Goal: Information Seeking & Learning: Learn about a topic

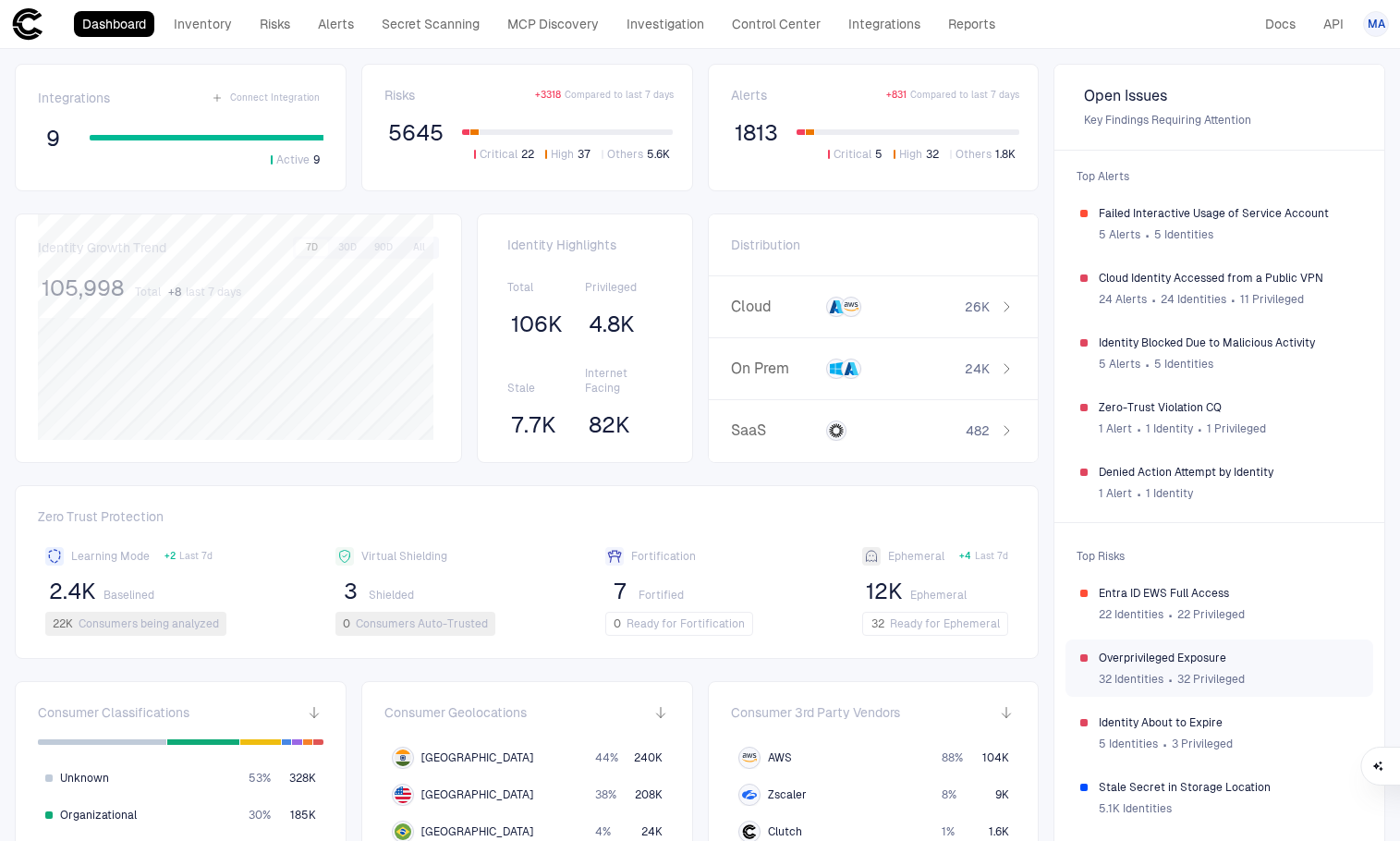
click at [1189, 652] on span "Overprivileged Exposure" at bounding box center [1229, 658] width 260 height 14
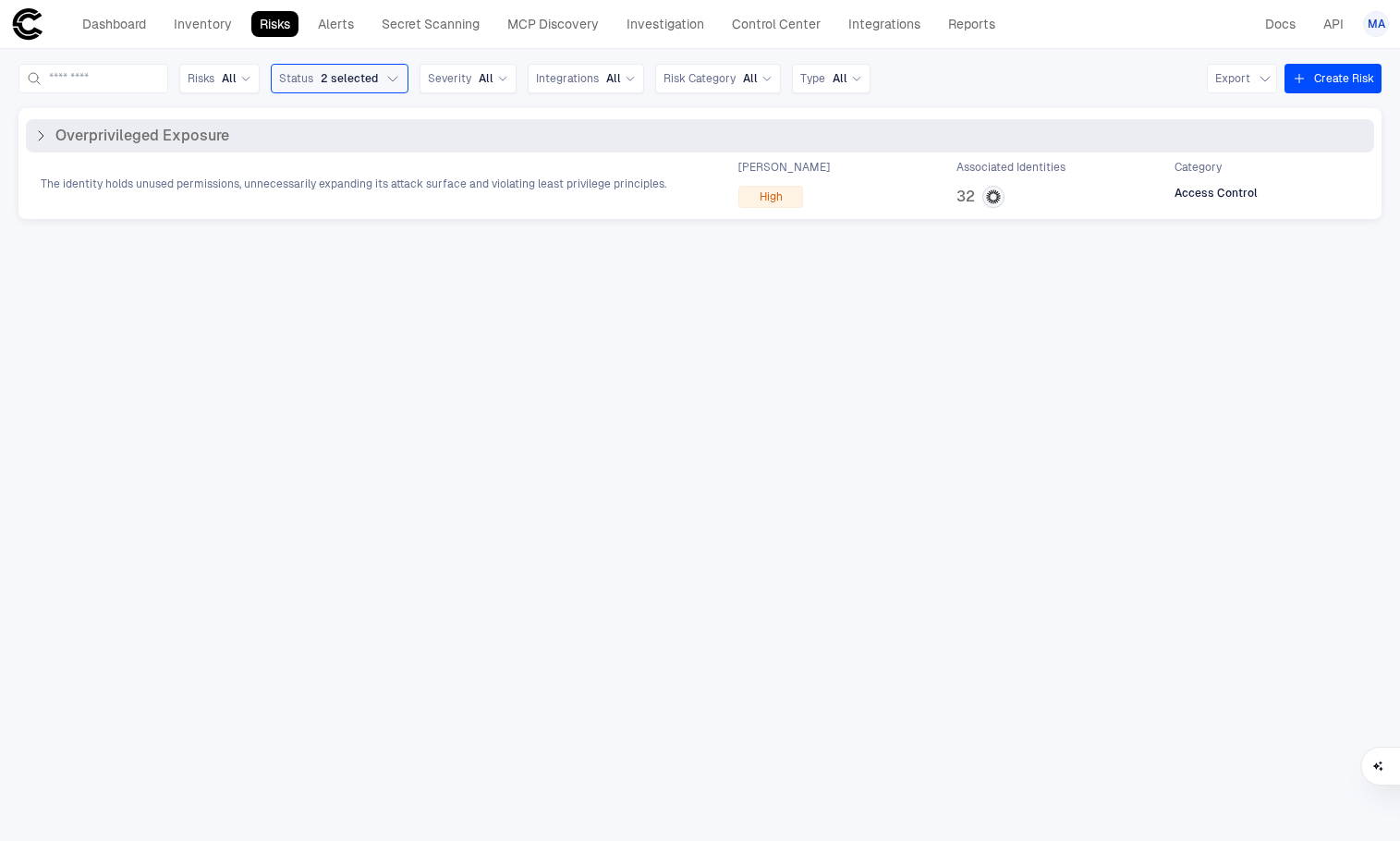
click at [203, 198] on div "The identity holds unused permissions, unnecessarily expanding its attack surfa…" at bounding box center [700, 184] width 1348 height 48
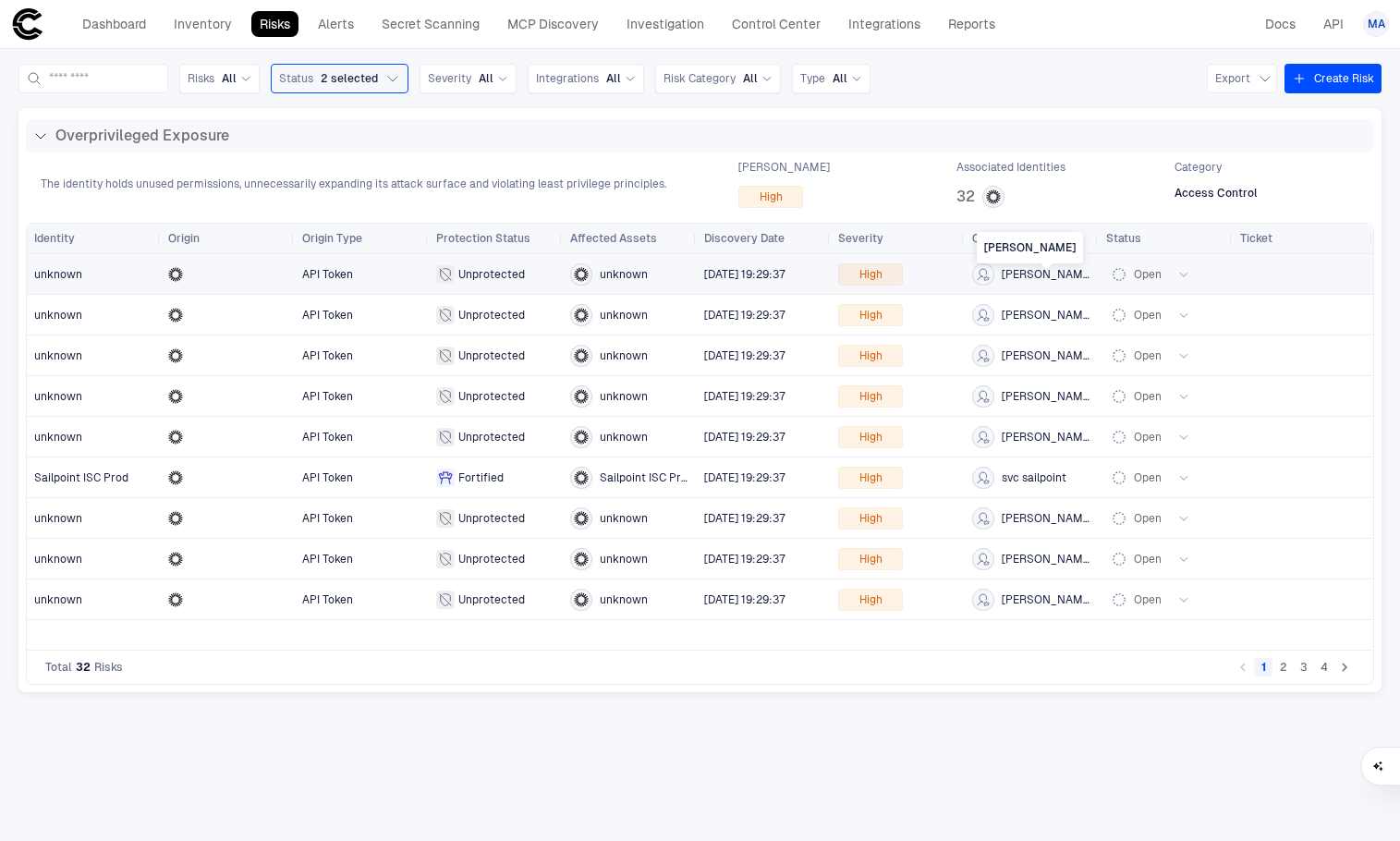
click at [1055, 269] on span "[PERSON_NAME]" at bounding box center [1047, 274] width 90 height 14
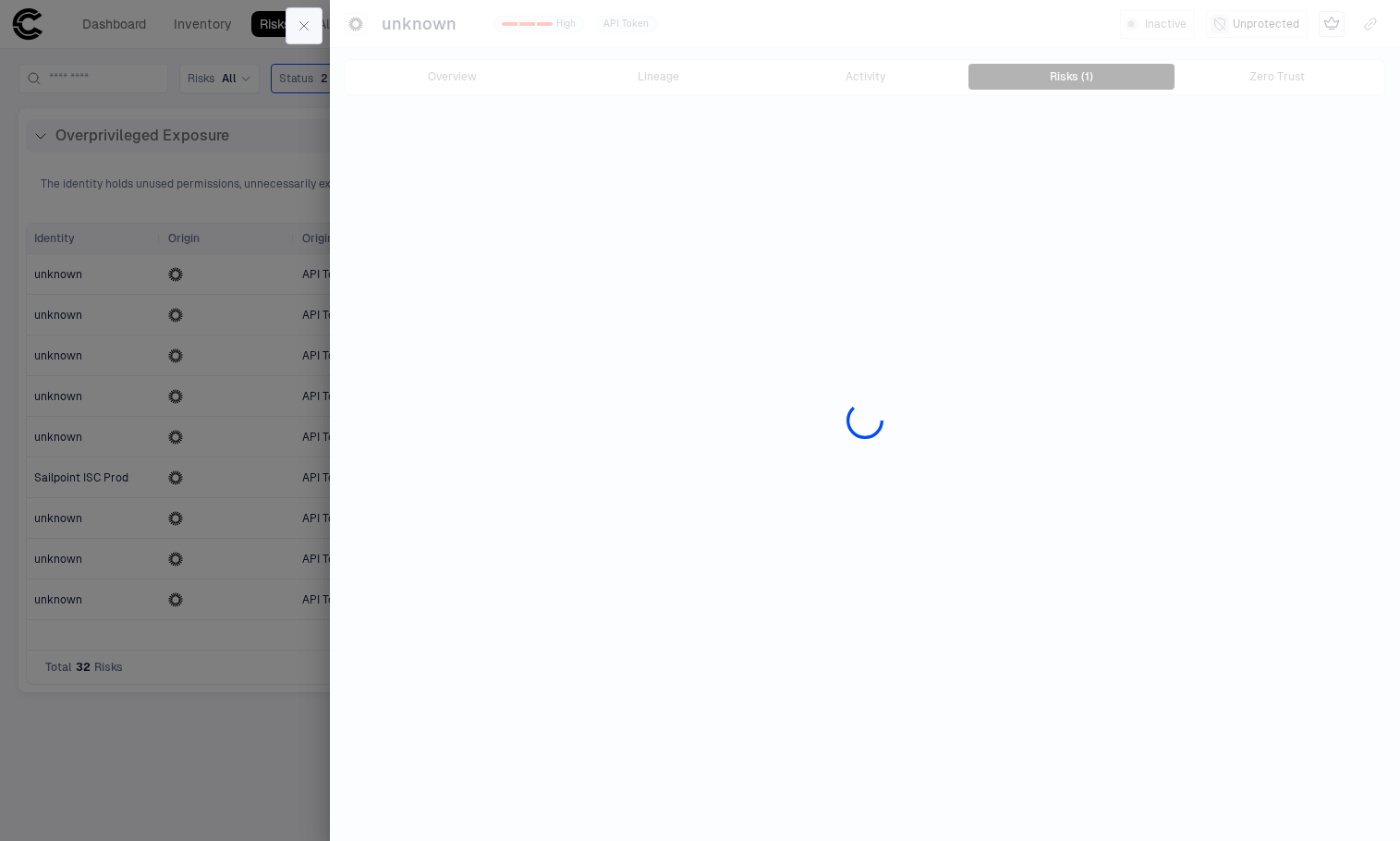
click at [285, 21] on button "button" at bounding box center [303, 26] width 37 height 37
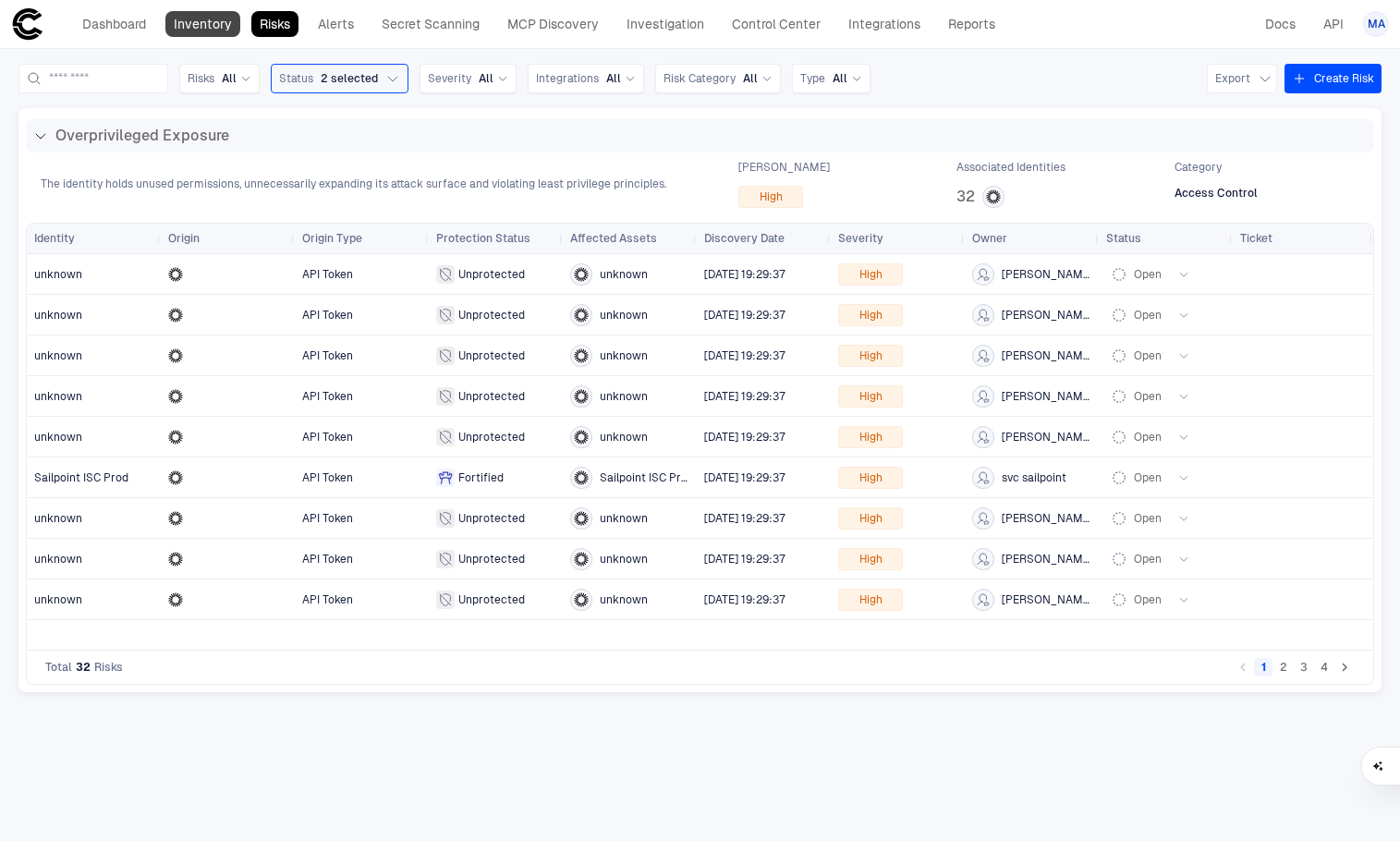
click at [220, 26] on link "Inventory" at bounding box center [202, 24] width 74 height 26
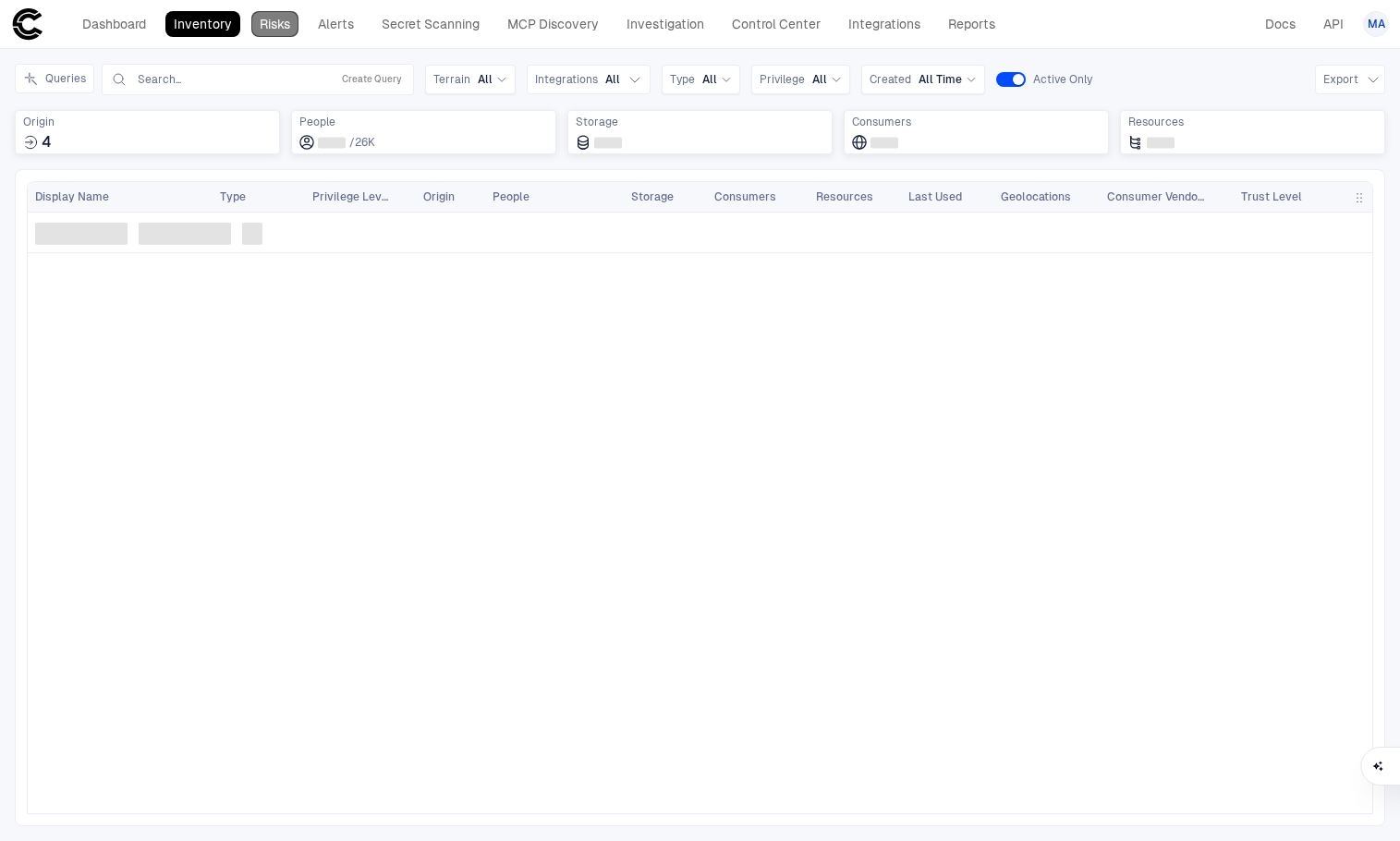
click at [255, 22] on link "Risks" at bounding box center [274, 24] width 47 height 26
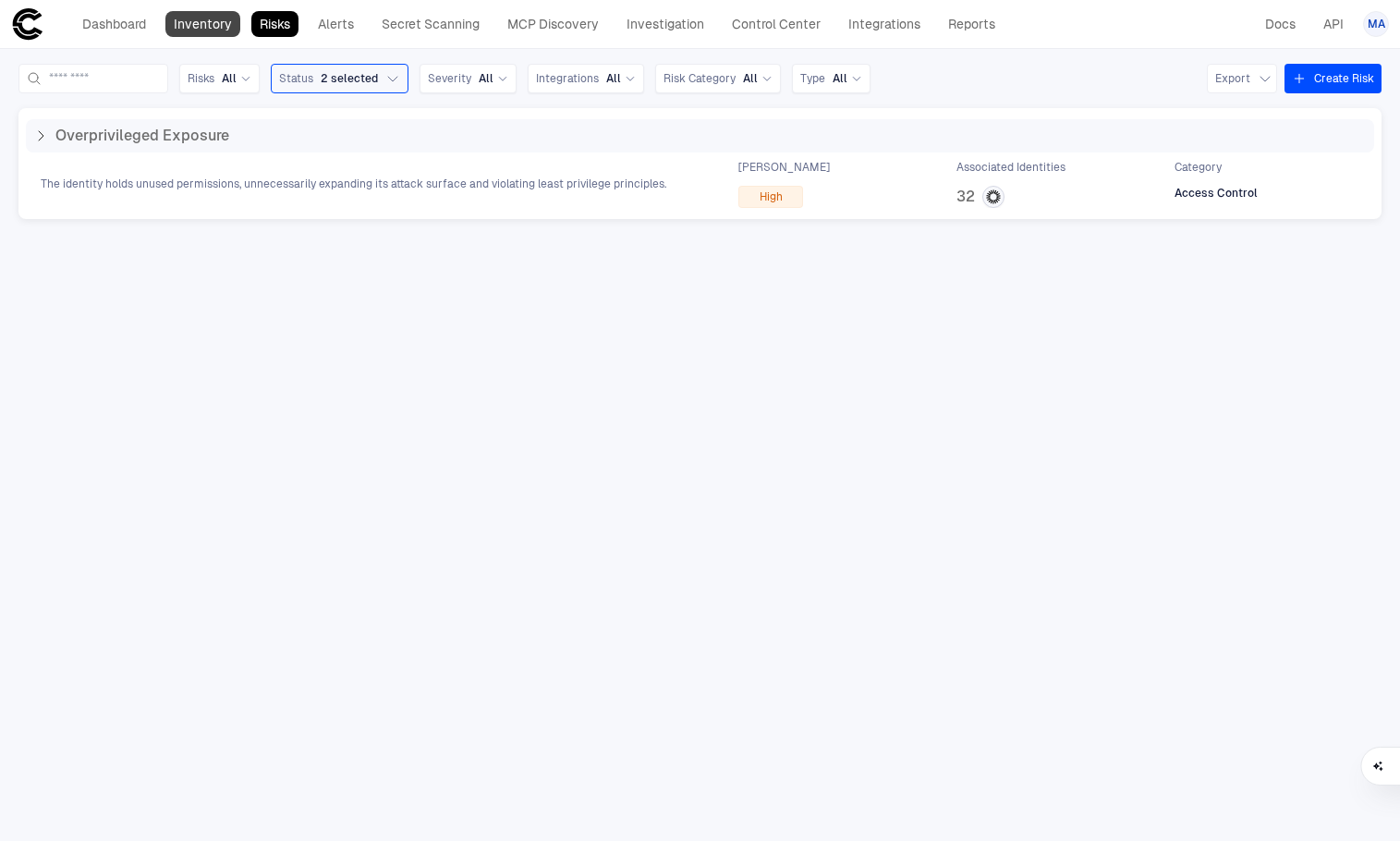
click at [221, 21] on link "Inventory" at bounding box center [202, 24] width 74 height 26
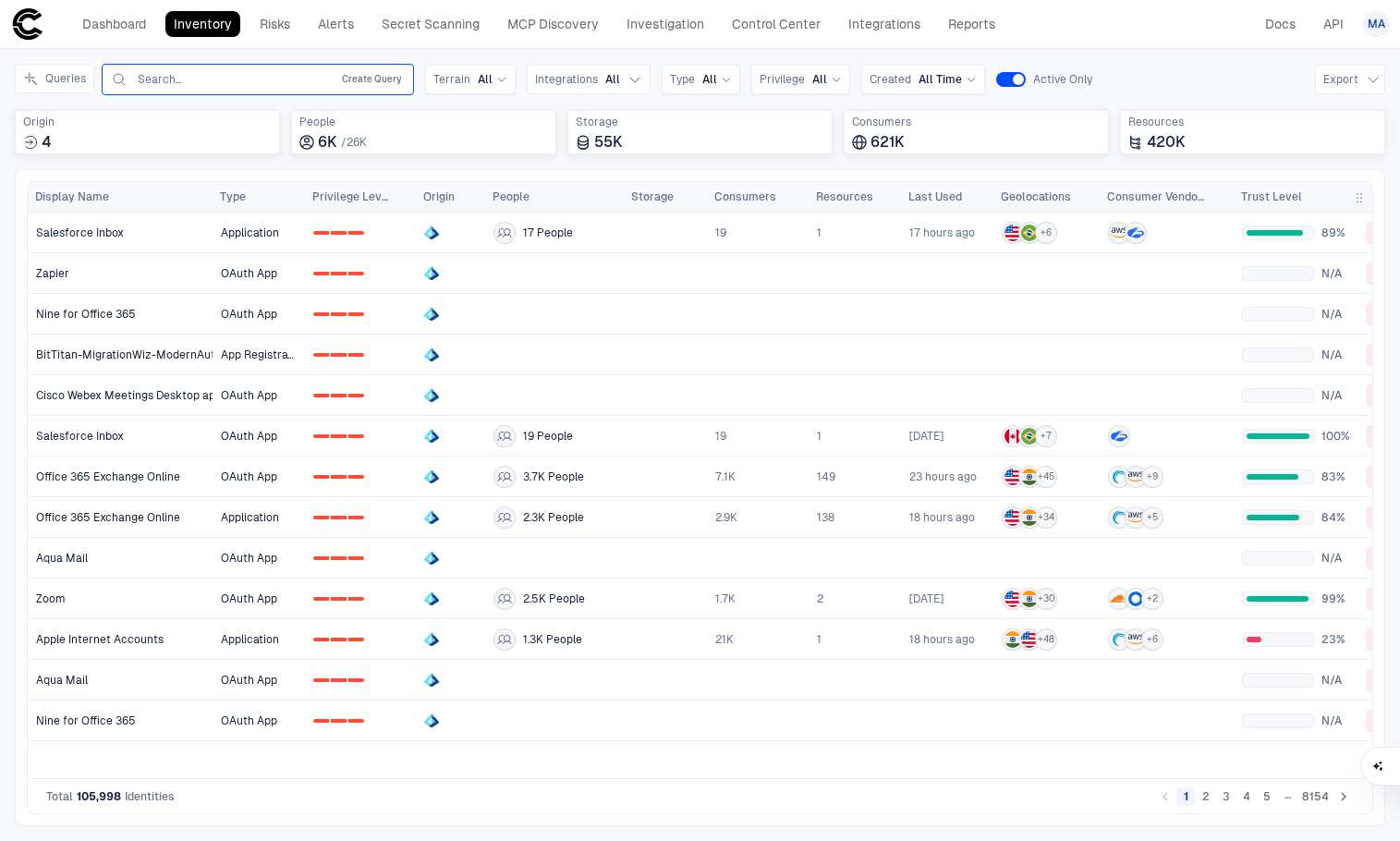
click at [368, 75] on button "Create Query" at bounding box center [372, 79] width 68 height 22
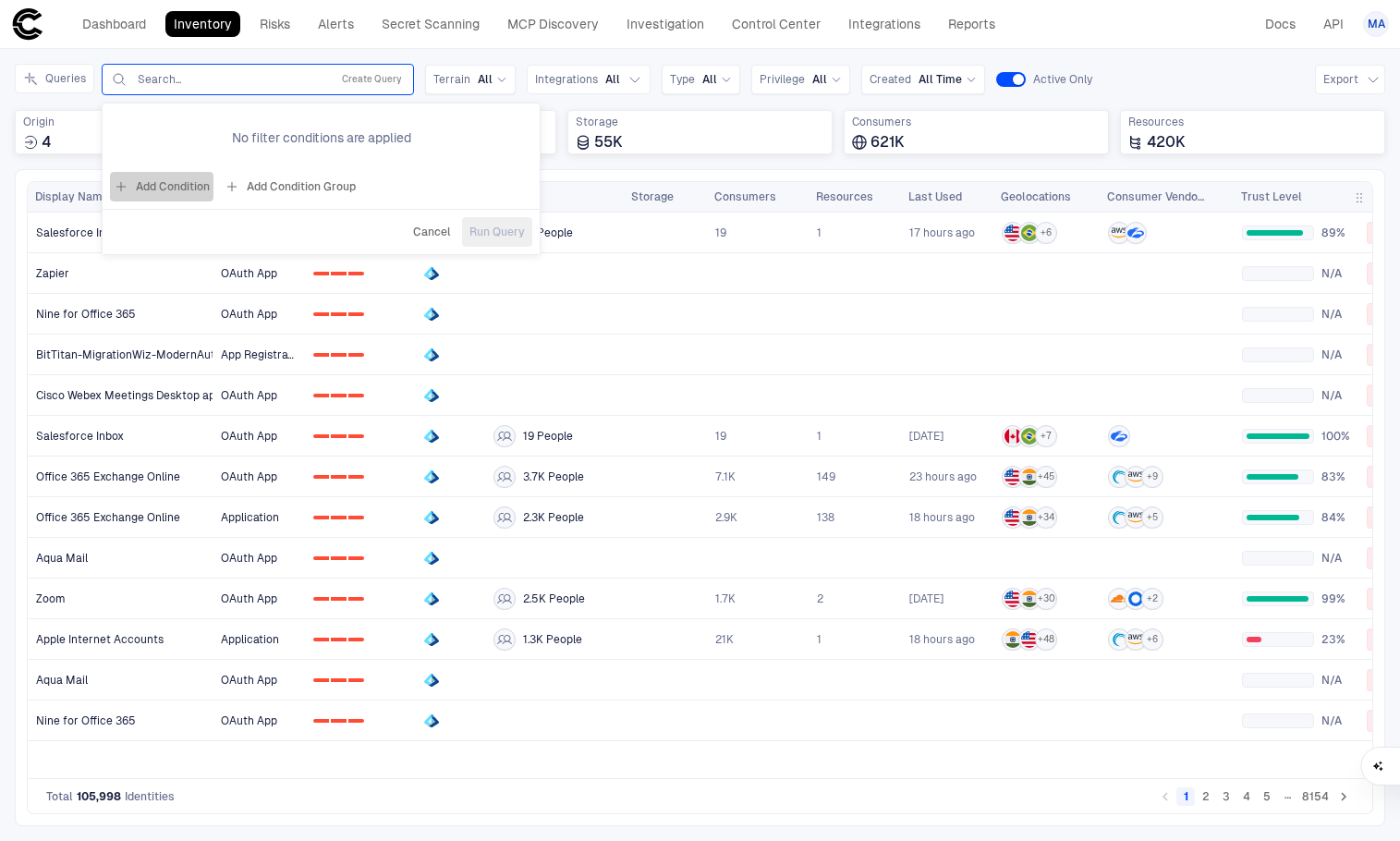
click at [184, 187] on button "Add Condition" at bounding box center [161, 186] width 103 height 30
click at [201, 129] on span "Origin: Name" at bounding box center [211, 133] width 70 height 14
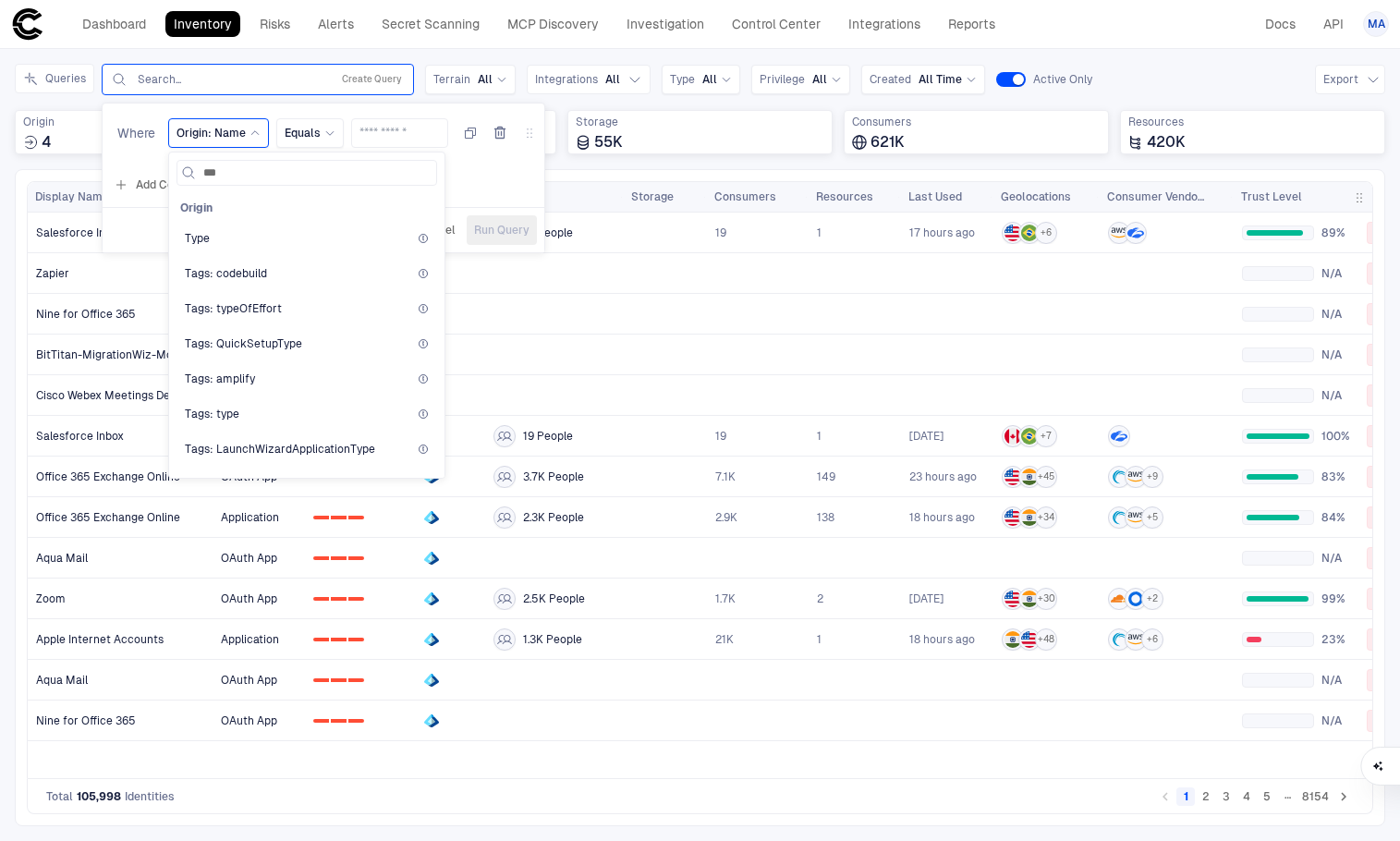
type input "****"
click at [212, 237] on div "Type" at bounding box center [307, 238] width 244 height 14
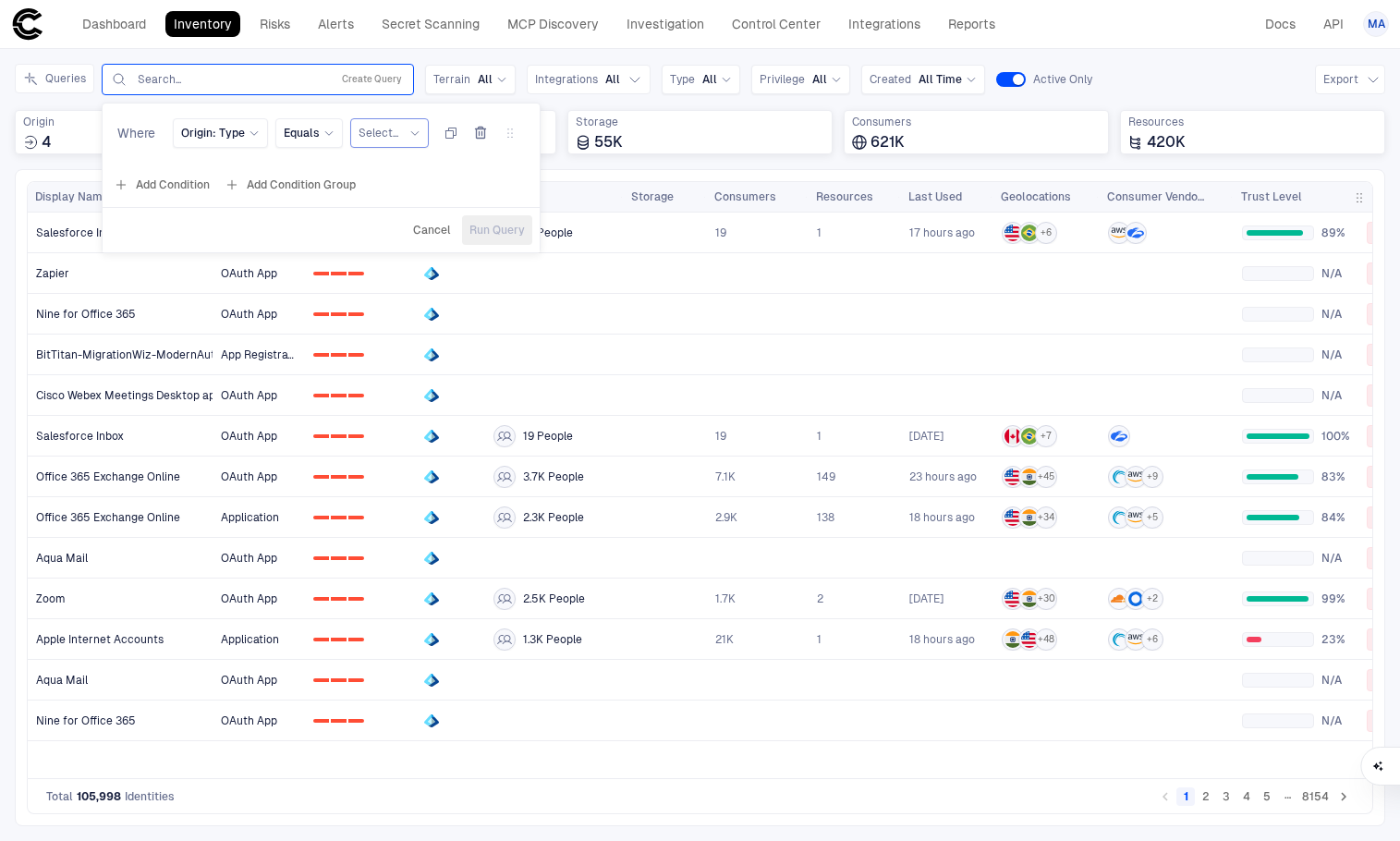
click at [388, 133] on span "Select..." at bounding box center [379, 133] width 40 height 14
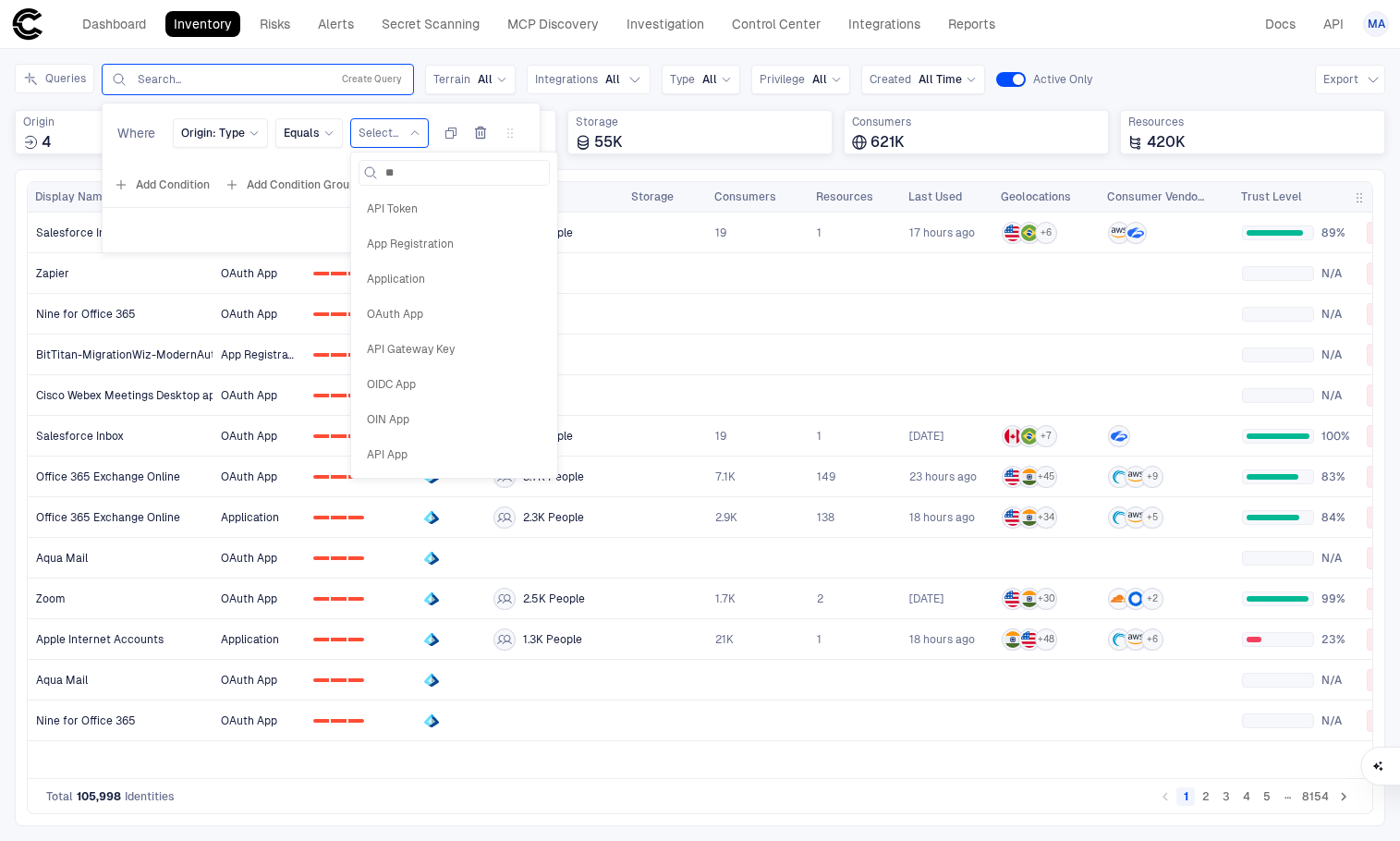
type input "***"
click at [382, 196] on div "App Registration" at bounding box center [454, 208] width 192 height 32
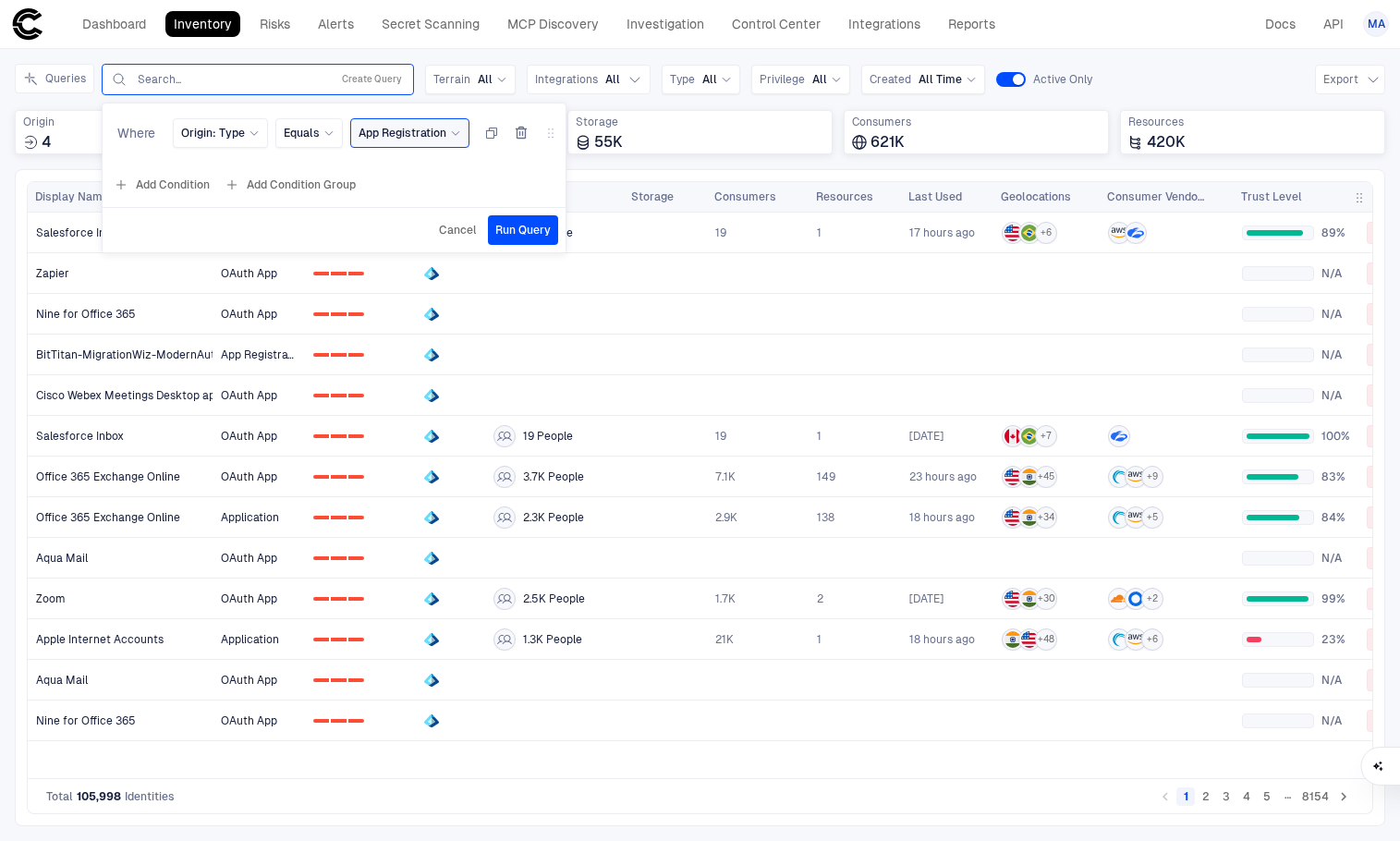
click at [519, 220] on button "Run Query" at bounding box center [523, 230] width 71 height 30
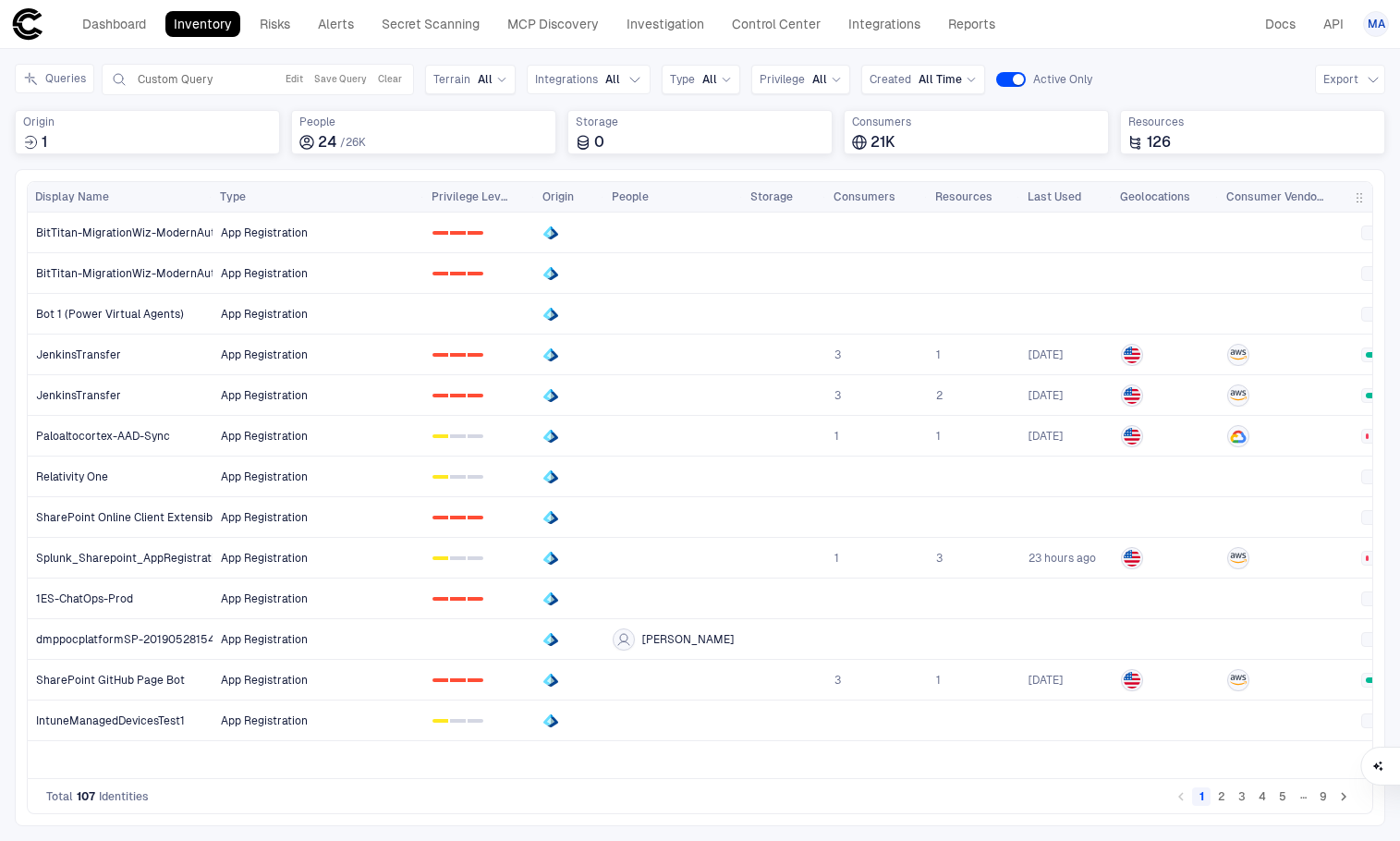
drag, startPoint x: 303, startPoint y: 194, endPoint x: 423, endPoint y: 200, distance: 120.1
click at [423, 200] on div at bounding box center [424, 197] width 8 height 30
click at [815, 75] on span "All" at bounding box center [819, 79] width 14 height 14
click at [1222, 796] on button "2" at bounding box center [1222, 796] width 18 height 18
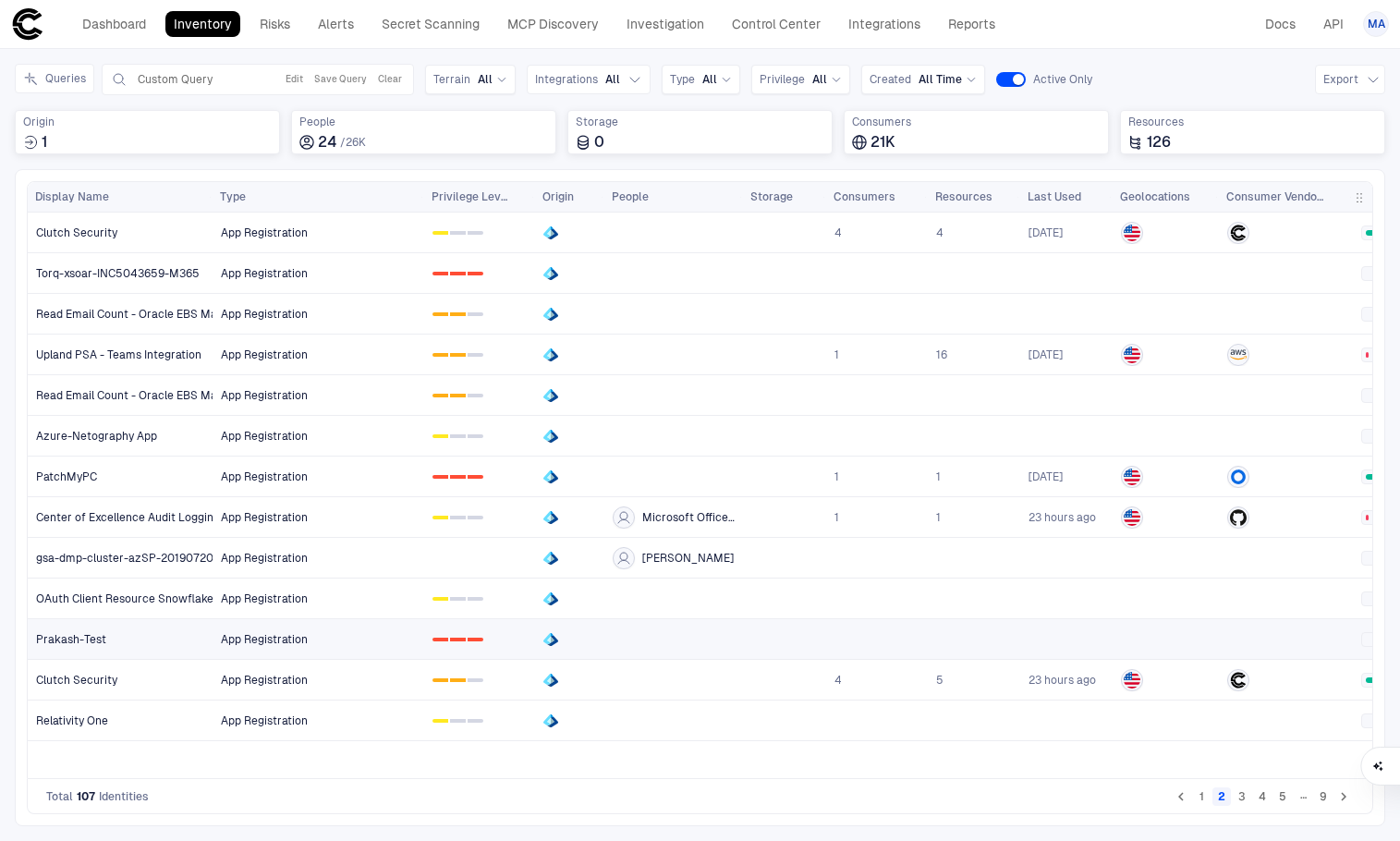
click at [225, 640] on span "App Registration" at bounding box center [263, 640] width 87 height 14
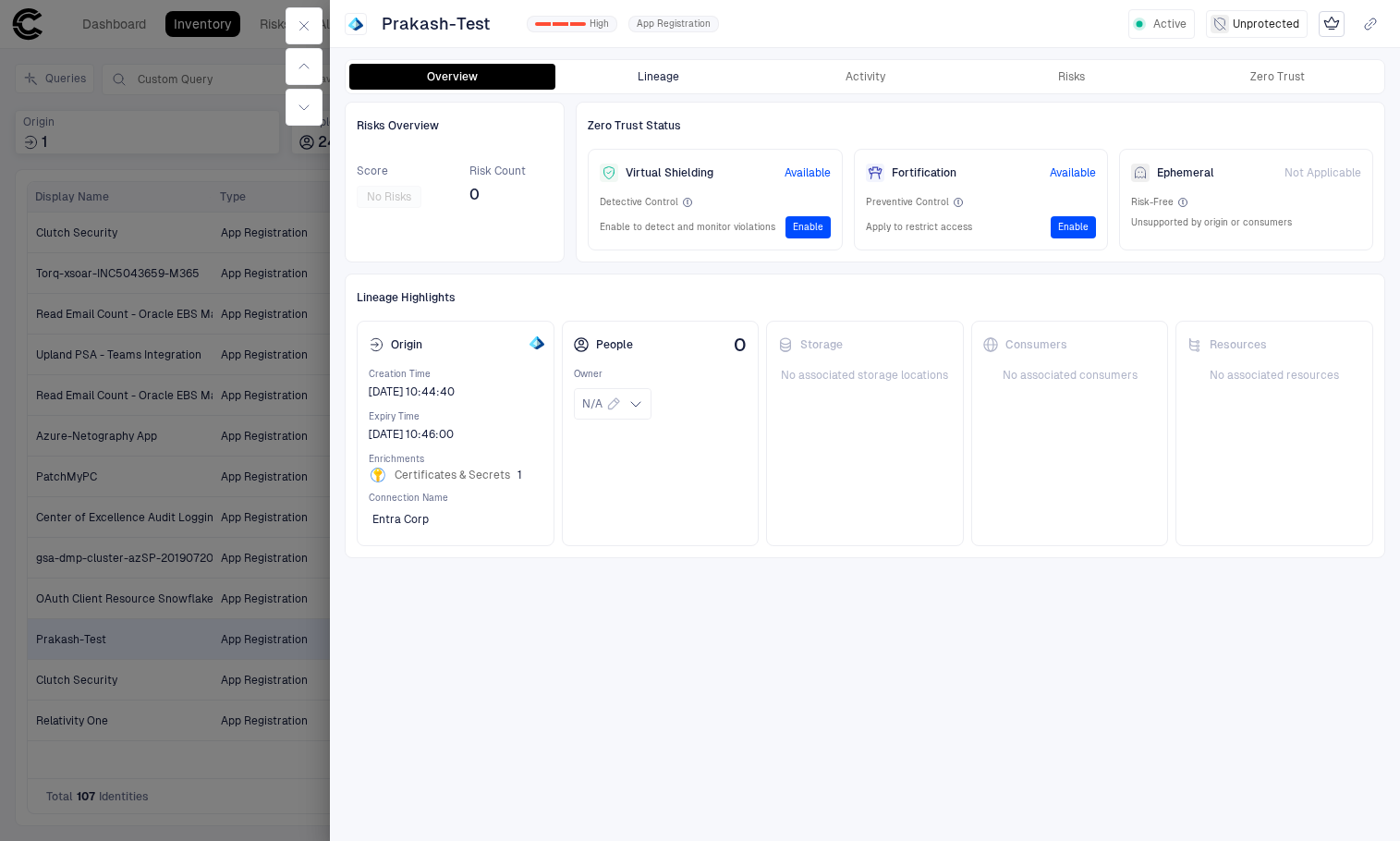
click at [698, 74] on button "Lineage" at bounding box center [658, 76] width 206 height 26
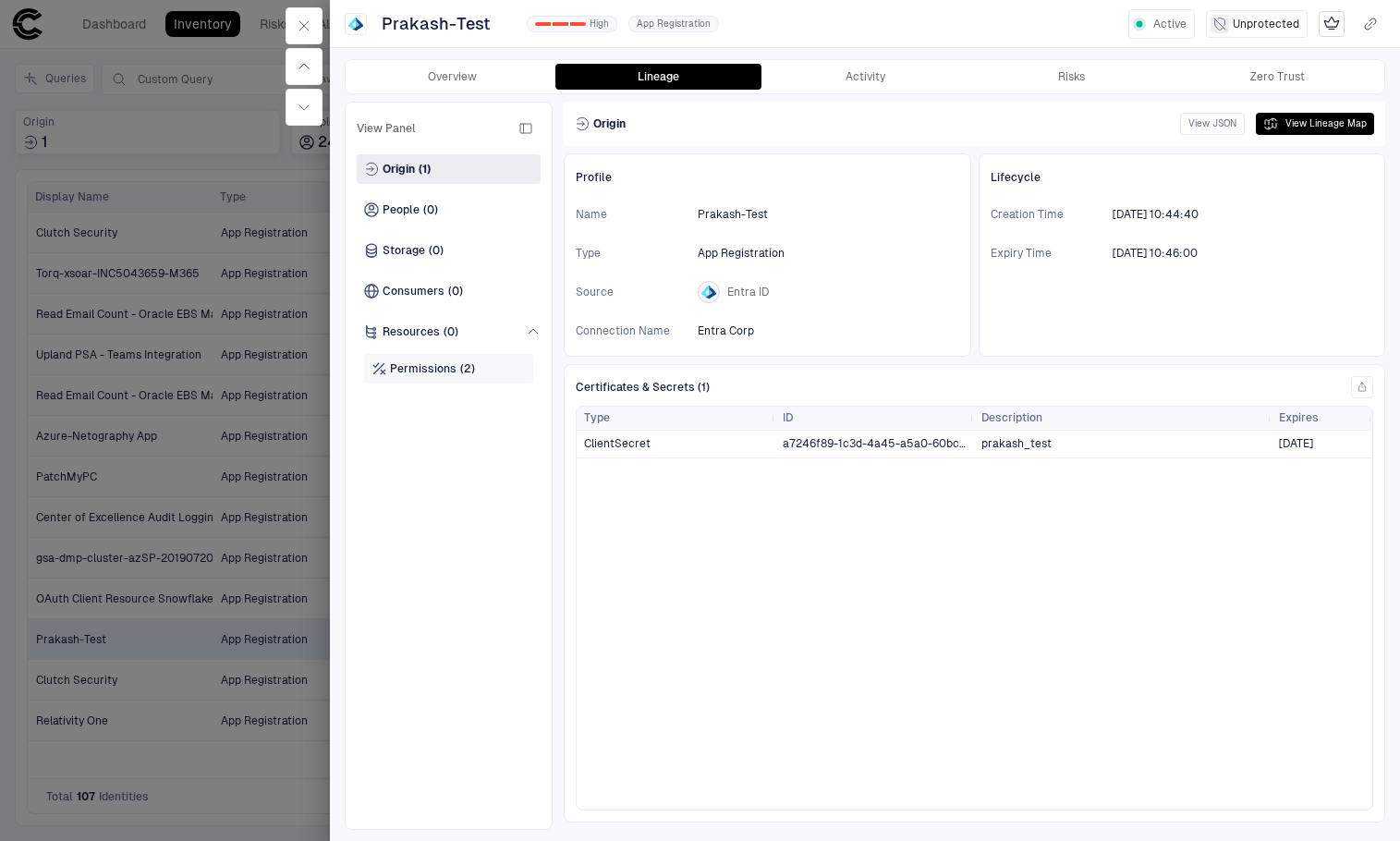
click at [422, 362] on span "Permissions" at bounding box center [424, 368] width 67 height 14
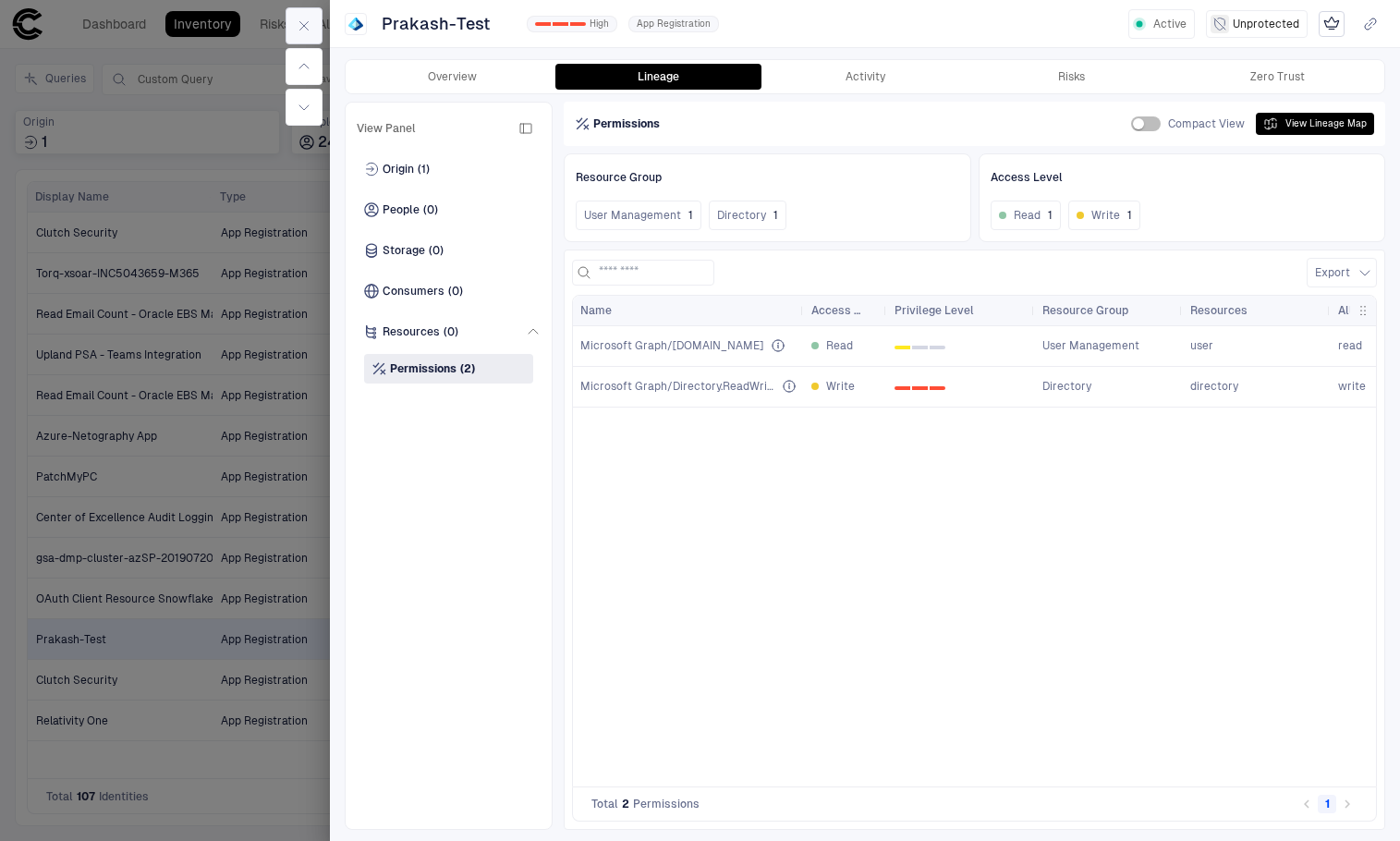
click at [307, 30] on icon "button" at bounding box center [303, 25] width 14 height 14
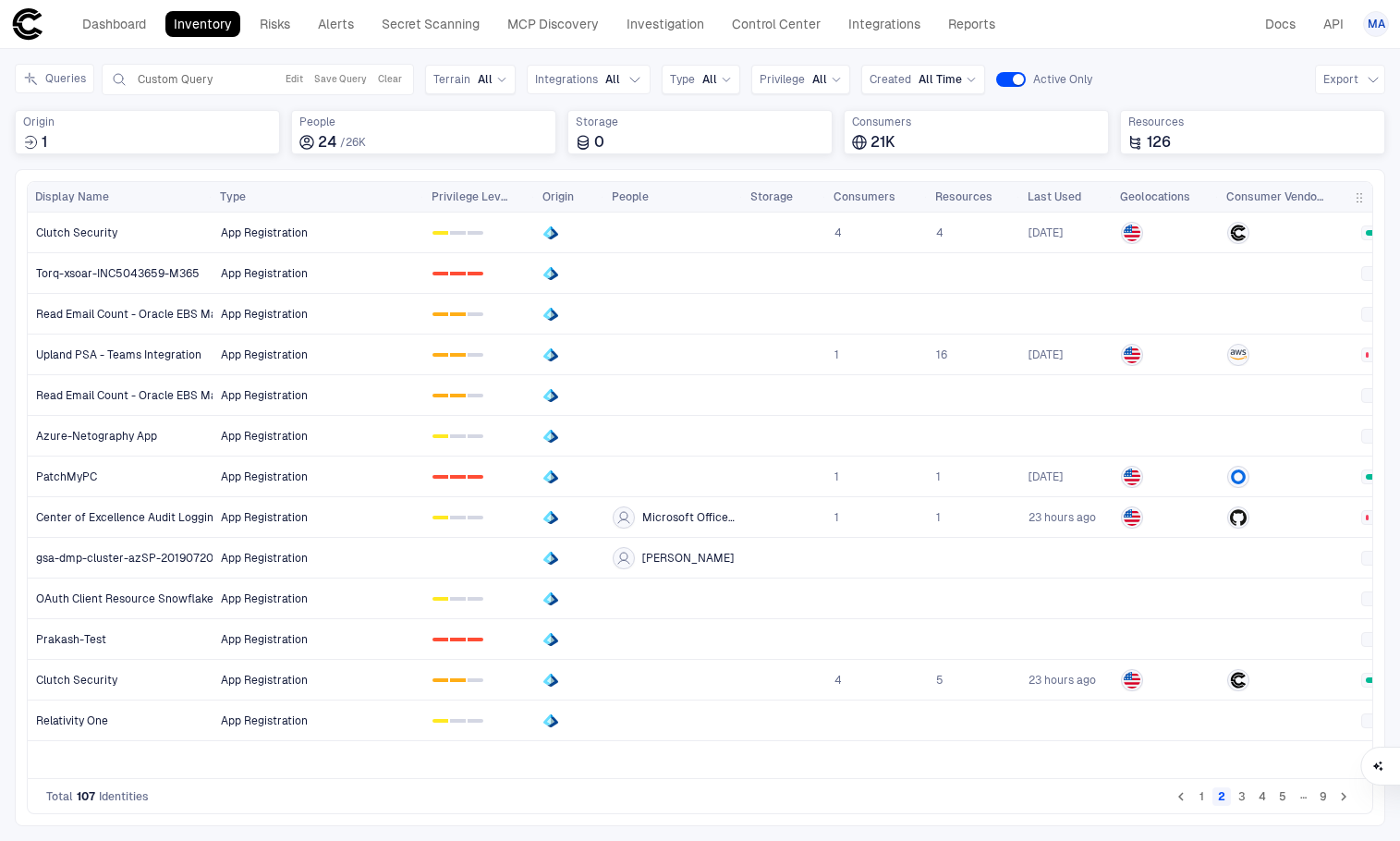
click at [1267, 801] on button "4" at bounding box center [1262, 796] width 18 height 18
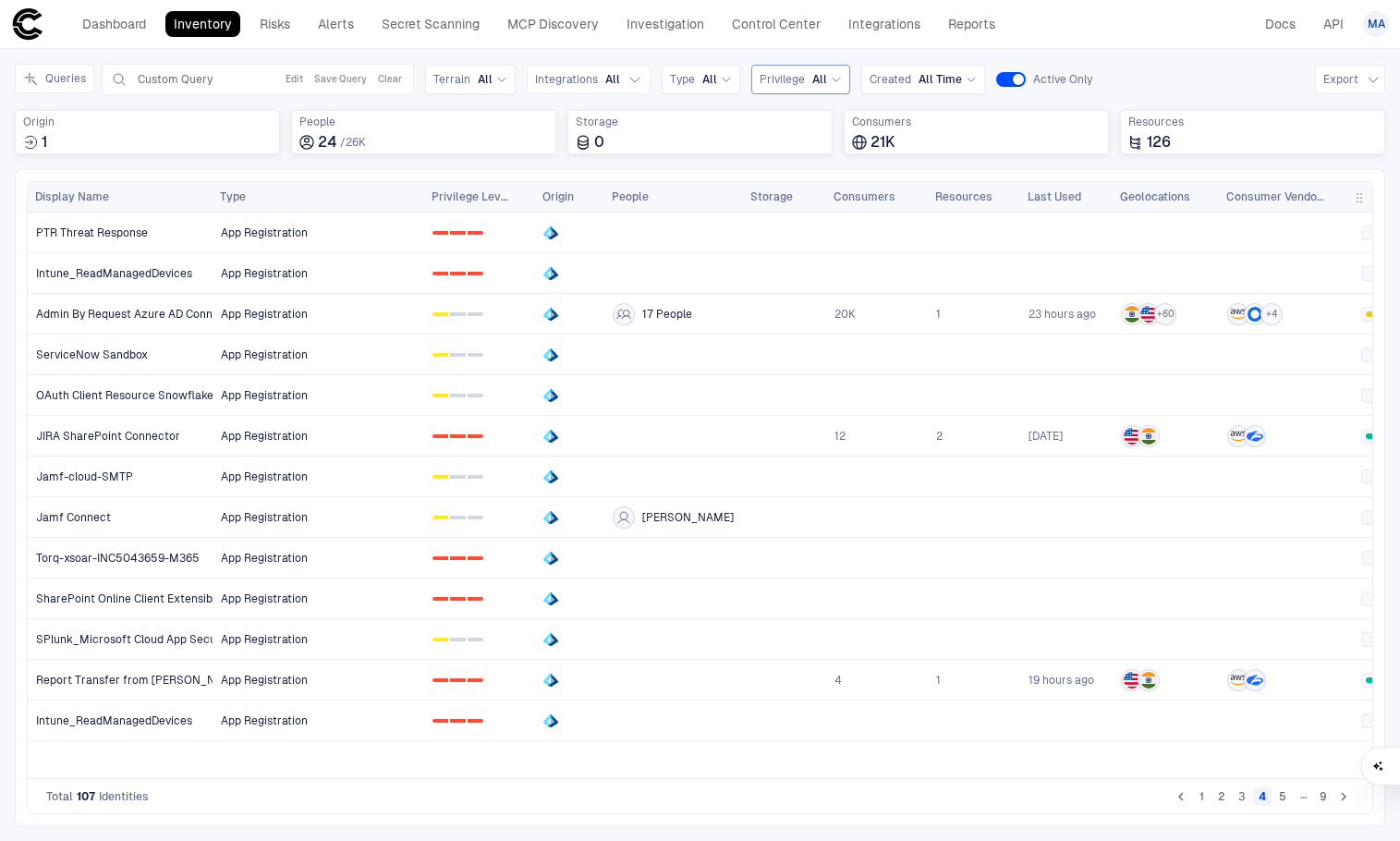
click at [788, 74] on span "Privilege" at bounding box center [782, 79] width 45 height 14
click at [799, 190] on div "0 1 2 High" at bounding box center [819, 192] width 101 height 14
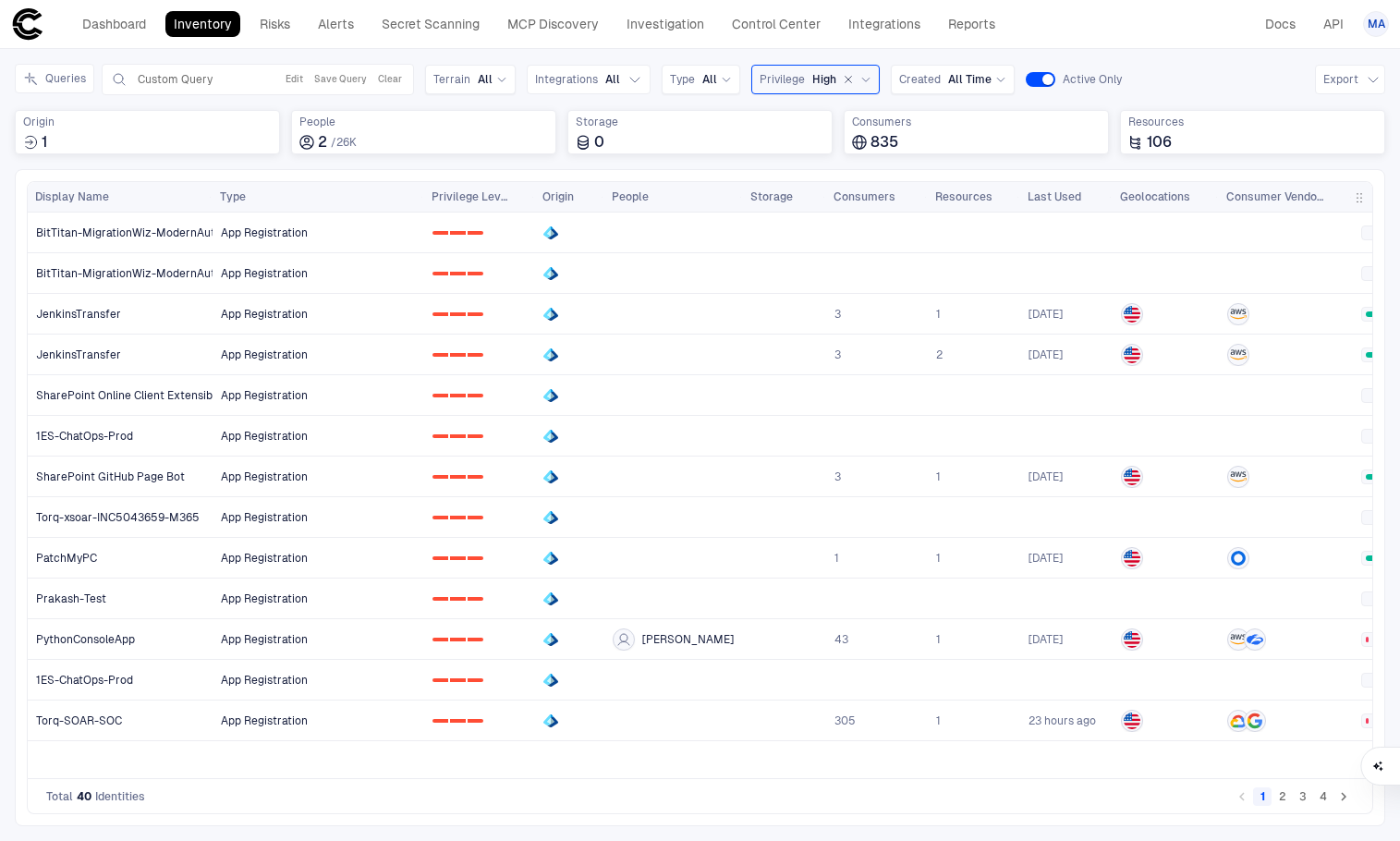
click at [73, 155] on div "Queries Custom Query Edit Save Query Clear Terrain All Integrations All Type Al…" at bounding box center [700, 116] width 1370 height 105
click at [60, 135] on div "1" at bounding box center [147, 141] width 249 height 18
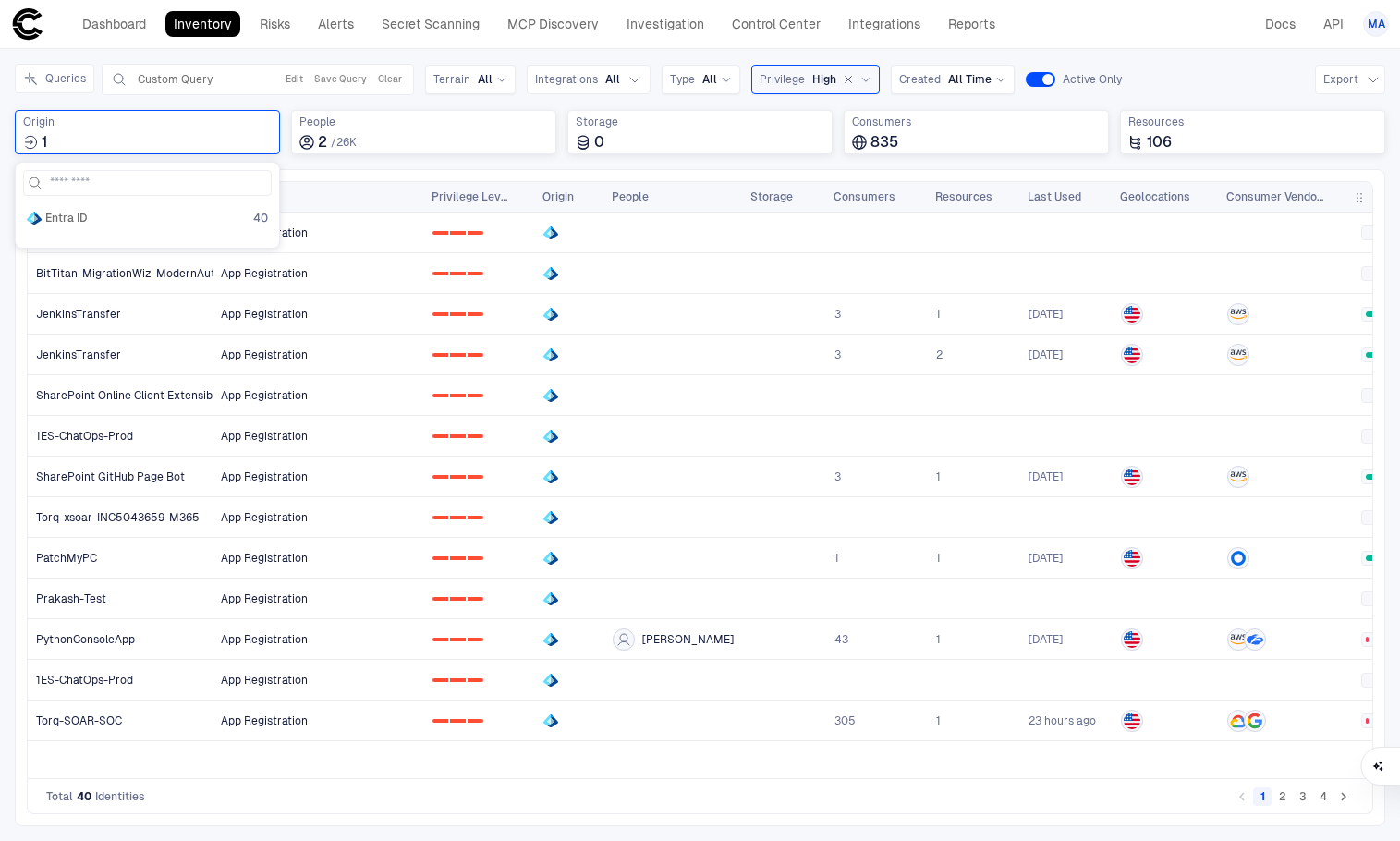
click at [368, 52] on div "Inventory Navigator Discovery AD Service Accounts Access from Non-Org Addresses…" at bounding box center [700, 445] width 1400 height 792
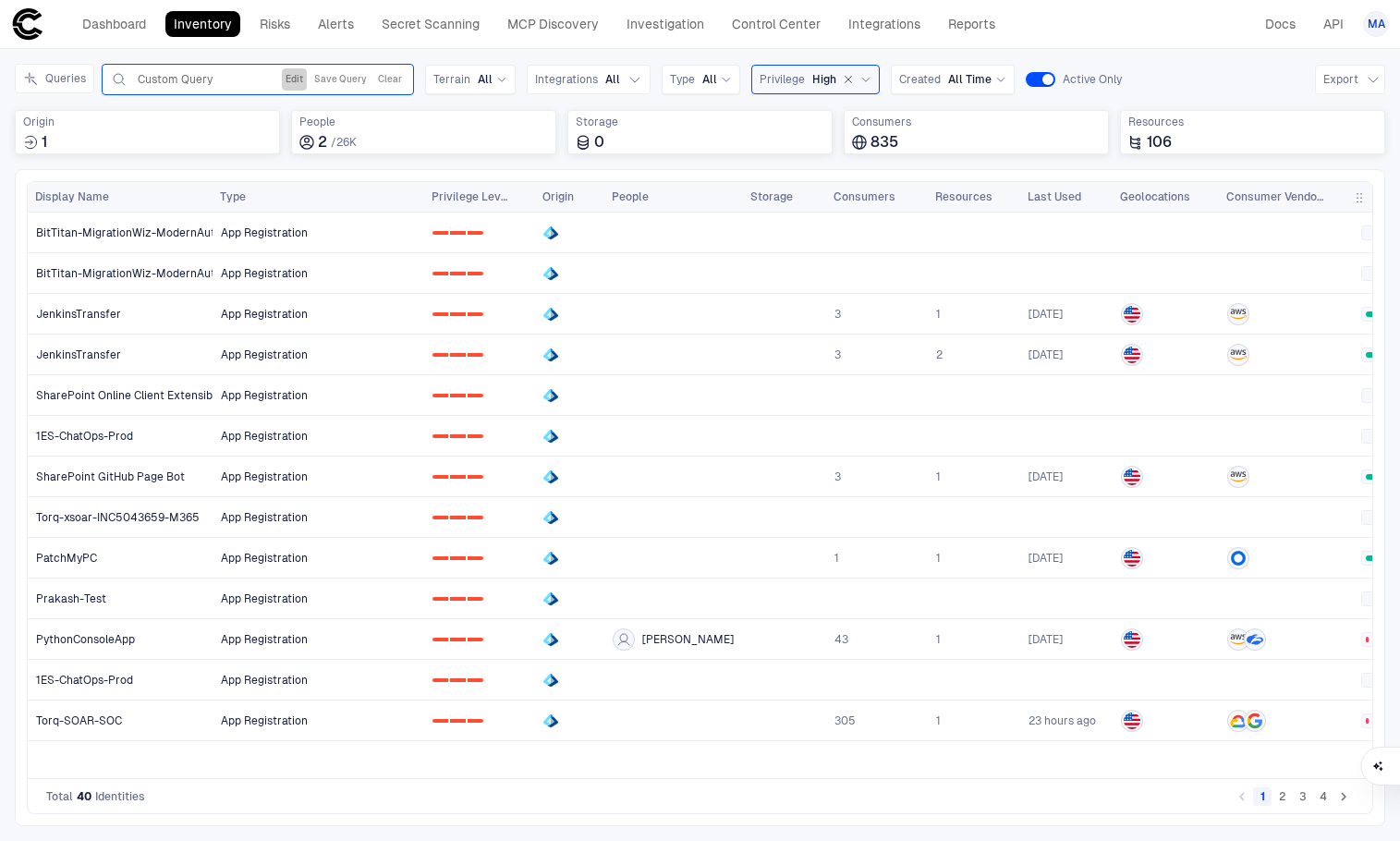
click at [294, 79] on button "Edit" at bounding box center [294, 79] width 25 height 22
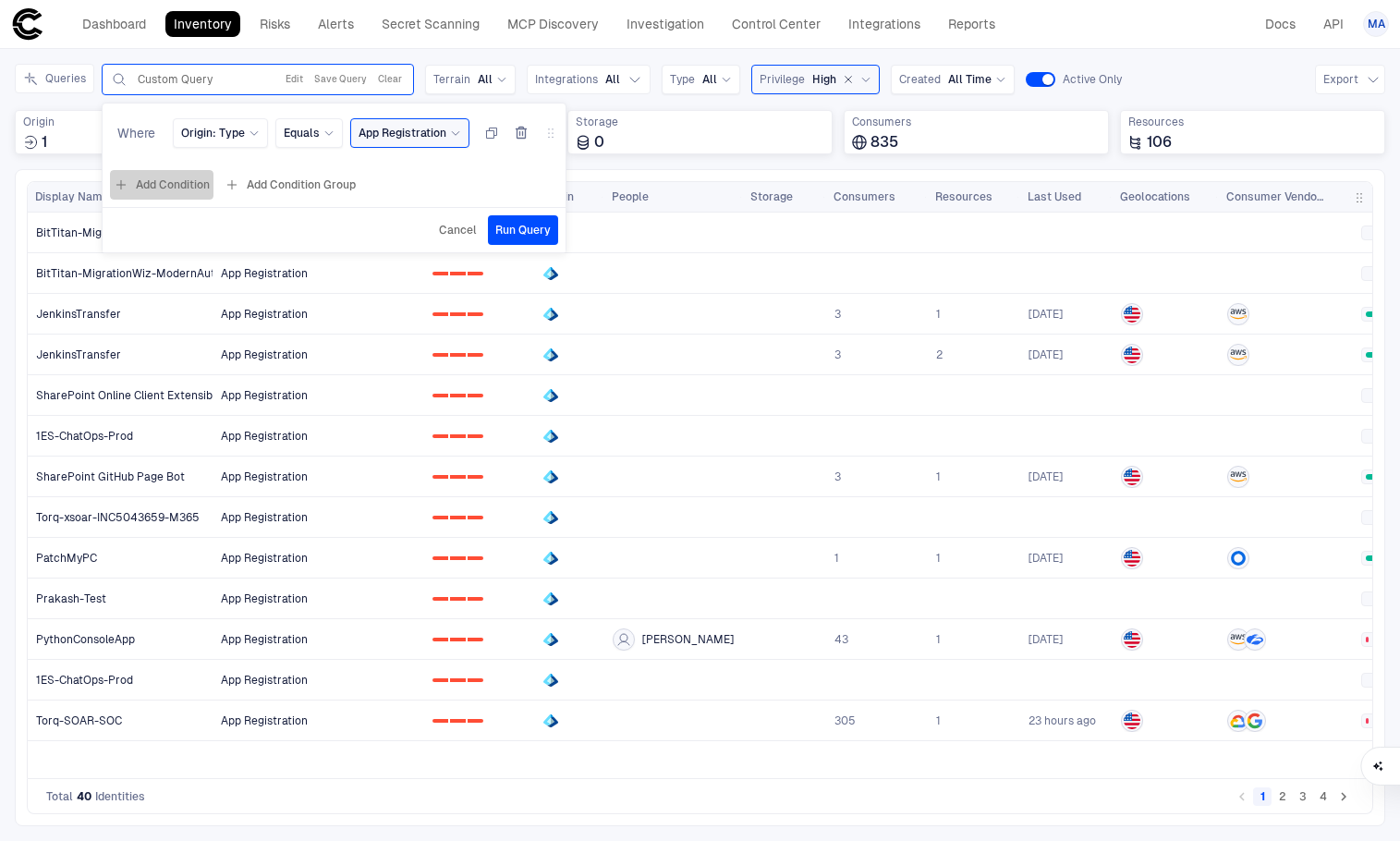
click at [190, 177] on button "Add Condition" at bounding box center [161, 184] width 103 height 30
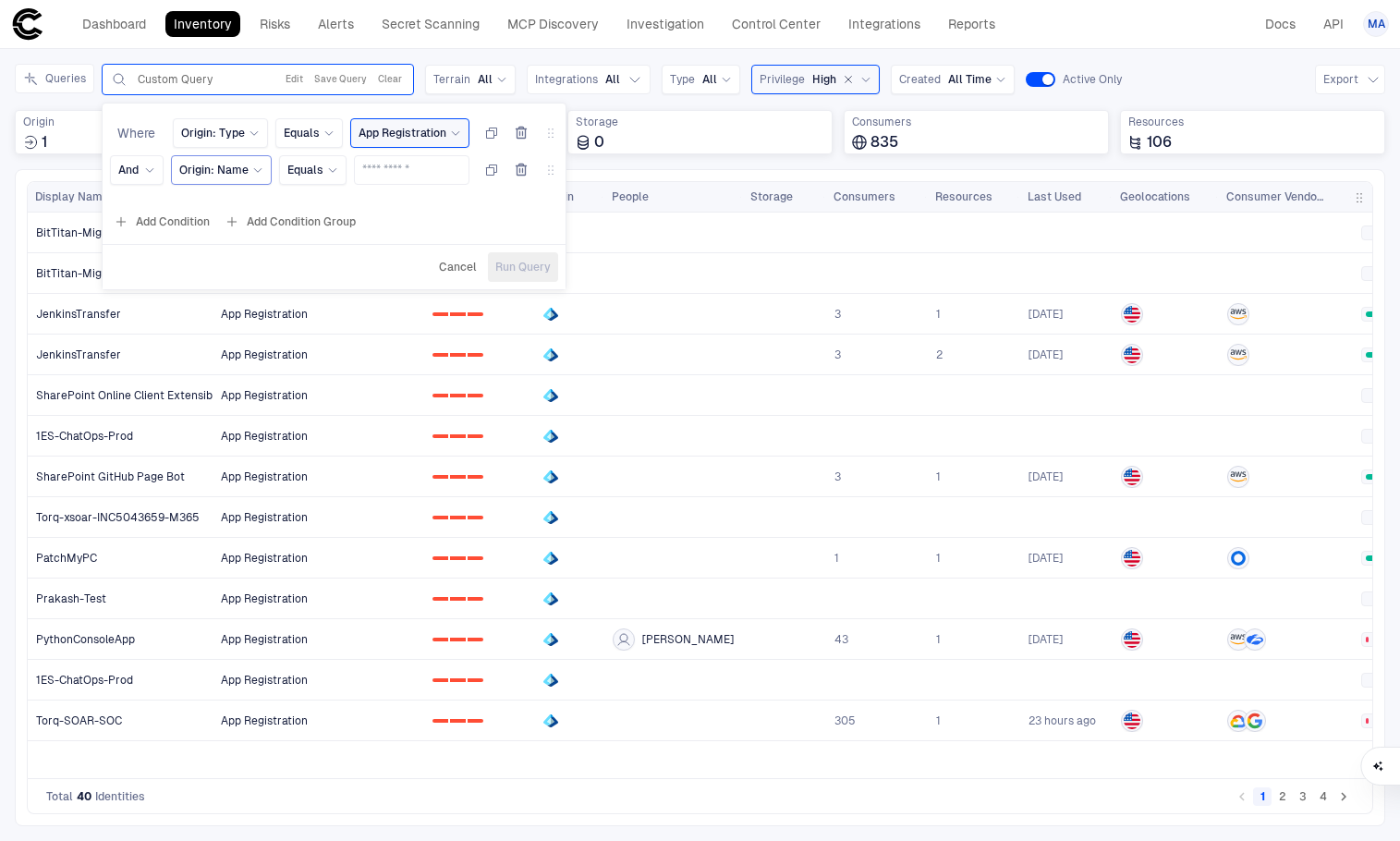
click at [212, 165] on span "Origin: Name" at bounding box center [214, 169] width 70 height 14
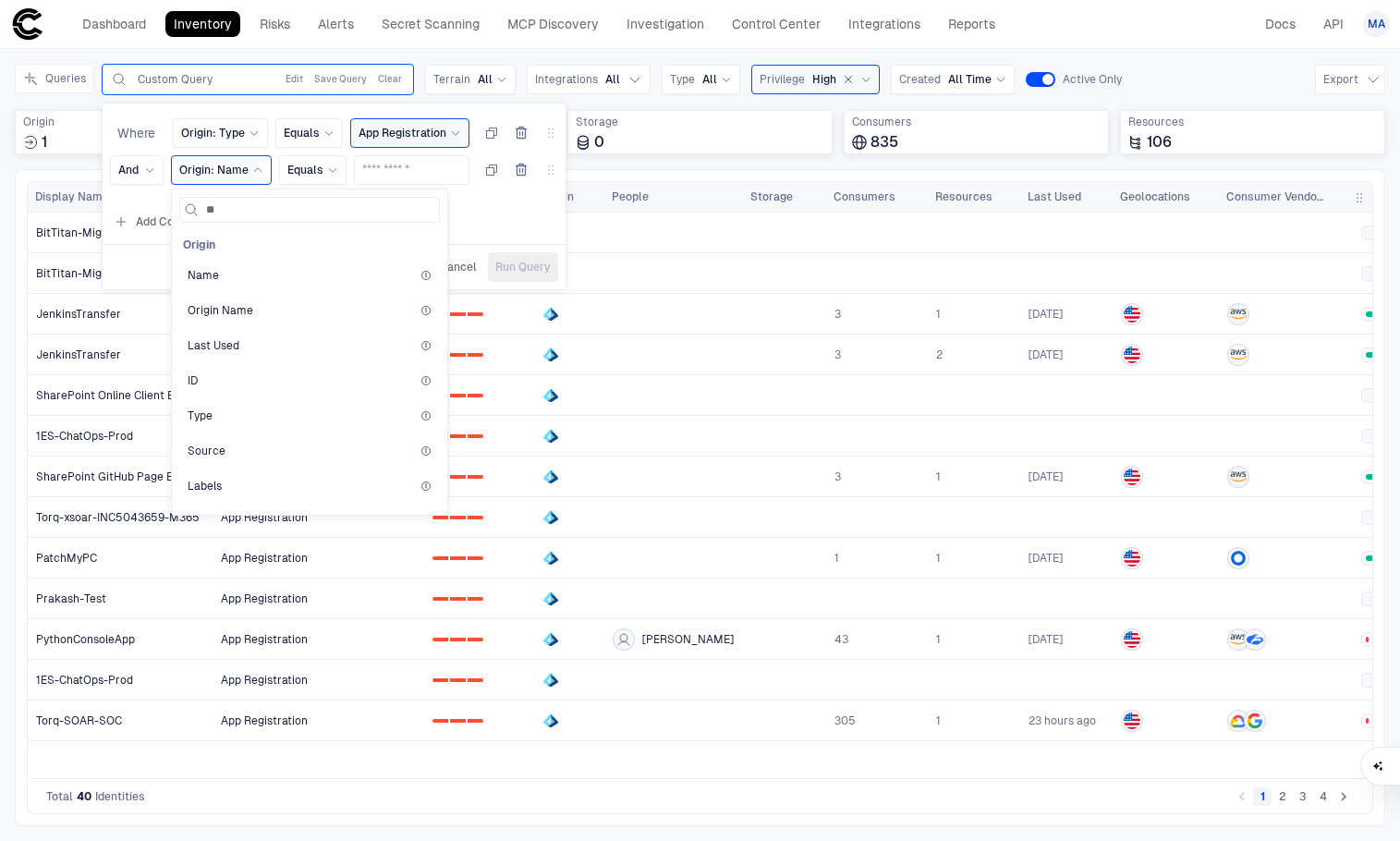
type input "***"
click at [278, 360] on div "Description" at bounding box center [310, 356] width 244 height 14
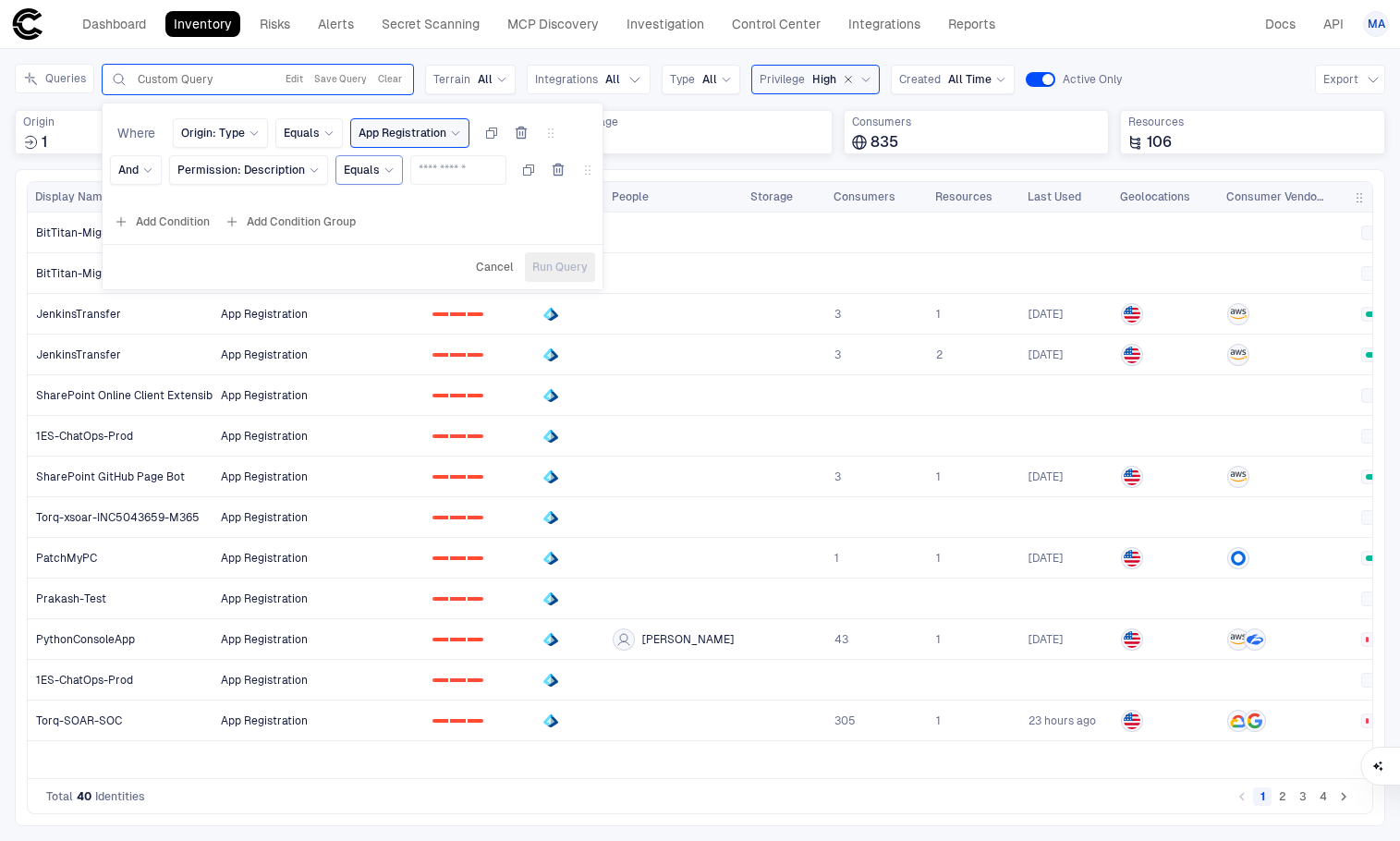
click at [385, 173] on icon at bounding box center [389, 170] width 11 height 11
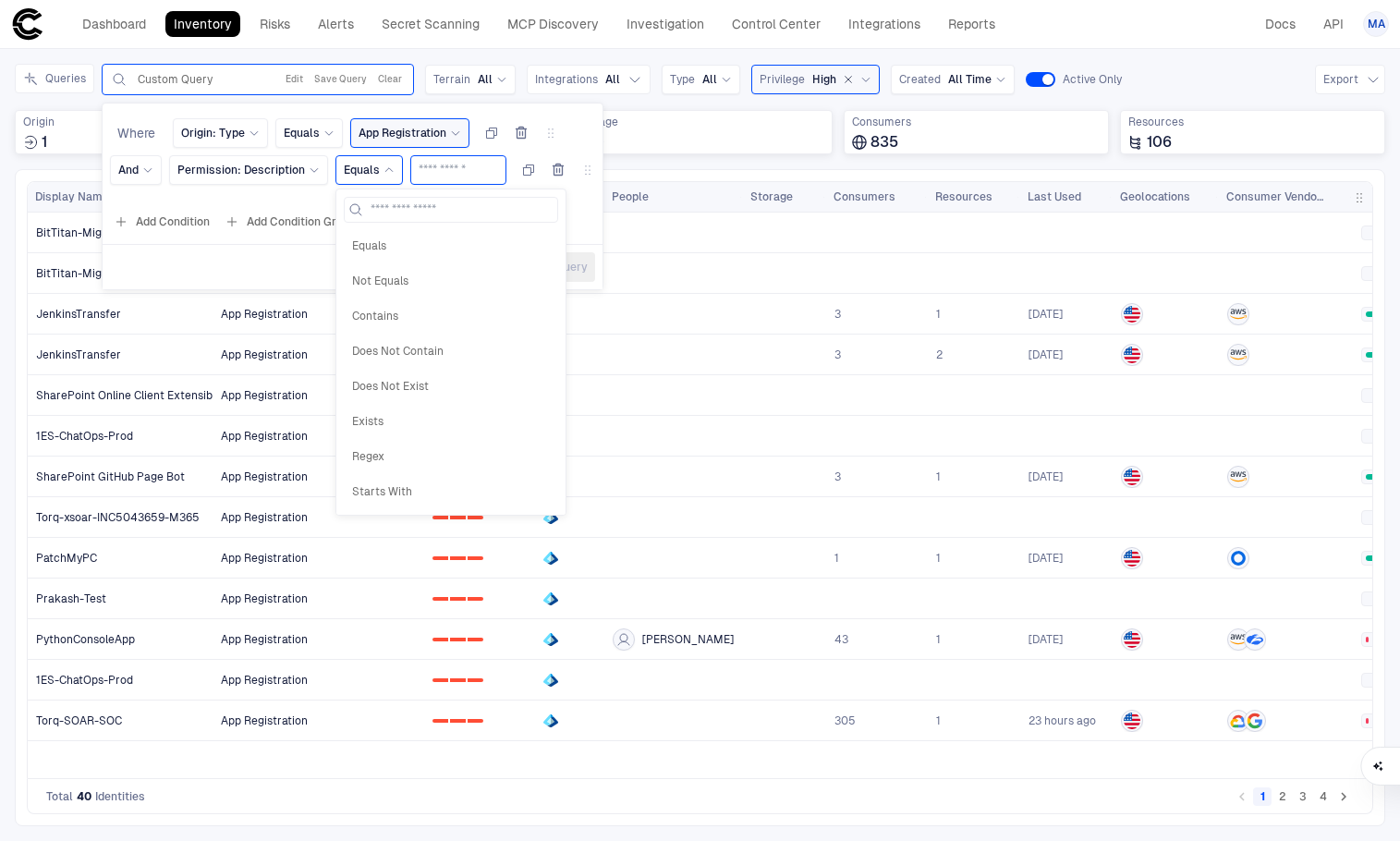
click at [428, 167] on input "text" at bounding box center [458, 170] width 79 height 28
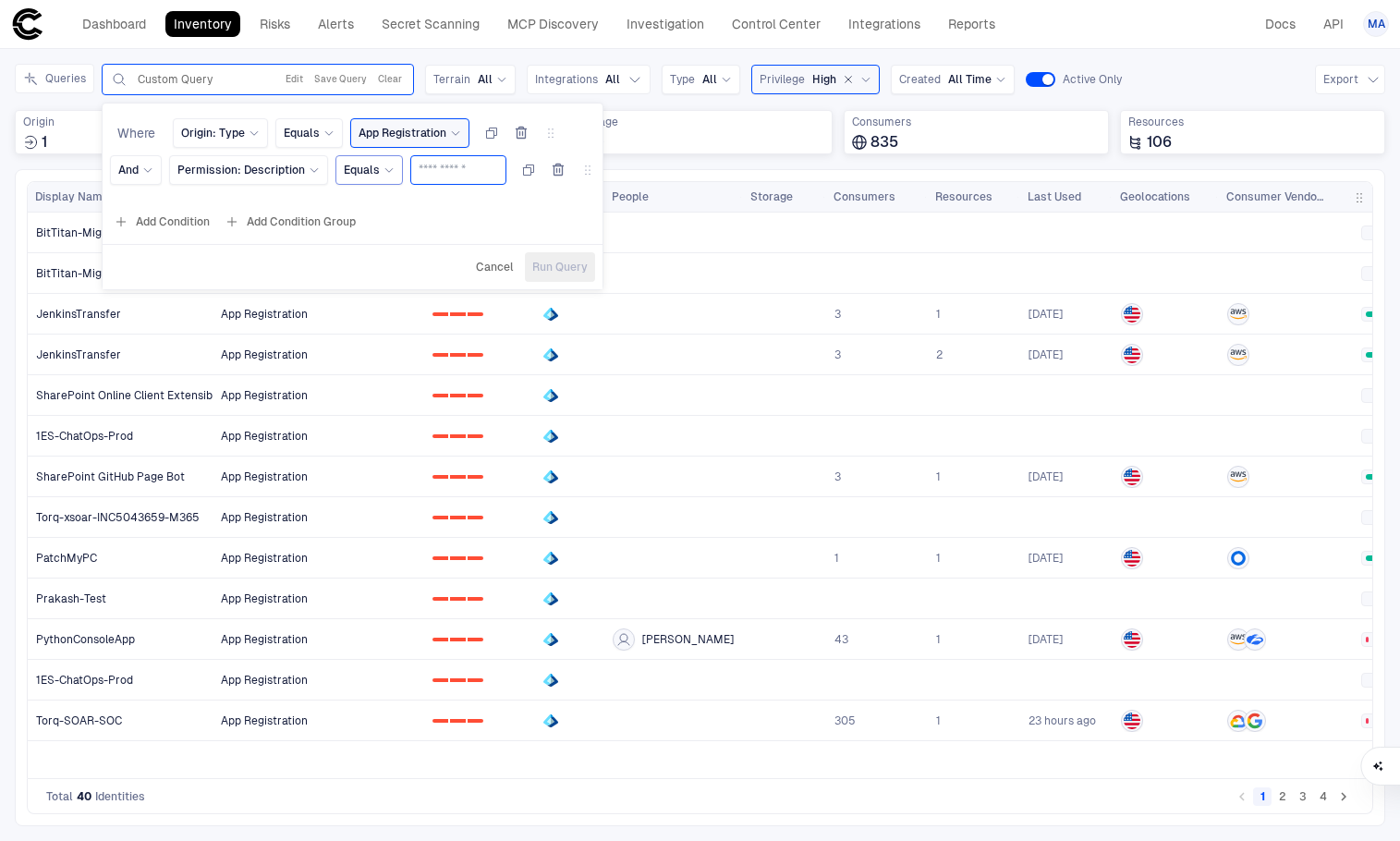
click at [428, 167] on input "text" at bounding box center [458, 170] width 79 height 28
click at [256, 173] on span "Permission: Description" at bounding box center [241, 169] width 128 height 14
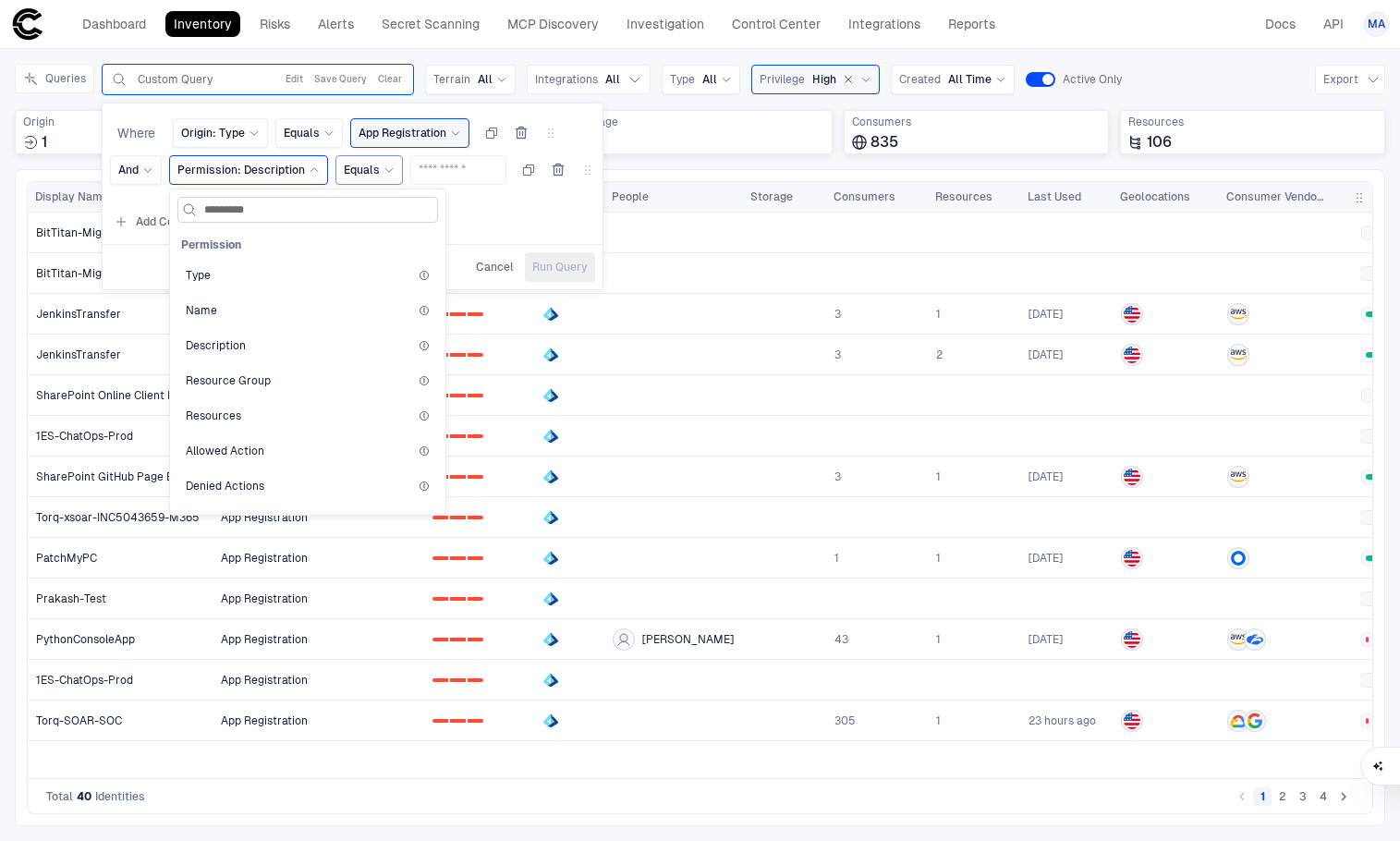
type input "**********"
click at [282, 441] on div "Allowed Action" at bounding box center [307, 451] width 261 height 32
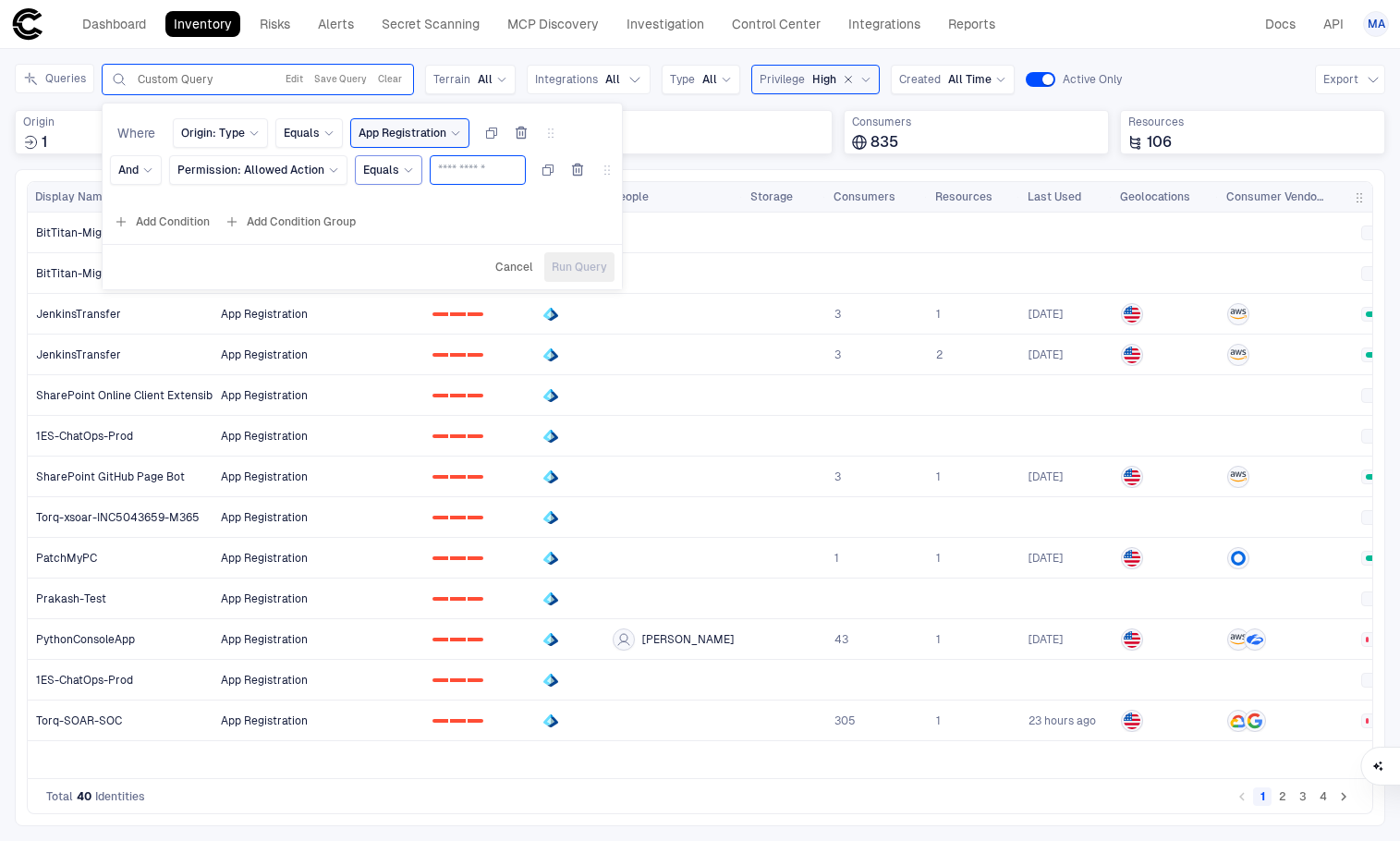
click at [464, 169] on input "text" at bounding box center [477, 170] width 79 height 28
click at [263, 171] on span "Permission: Allowed Action" at bounding box center [251, 169] width 147 height 14
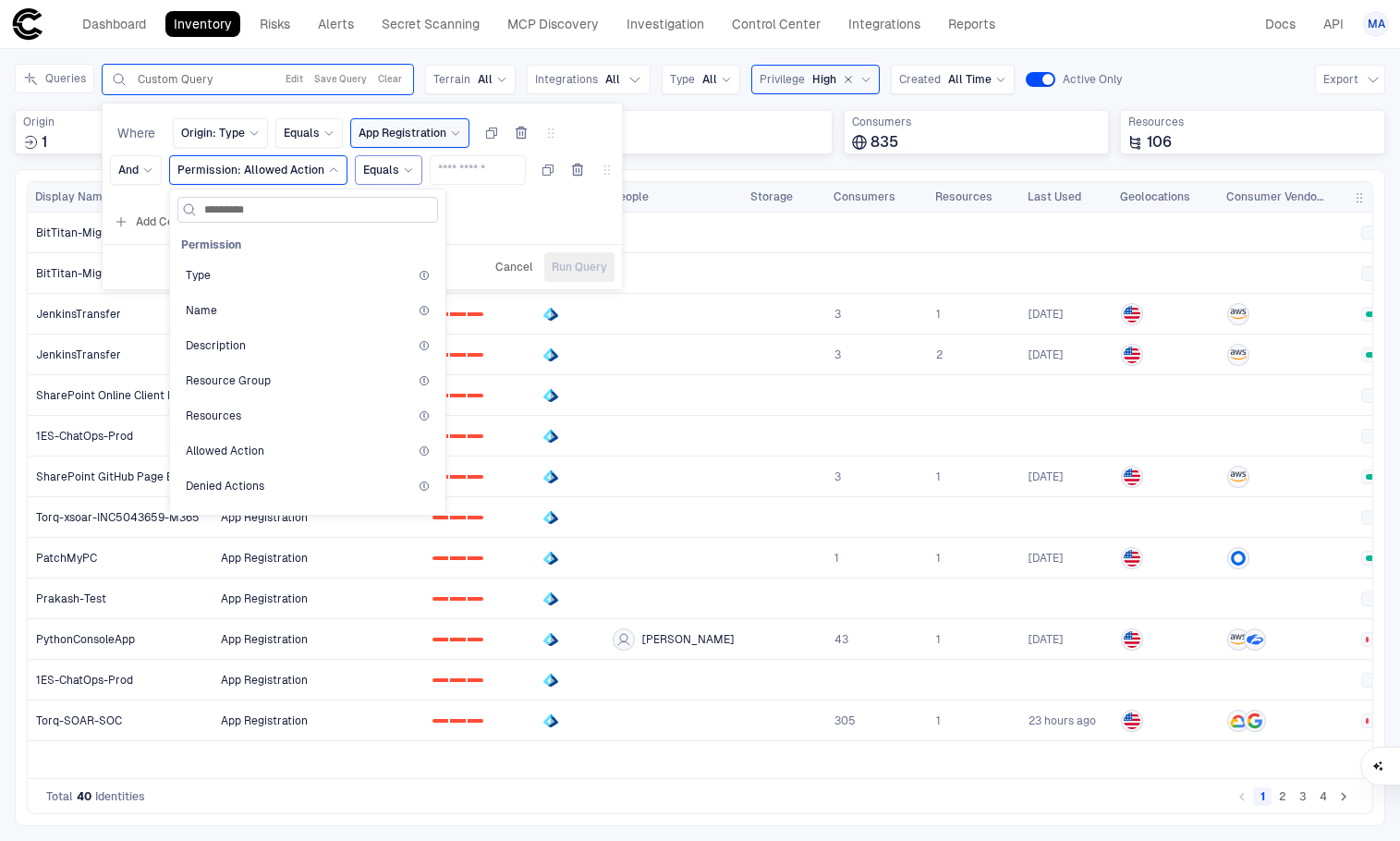
type input "**********"
click at [265, 316] on div "Name" at bounding box center [308, 310] width 244 height 14
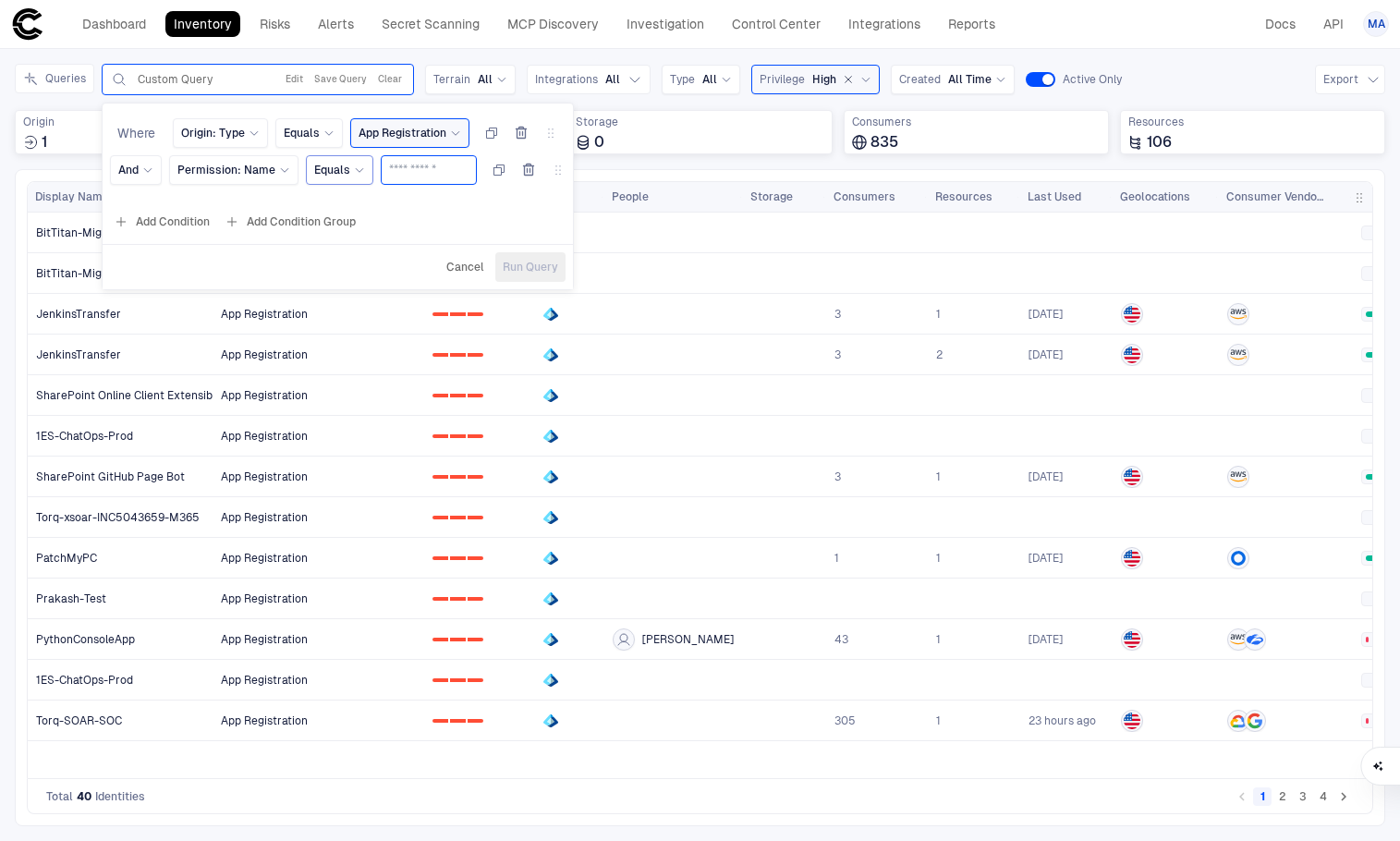
click at [403, 169] on input "text" at bounding box center [428, 170] width 79 height 28
type input "****"
click at [522, 254] on button "Run Query" at bounding box center [531, 266] width 71 height 30
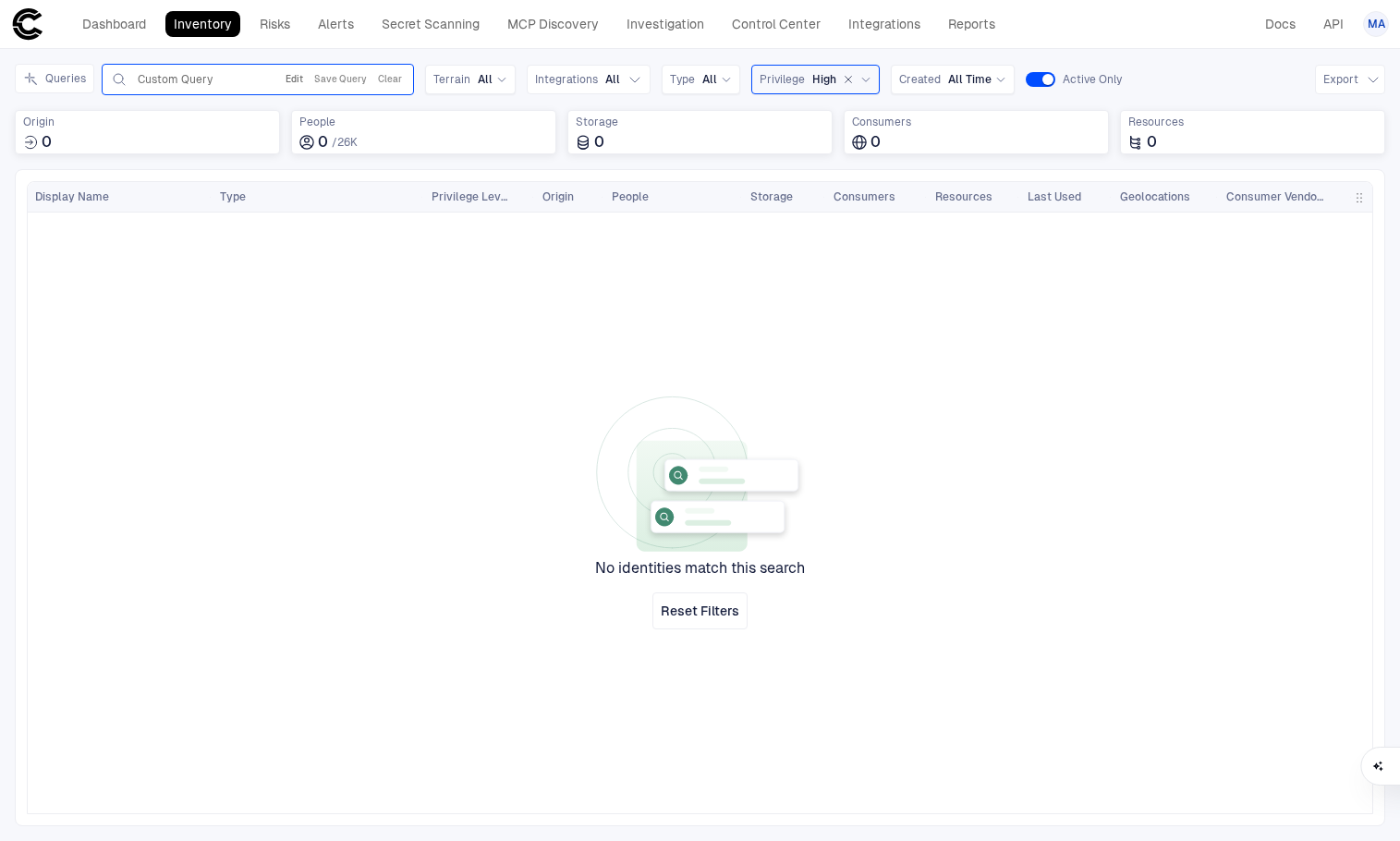
click at [304, 81] on button "Edit" at bounding box center [294, 79] width 25 height 22
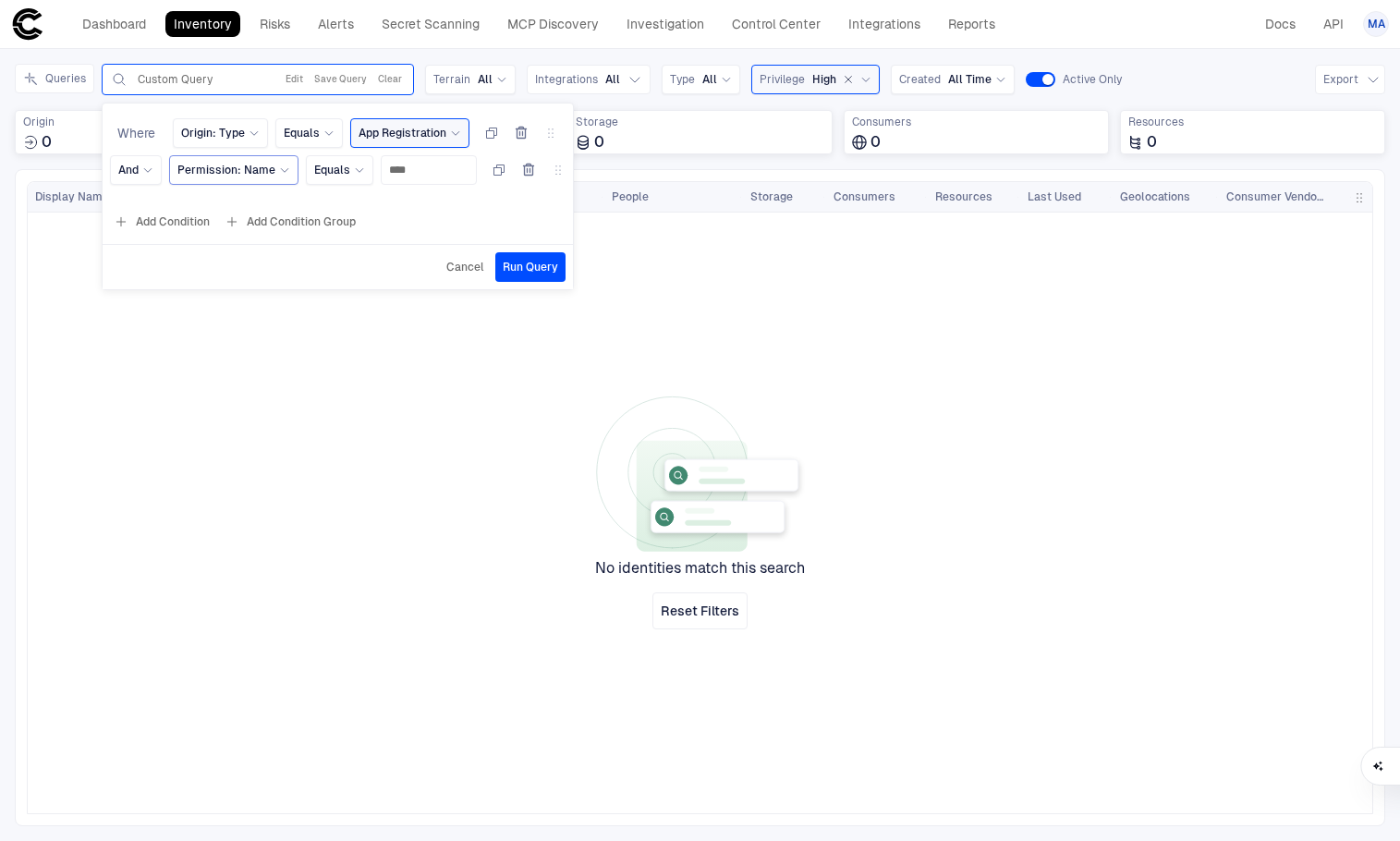
click at [250, 171] on span "Permission: Name" at bounding box center [226, 169] width 98 height 14
click at [337, 167] on span "Equals" at bounding box center [332, 169] width 36 height 14
click at [363, 312] on span "Contains" at bounding box center [421, 316] width 198 height 14
click at [562, 273] on span "Run Query" at bounding box center [543, 266] width 55 height 14
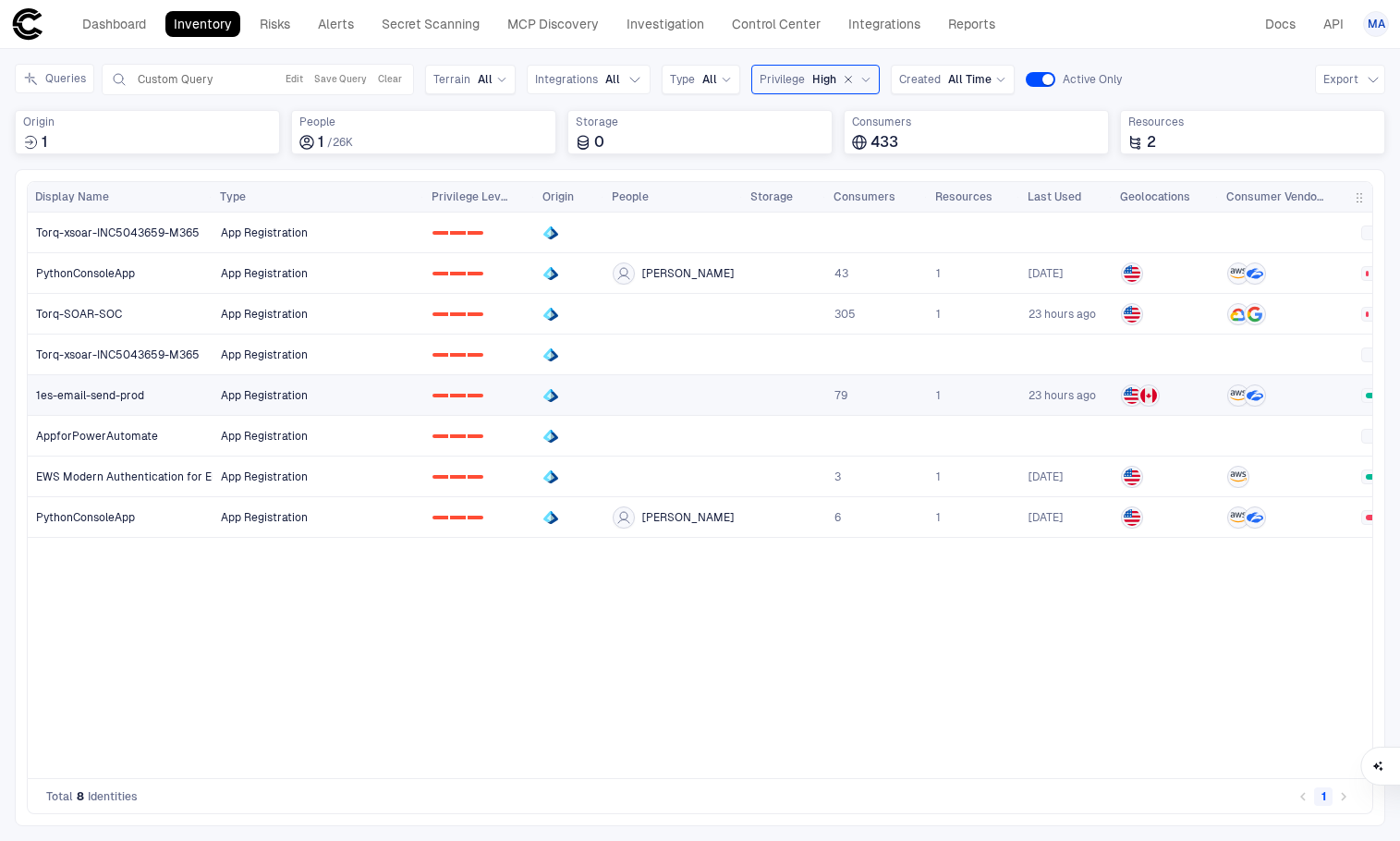
click at [252, 398] on span "App Registration" at bounding box center [263, 395] width 87 height 14
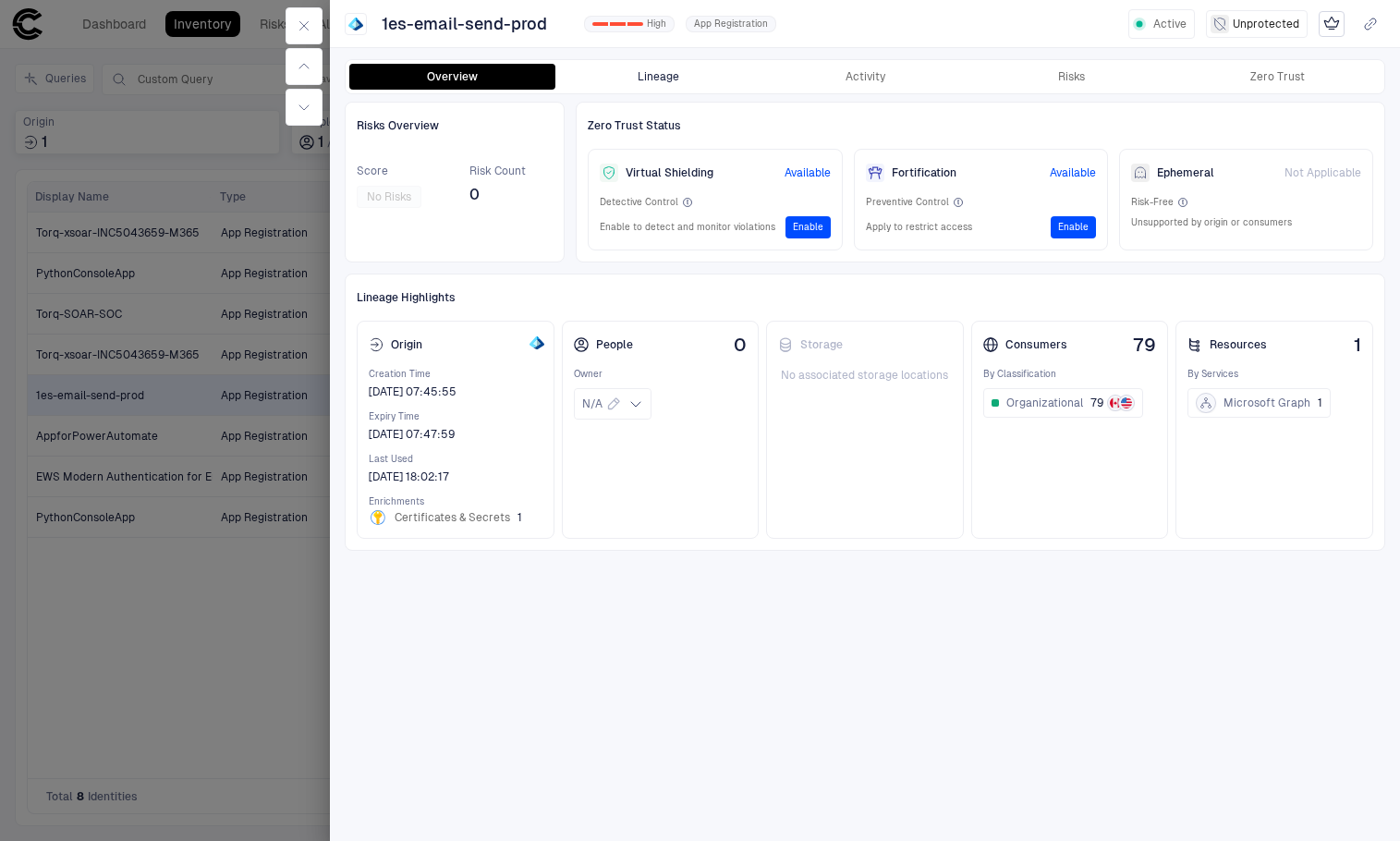
click at [662, 77] on button "Lineage" at bounding box center [658, 76] width 206 height 26
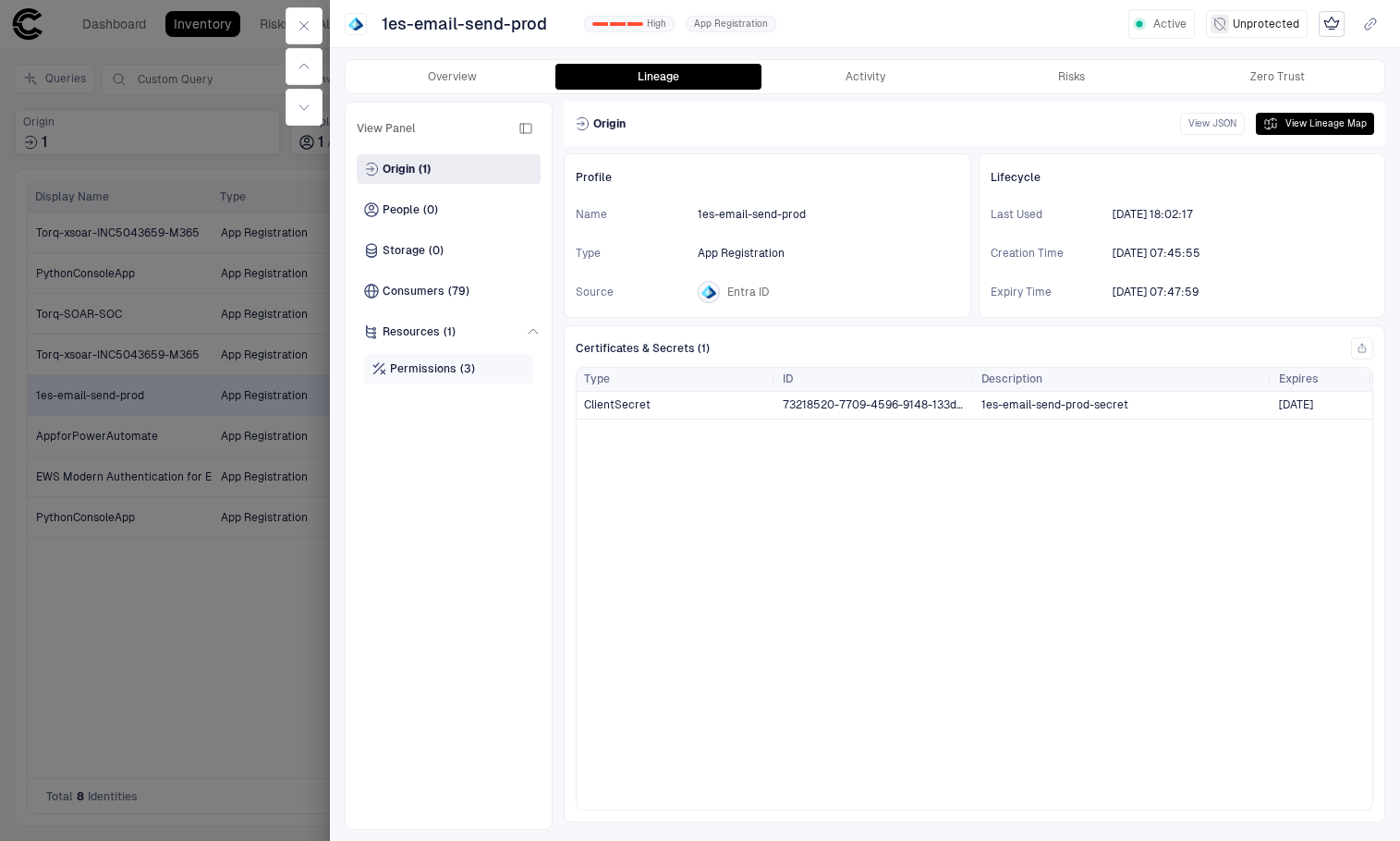
click at [442, 357] on div "Permissions (3)" at bounding box center [449, 368] width 169 height 30
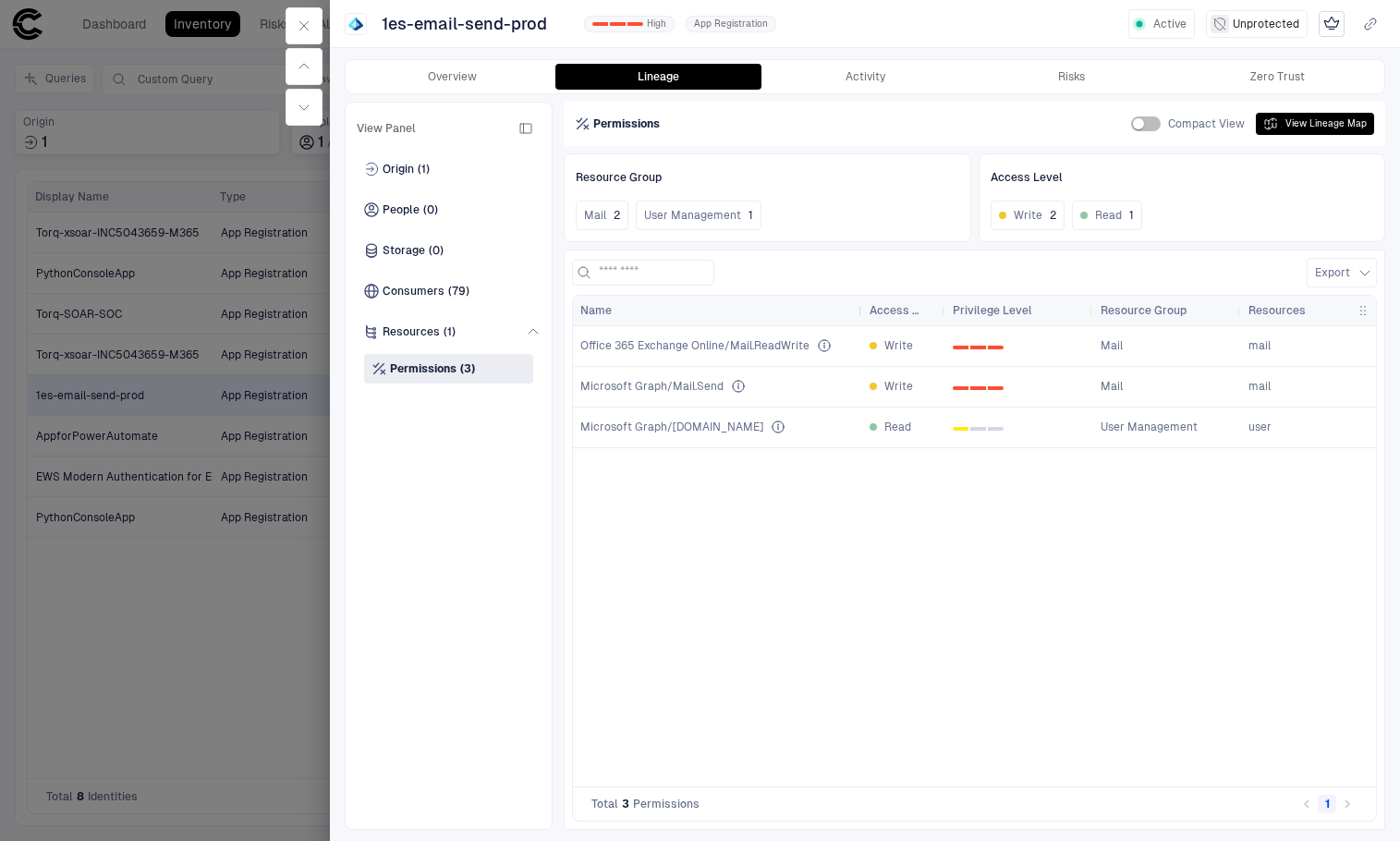
drag, startPoint x: 801, startPoint y: 308, endPoint x: 859, endPoint y: 306, distance: 58.0
click at [859, 306] on div at bounding box center [862, 310] width 8 height 30
click at [819, 346] on icon "Read and write user email messages." at bounding box center [824, 346] width 14 height 14
click at [306, 19] on icon "button" at bounding box center [303, 25] width 14 height 14
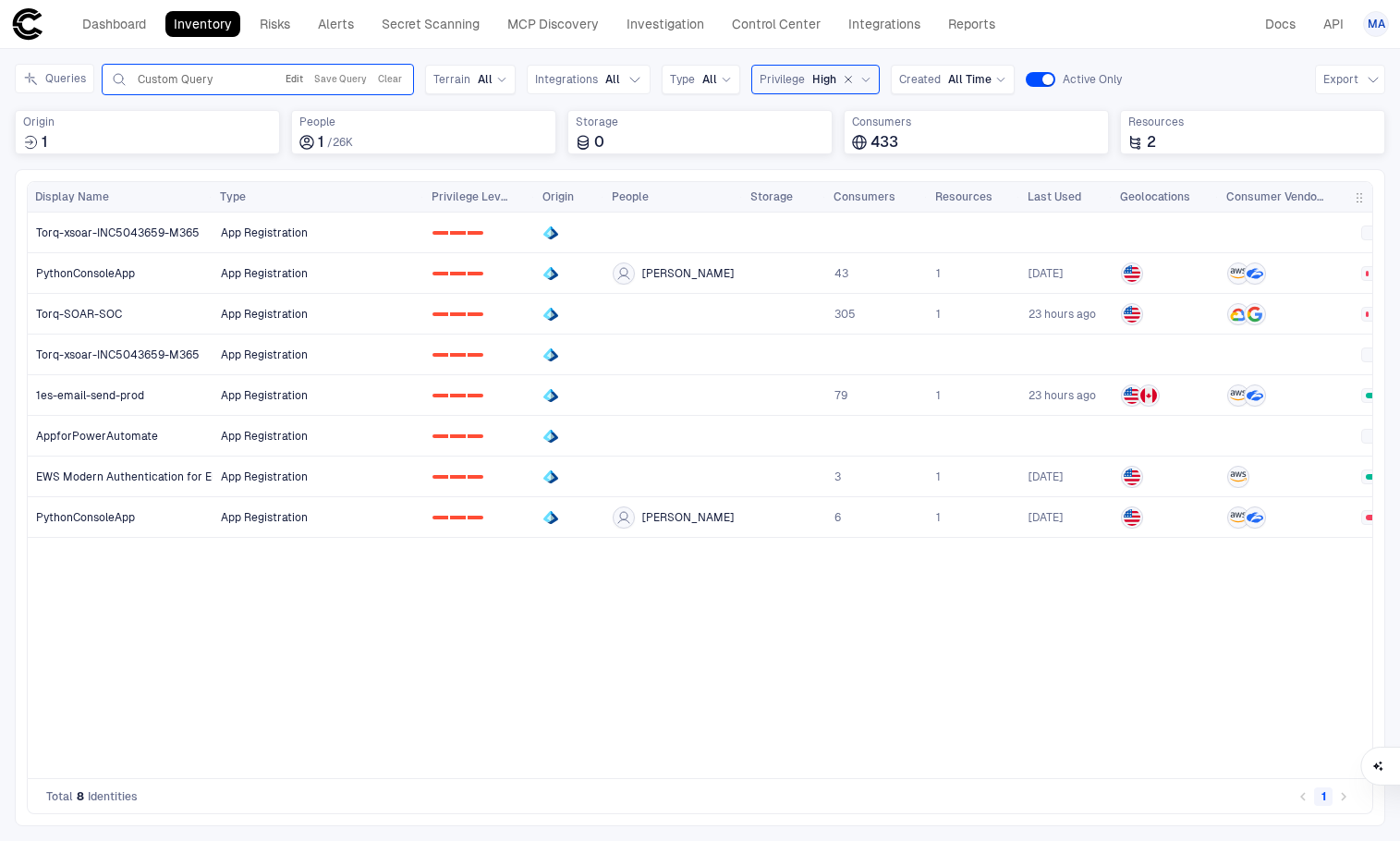
click at [297, 79] on button "Edit" at bounding box center [294, 79] width 25 height 22
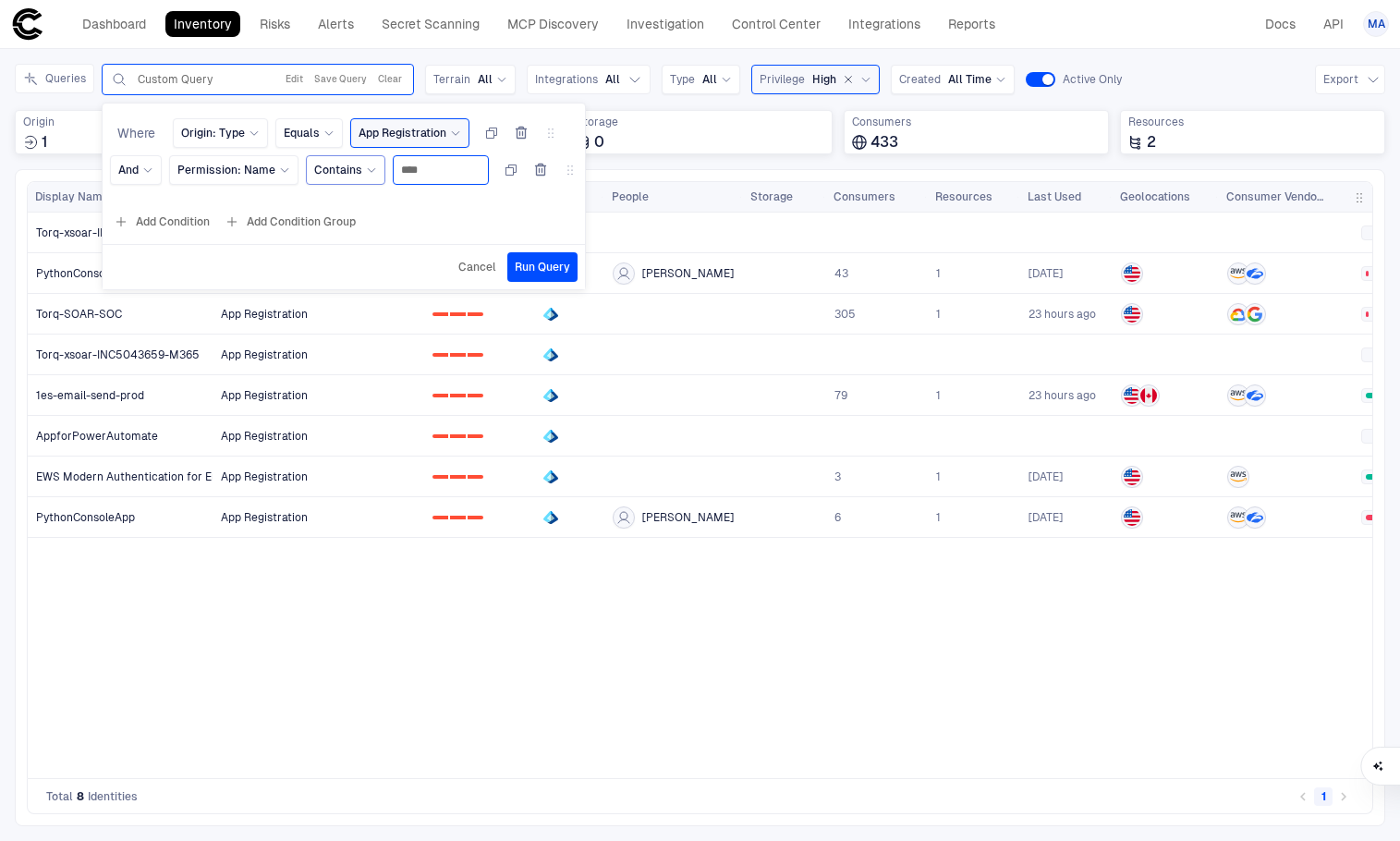
drag, startPoint x: 427, startPoint y: 160, endPoint x: 341, endPoint y: 176, distance: 87.5
click at [341, 176] on div "Permission: Name Contains ****" at bounding box center [373, 170] width 408 height 30
type input "********"
click at [545, 264] on span "Run Query" at bounding box center [543, 266] width 55 height 14
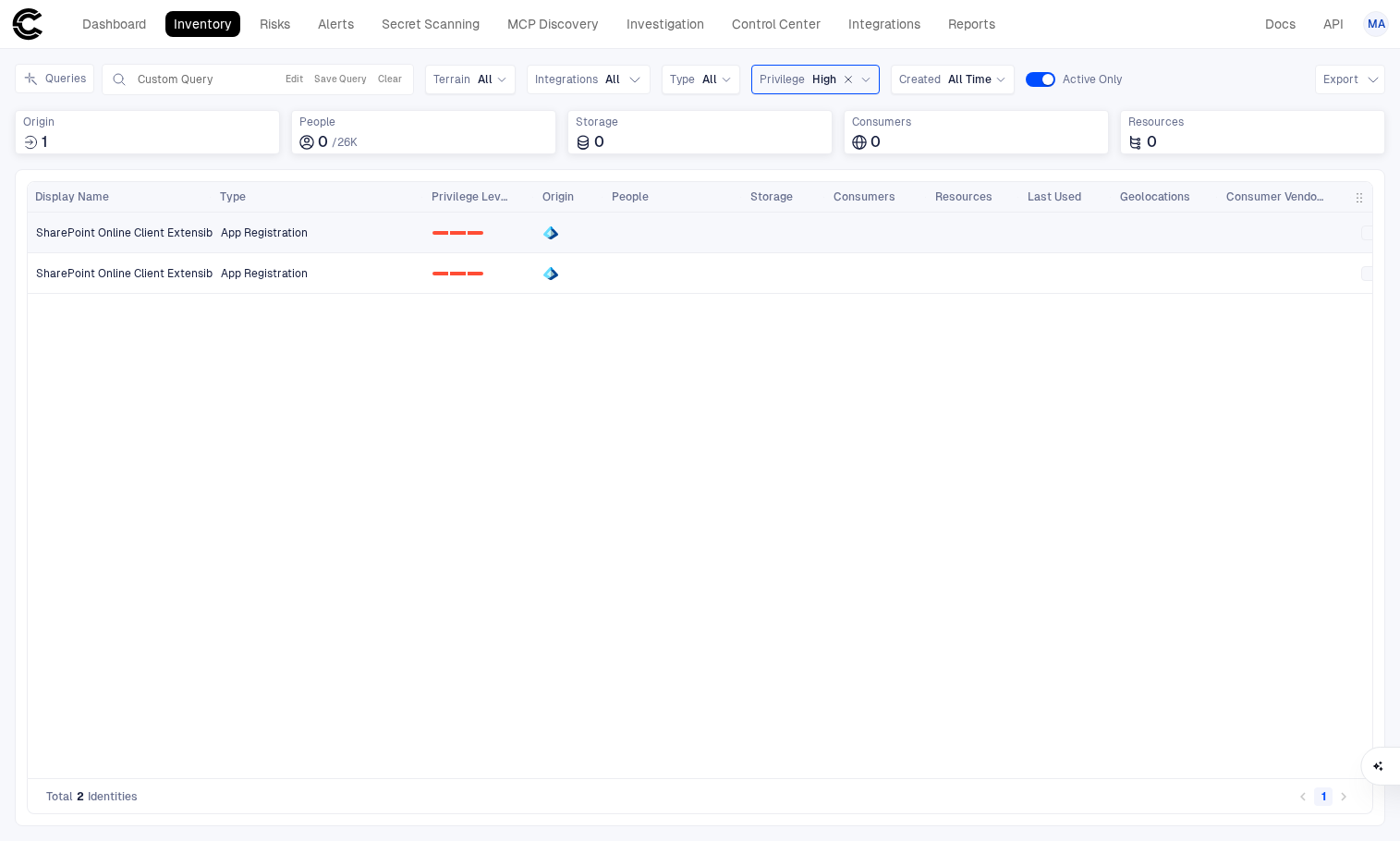
click at [198, 234] on span "SharePoint Online Client Extensibility Web Application Principal" at bounding box center [201, 232] width 330 height 14
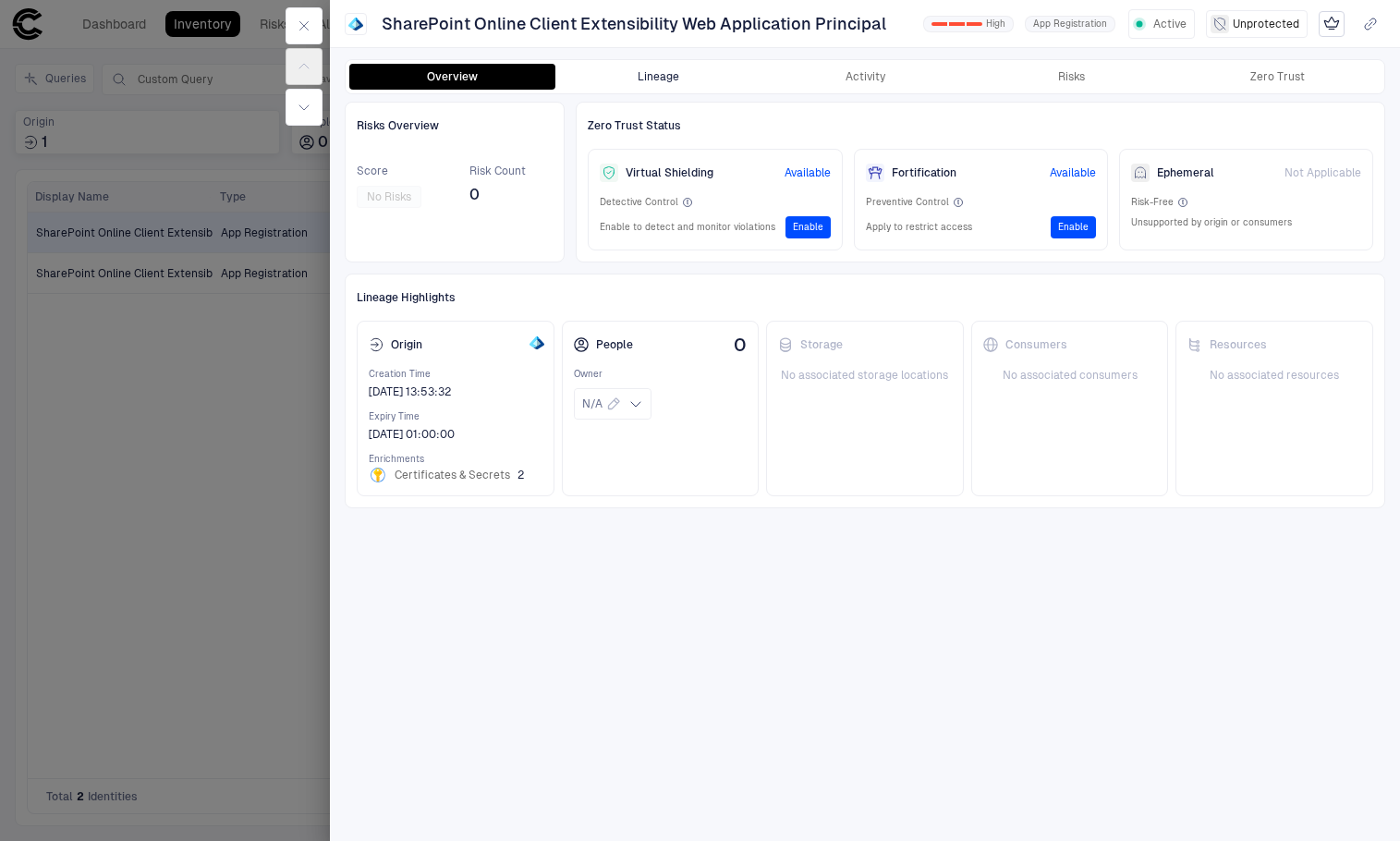
click at [719, 78] on button "Lineage" at bounding box center [658, 76] width 206 height 26
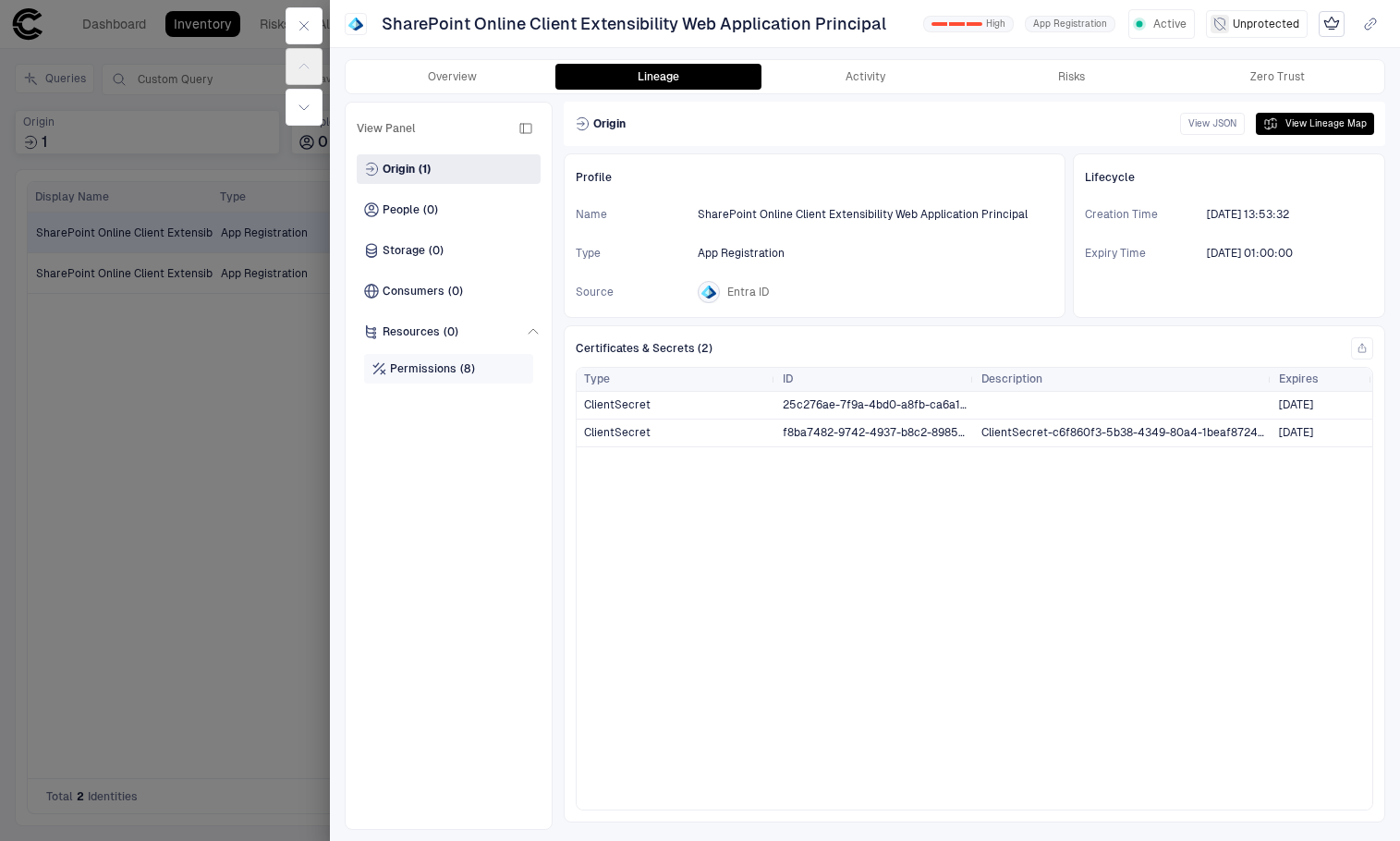
click at [449, 363] on span "Permissions" at bounding box center [424, 368] width 67 height 14
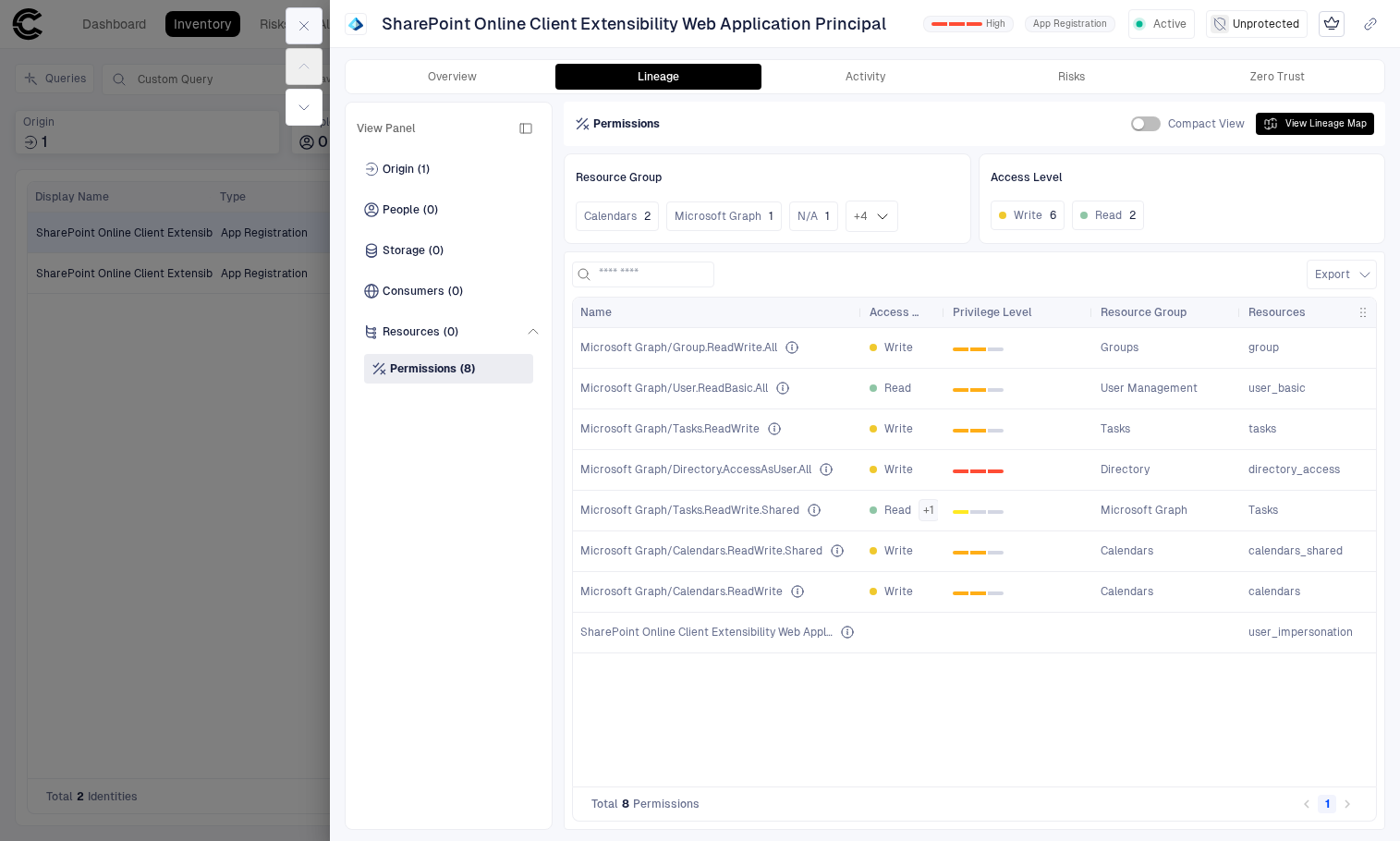
click at [301, 19] on icon "button" at bounding box center [303, 25] width 14 height 14
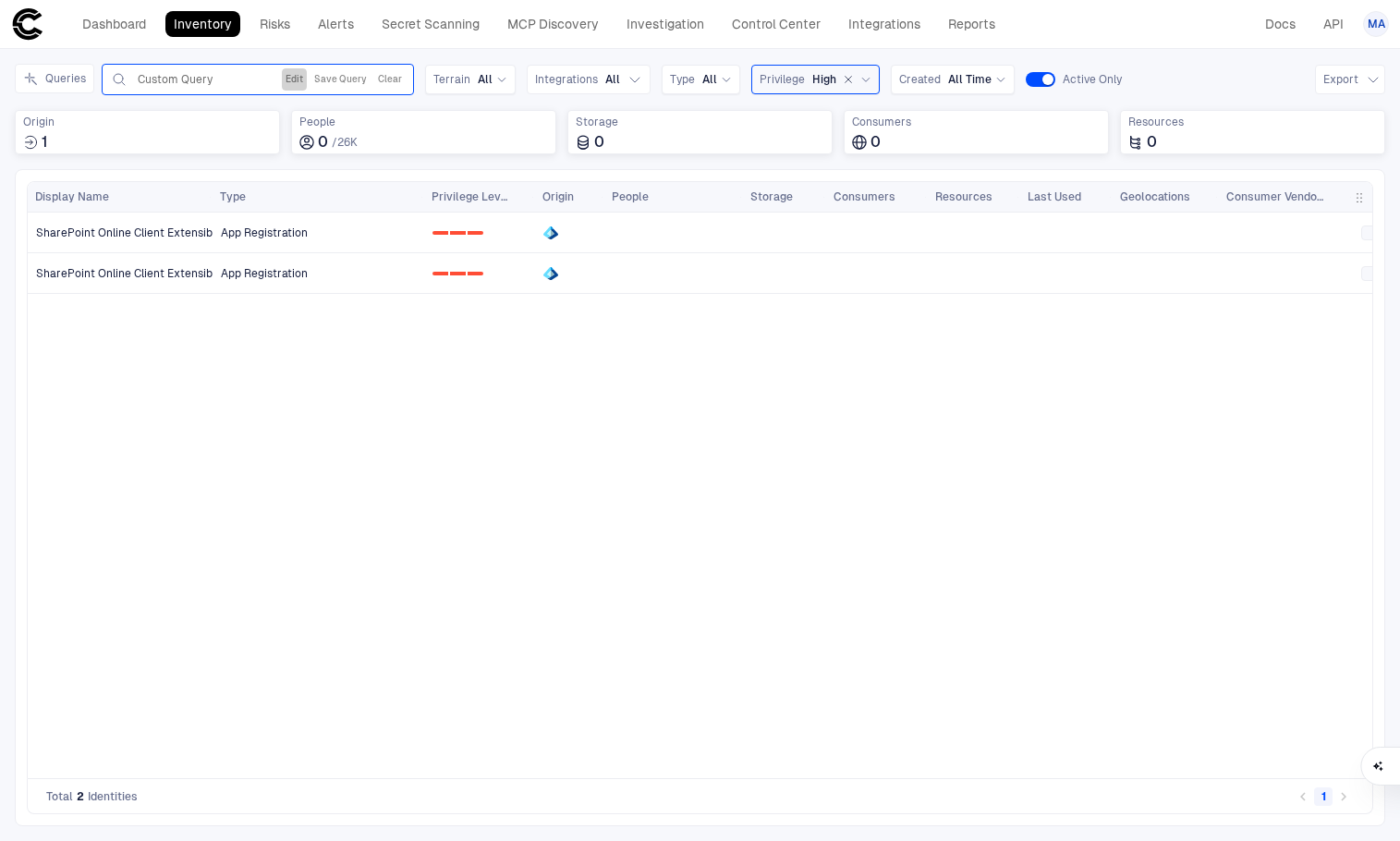
click at [296, 79] on button "Edit" at bounding box center [294, 79] width 25 height 22
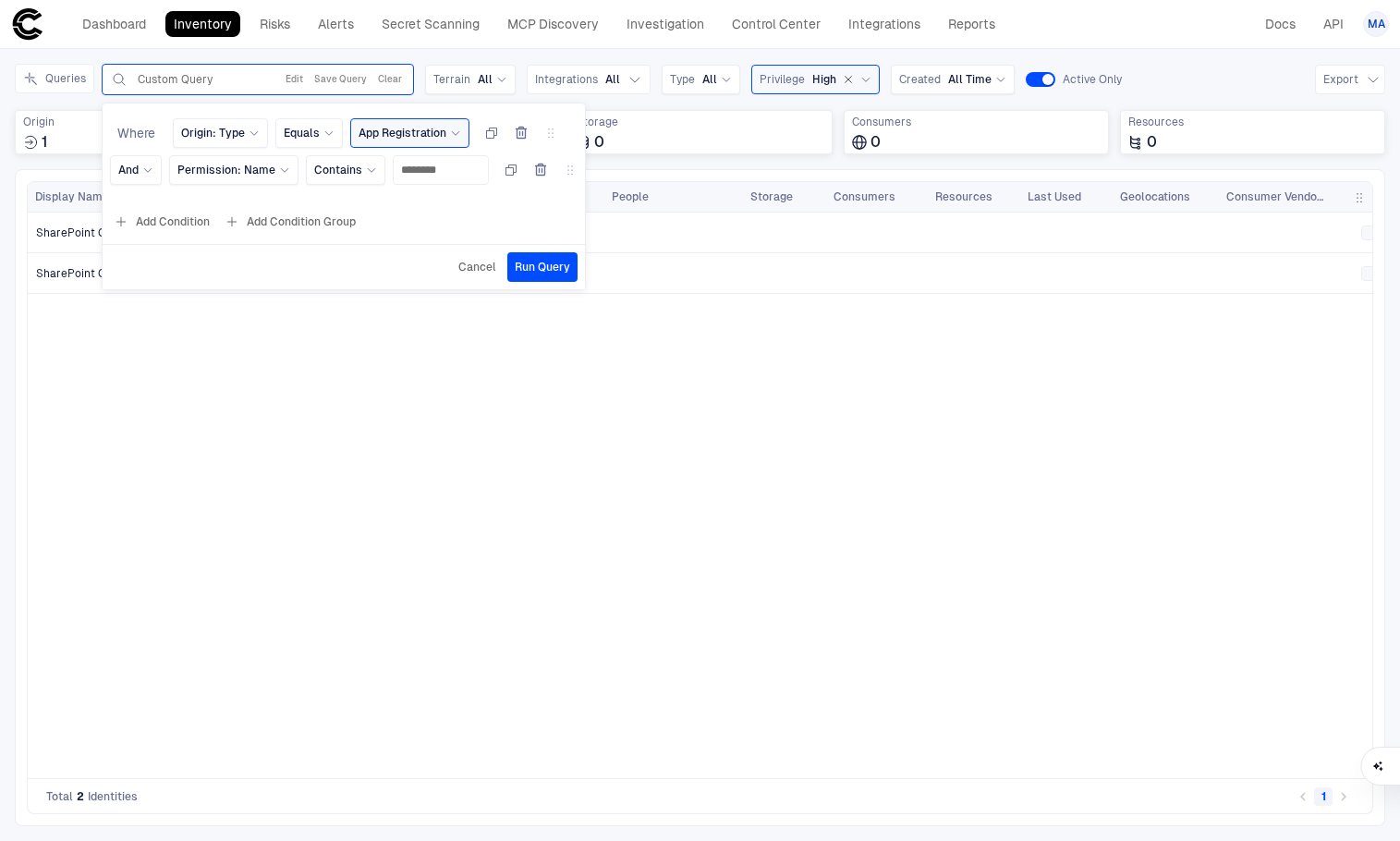
click at [522, 126] on icon "button" at bounding box center [521, 133] width 14 height 14
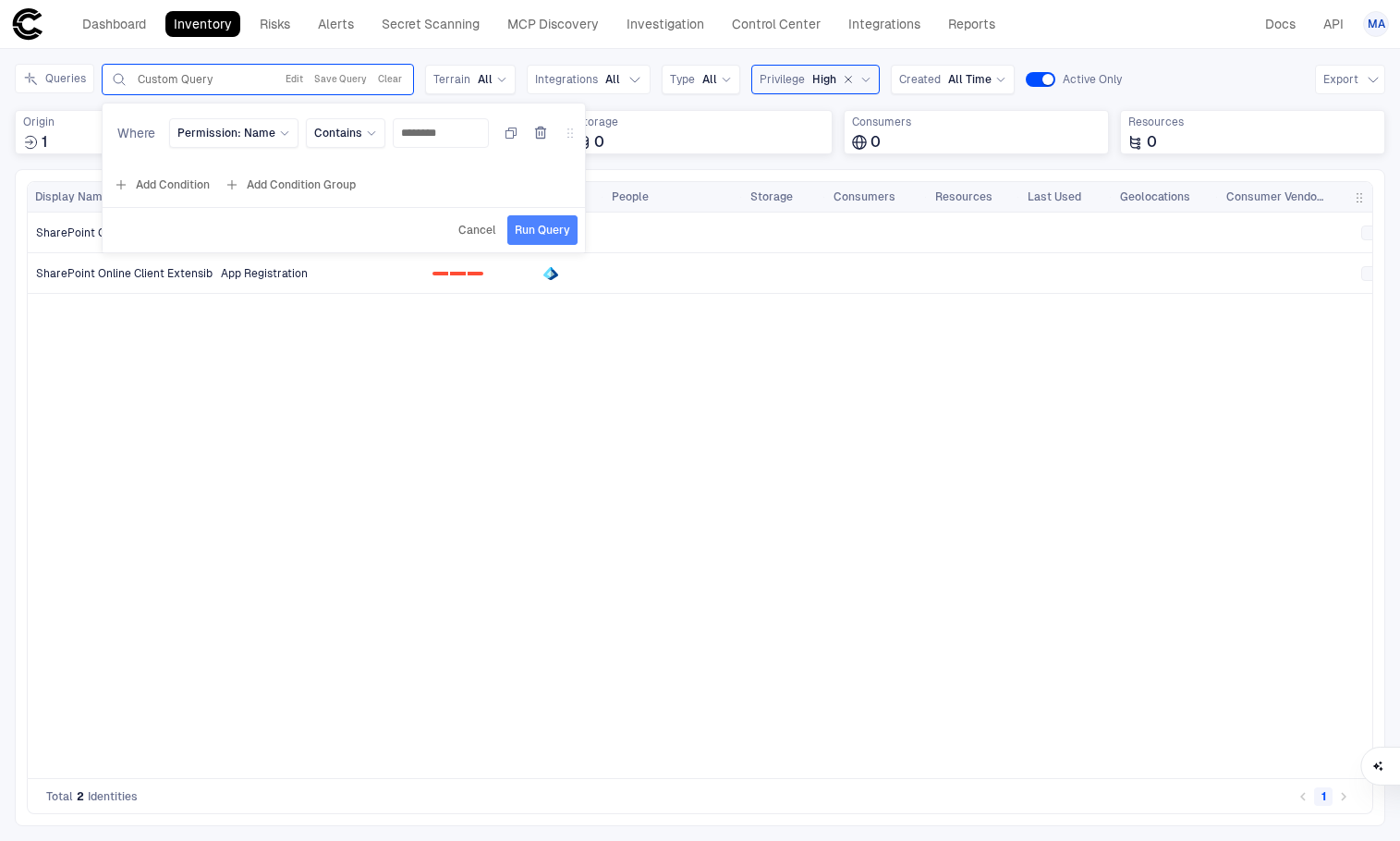
click at [561, 228] on span "Run Query" at bounding box center [543, 229] width 55 height 14
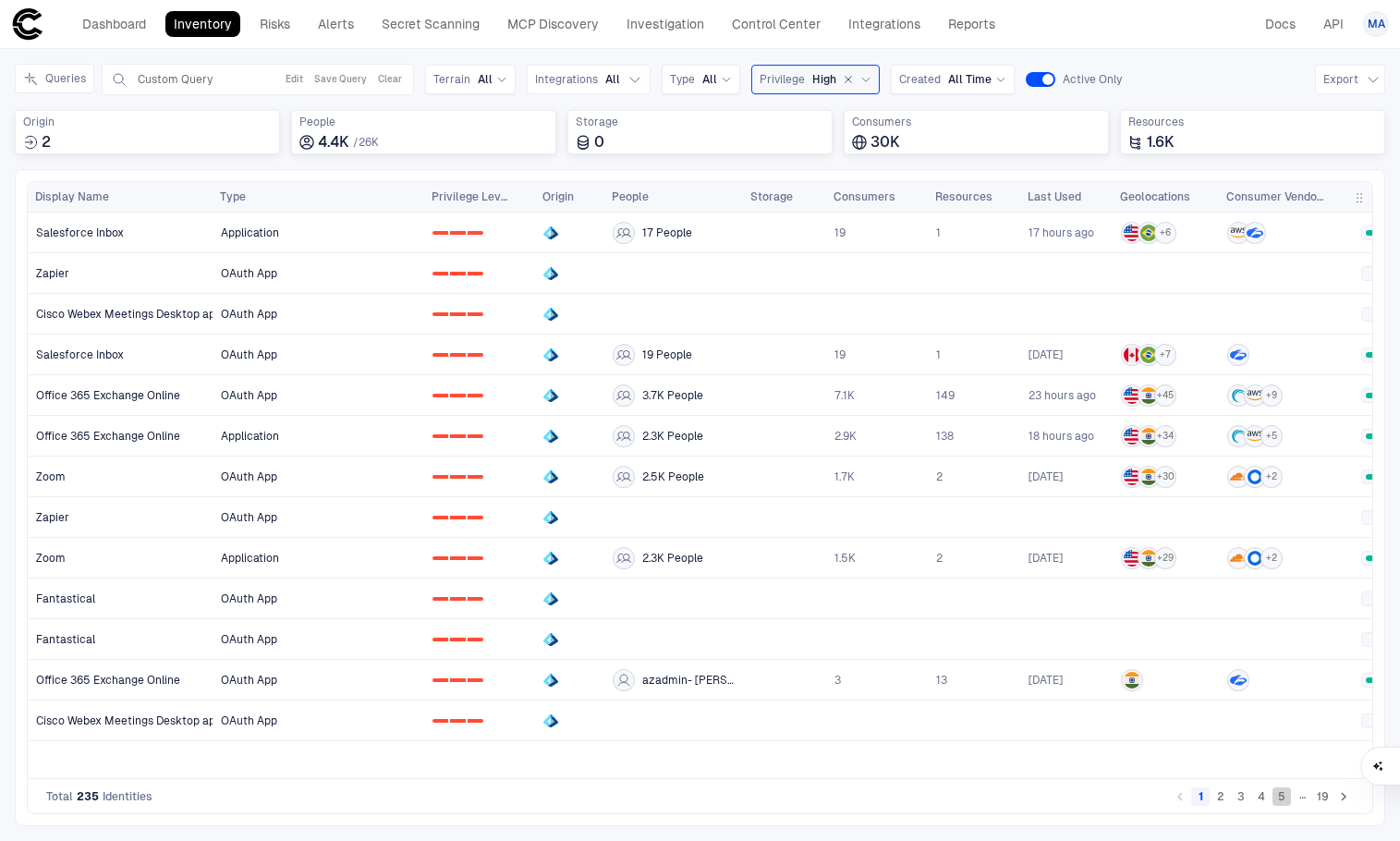
click at [1283, 799] on button "5" at bounding box center [1282, 796] width 18 height 18
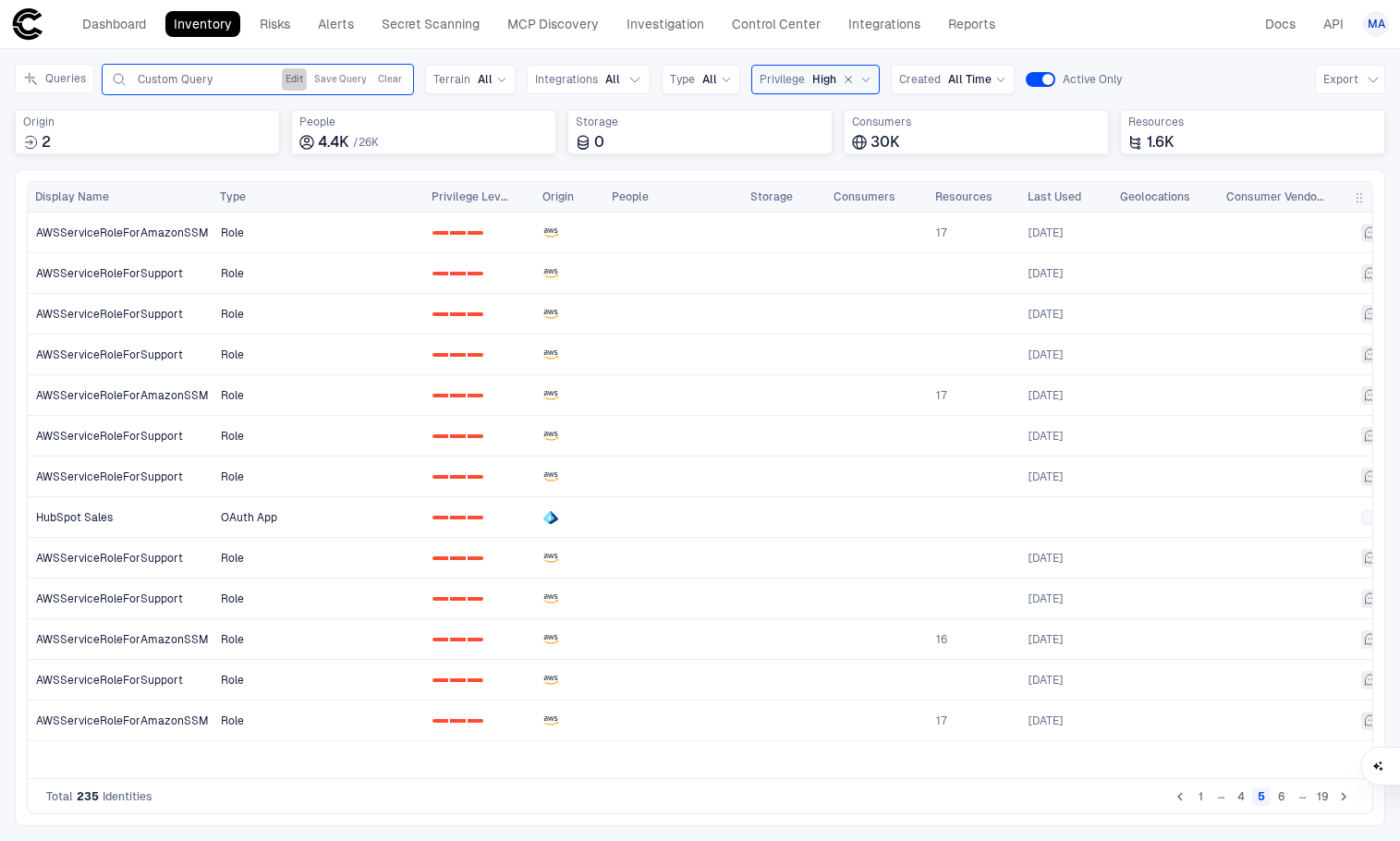
click at [291, 80] on button "Edit" at bounding box center [294, 79] width 25 height 22
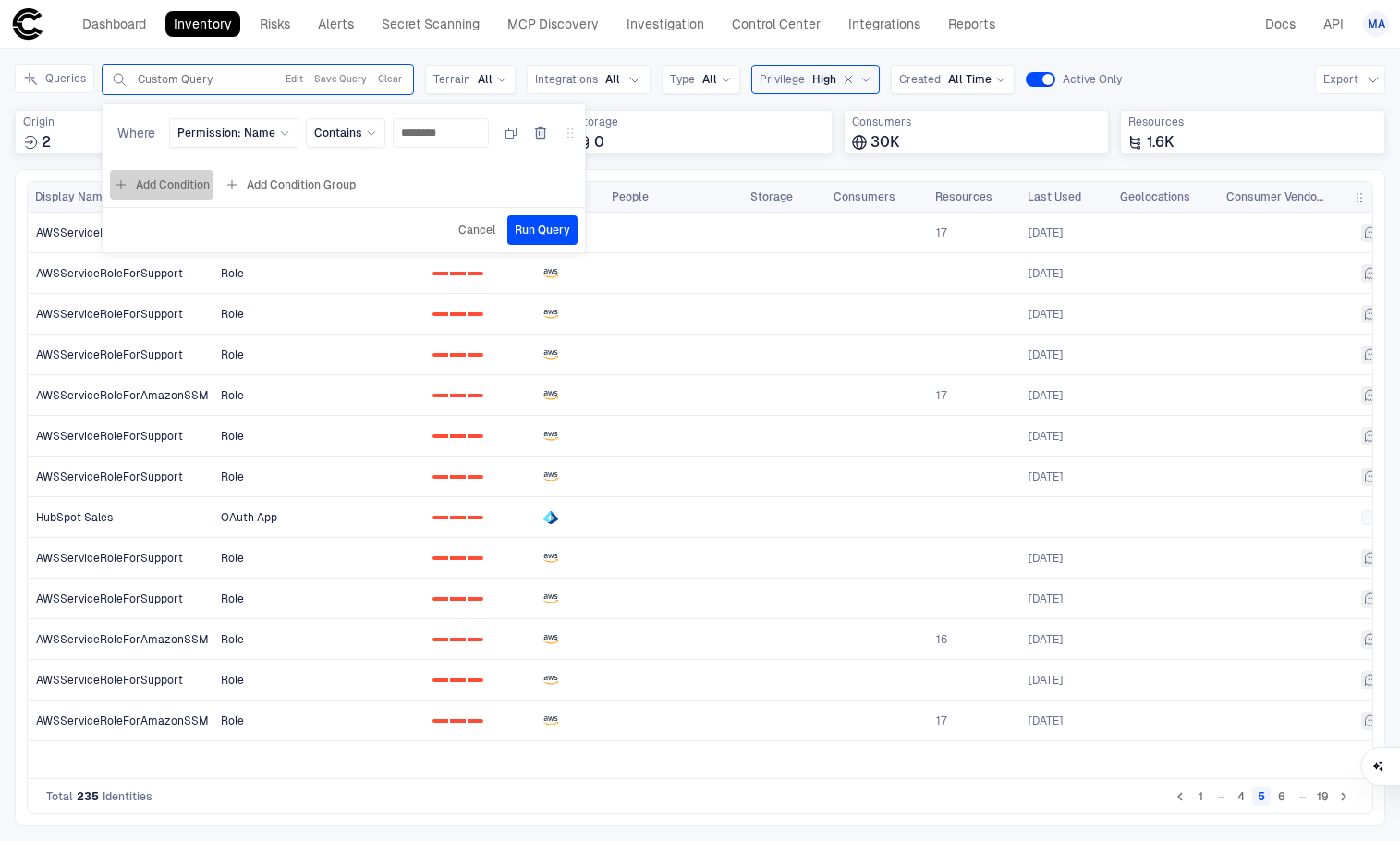
click at [182, 178] on button "Add Condition" at bounding box center [161, 184] width 103 height 30
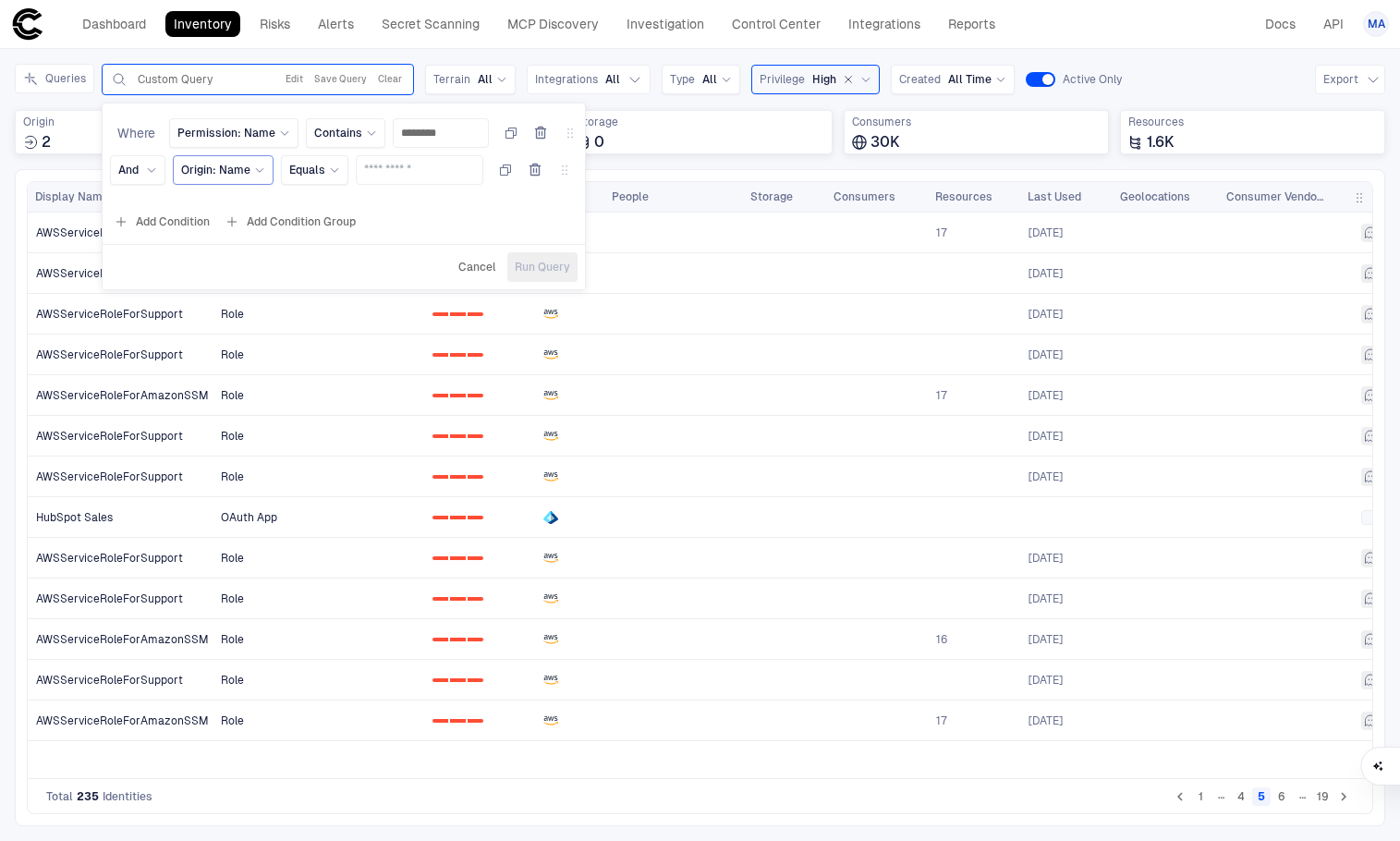
click at [228, 173] on span "Origin: Name" at bounding box center [216, 169] width 70 height 14
click at [249, 419] on div "Type" at bounding box center [312, 415] width 244 height 14
click at [413, 176] on div "Select..." at bounding box center [389, 169] width 62 height 14
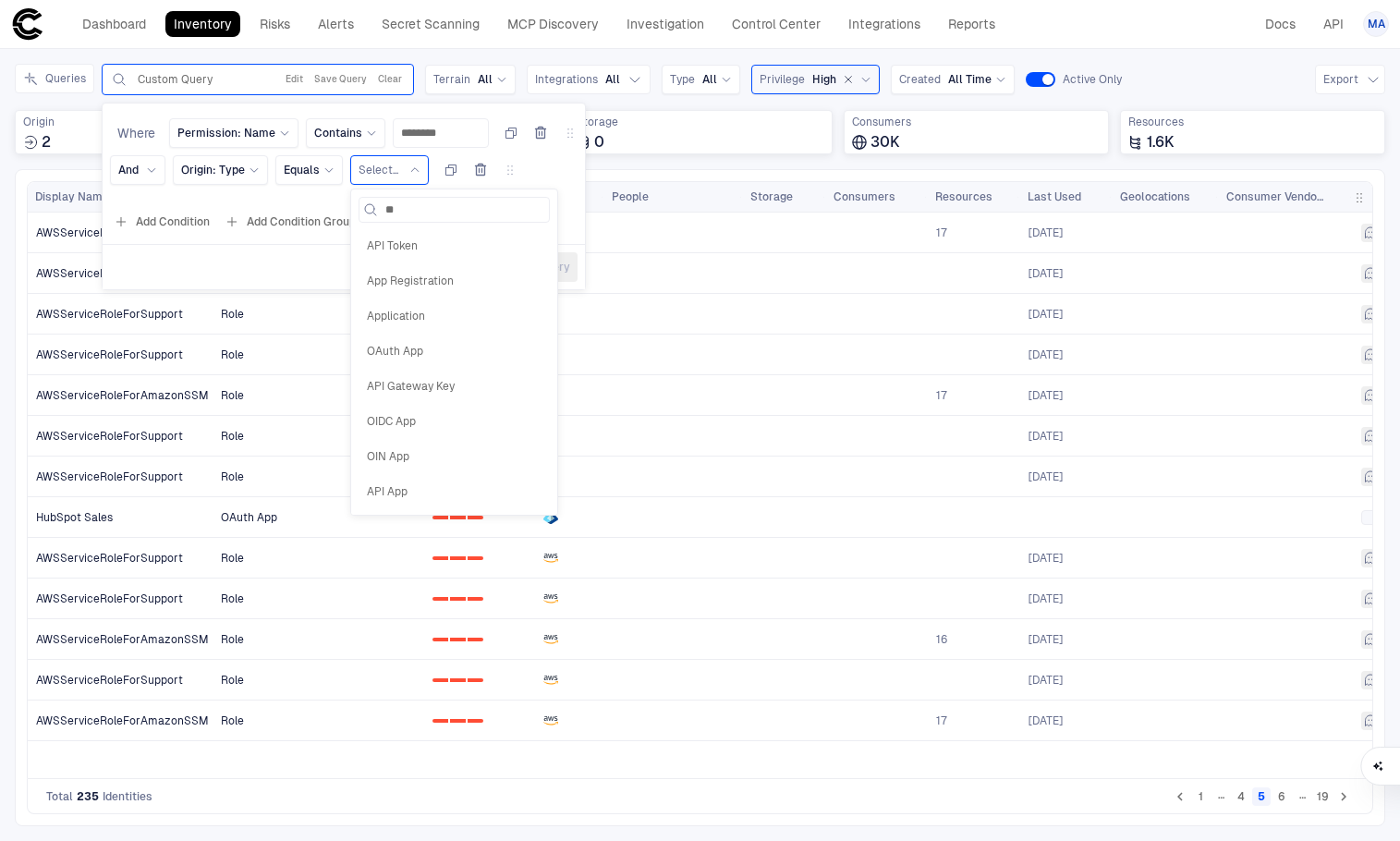
type input "***"
click at [461, 241] on span "App Registration" at bounding box center [454, 245] width 175 height 14
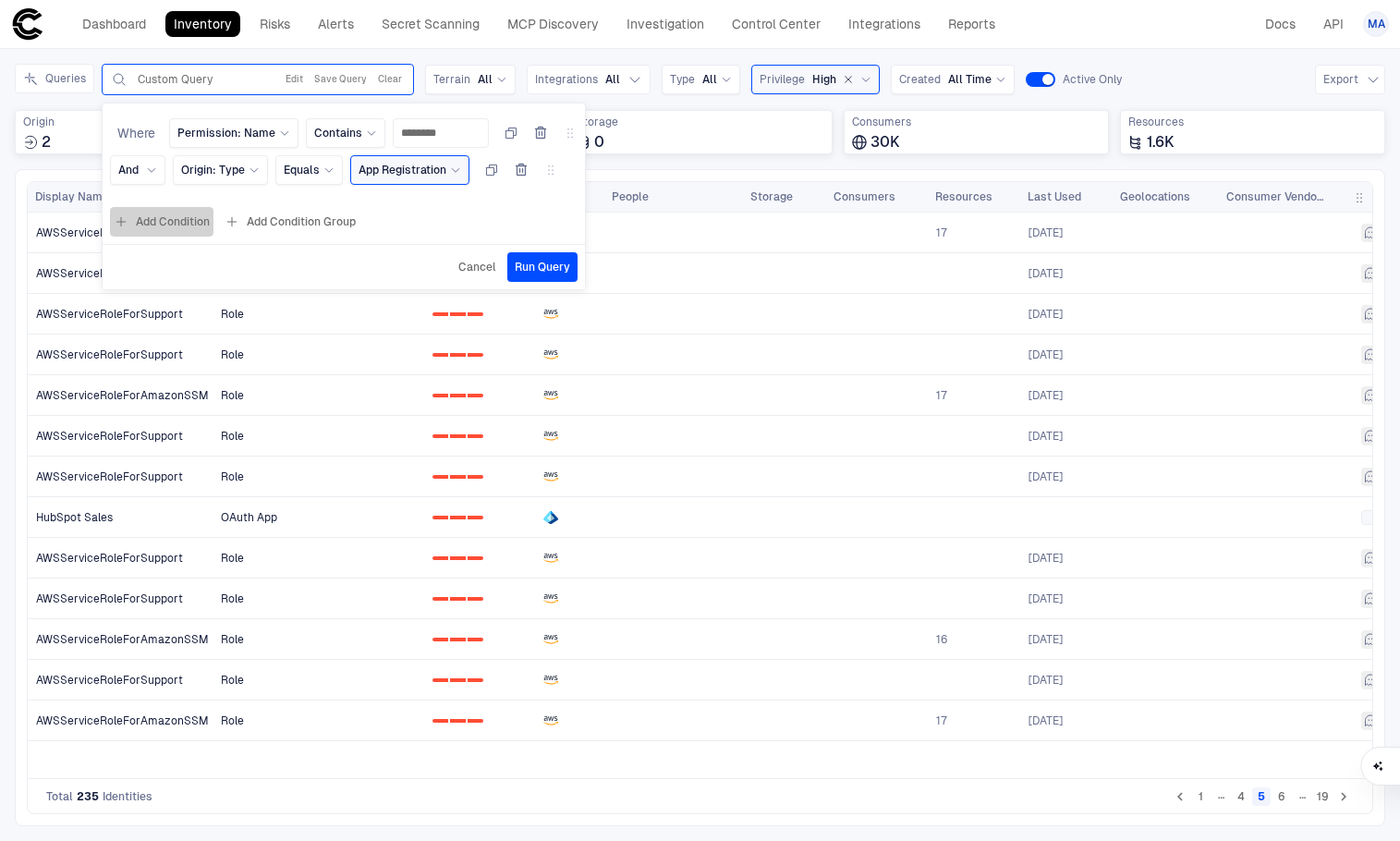
click at [166, 220] on button "Add Condition" at bounding box center [161, 221] width 103 height 30
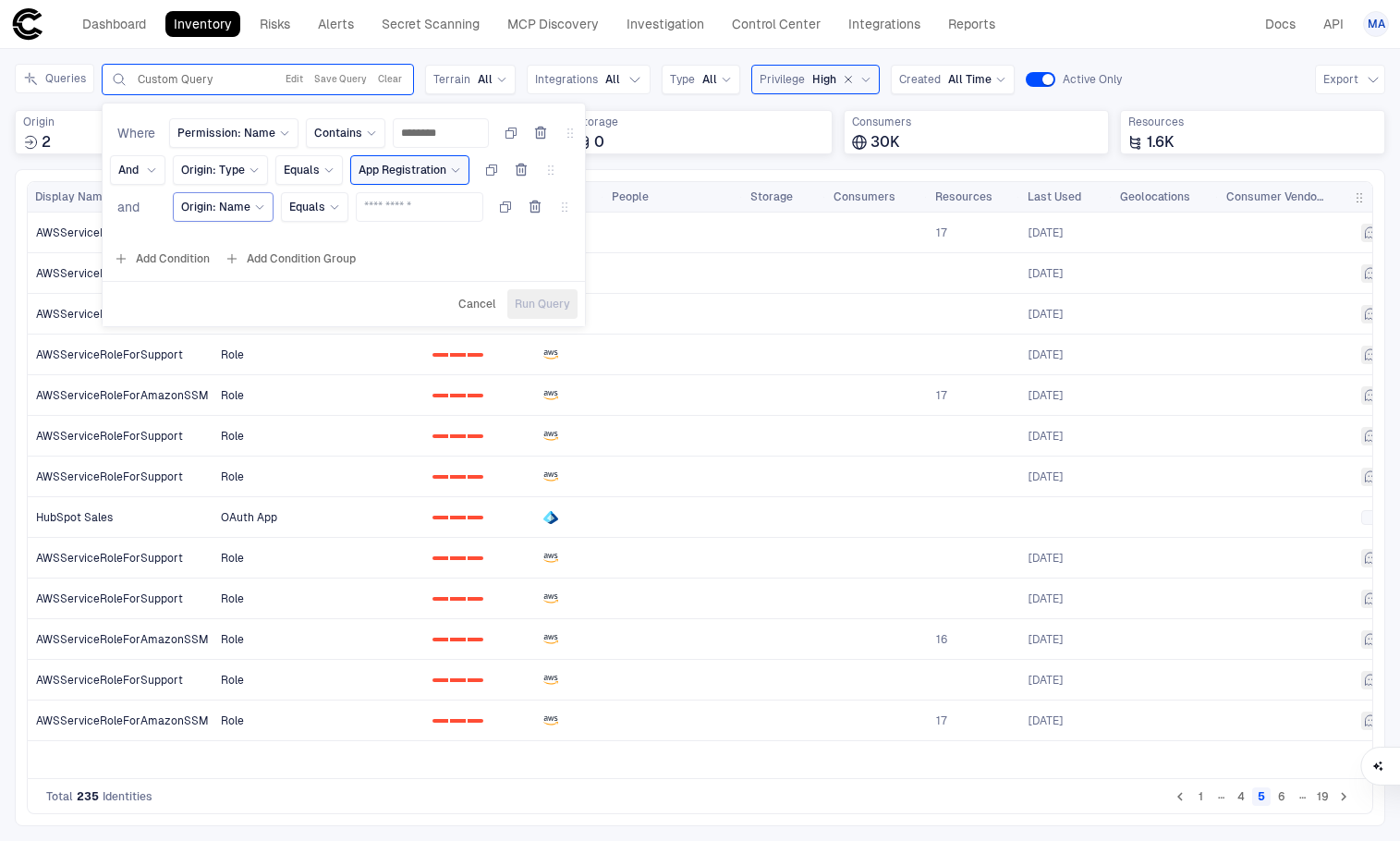
click at [224, 212] on span "Origin: Name" at bounding box center [216, 206] width 70 height 14
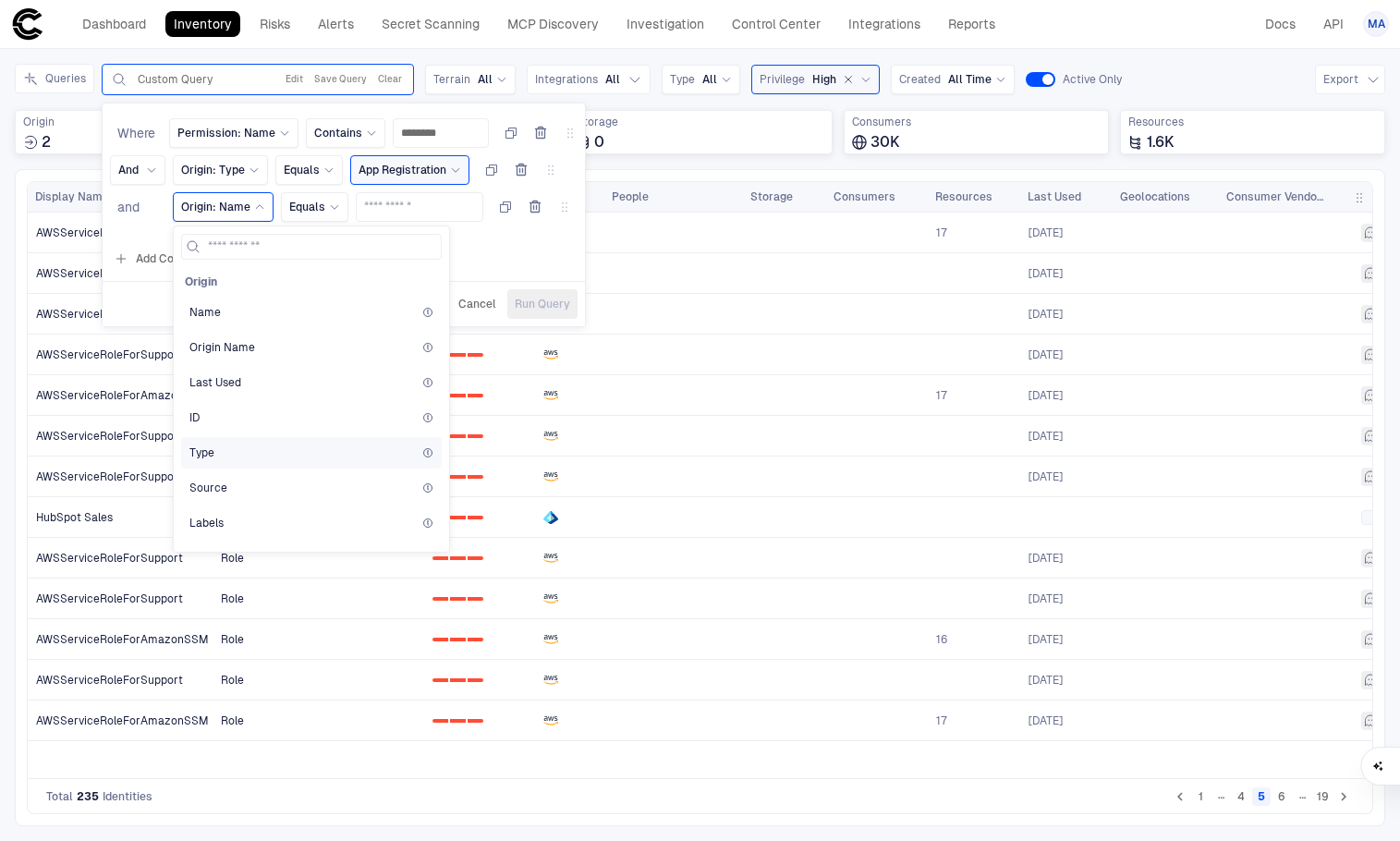
click at [218, 445] on div "Type" at bounding box center [311, 452] width 261 height 32
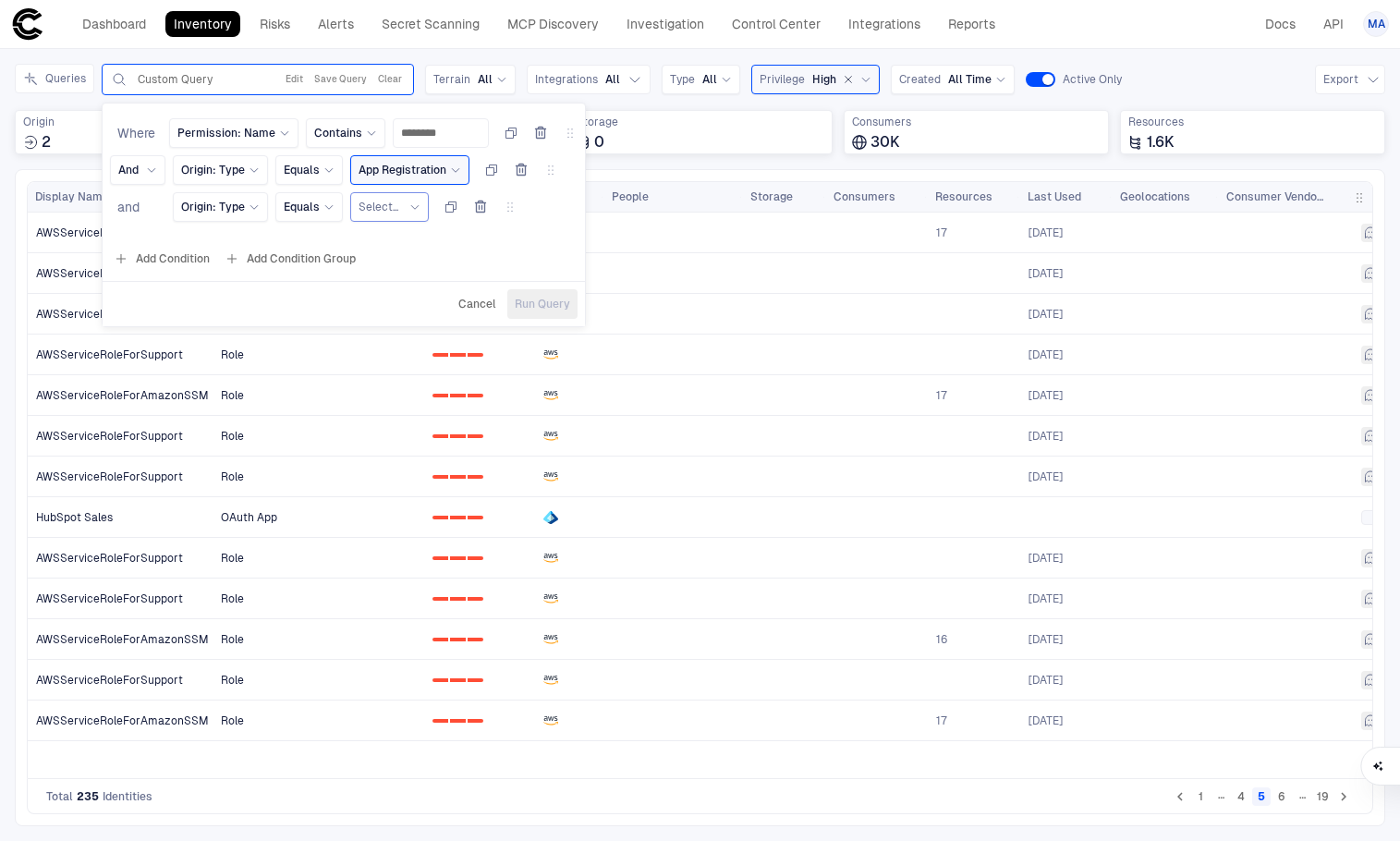
click at [370, 211] on span "Select..." at bounding box center [379, 206] width 40 height 14
type input "*****"
click at [412, 323] on span "OAuth App" at bounding box center [454, 317] width 175 height 14
click at [406, 215] on div "OAuth App" at bounding box center [394, 206] width 72 height 20
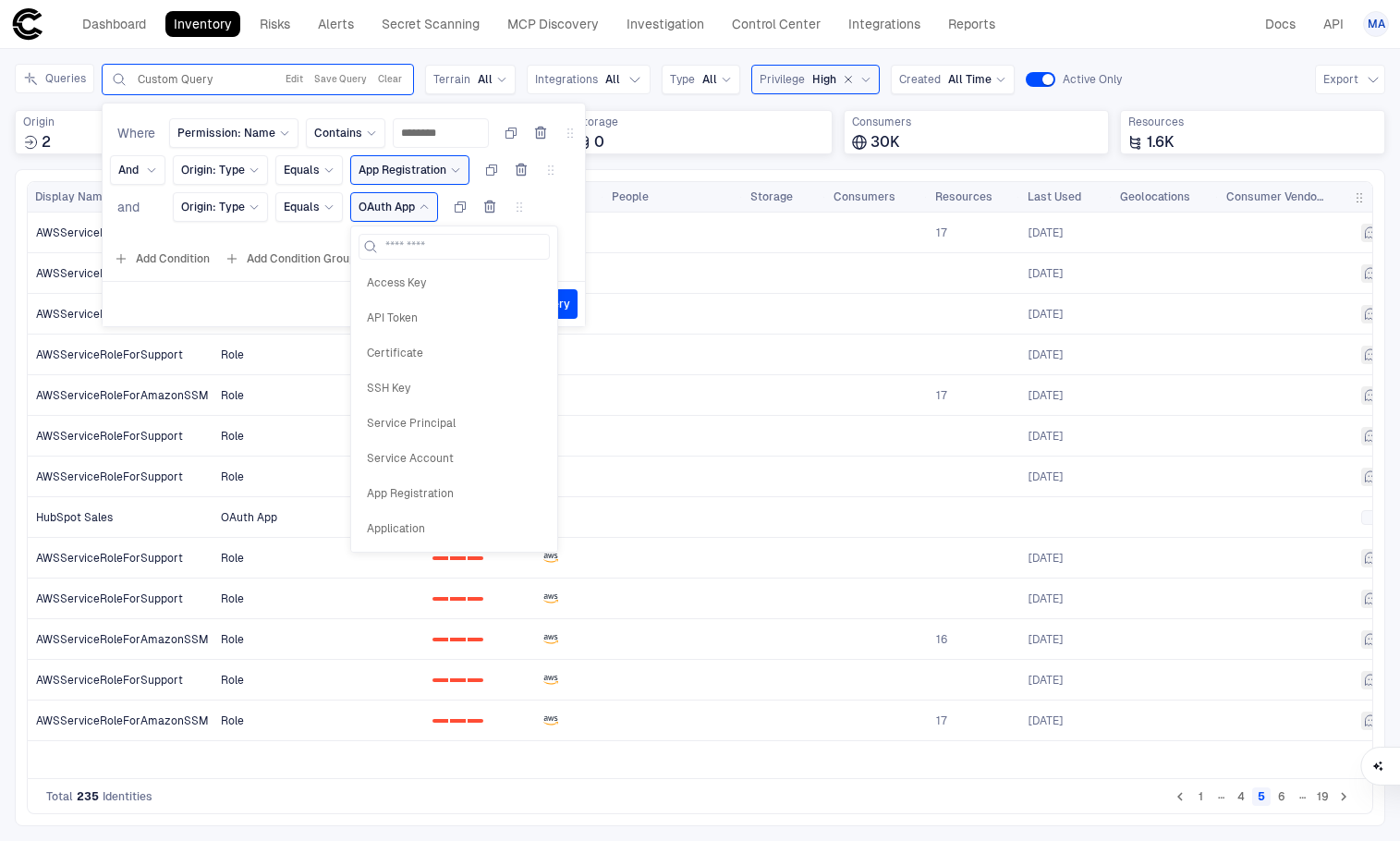
scroll to position [140, 0]
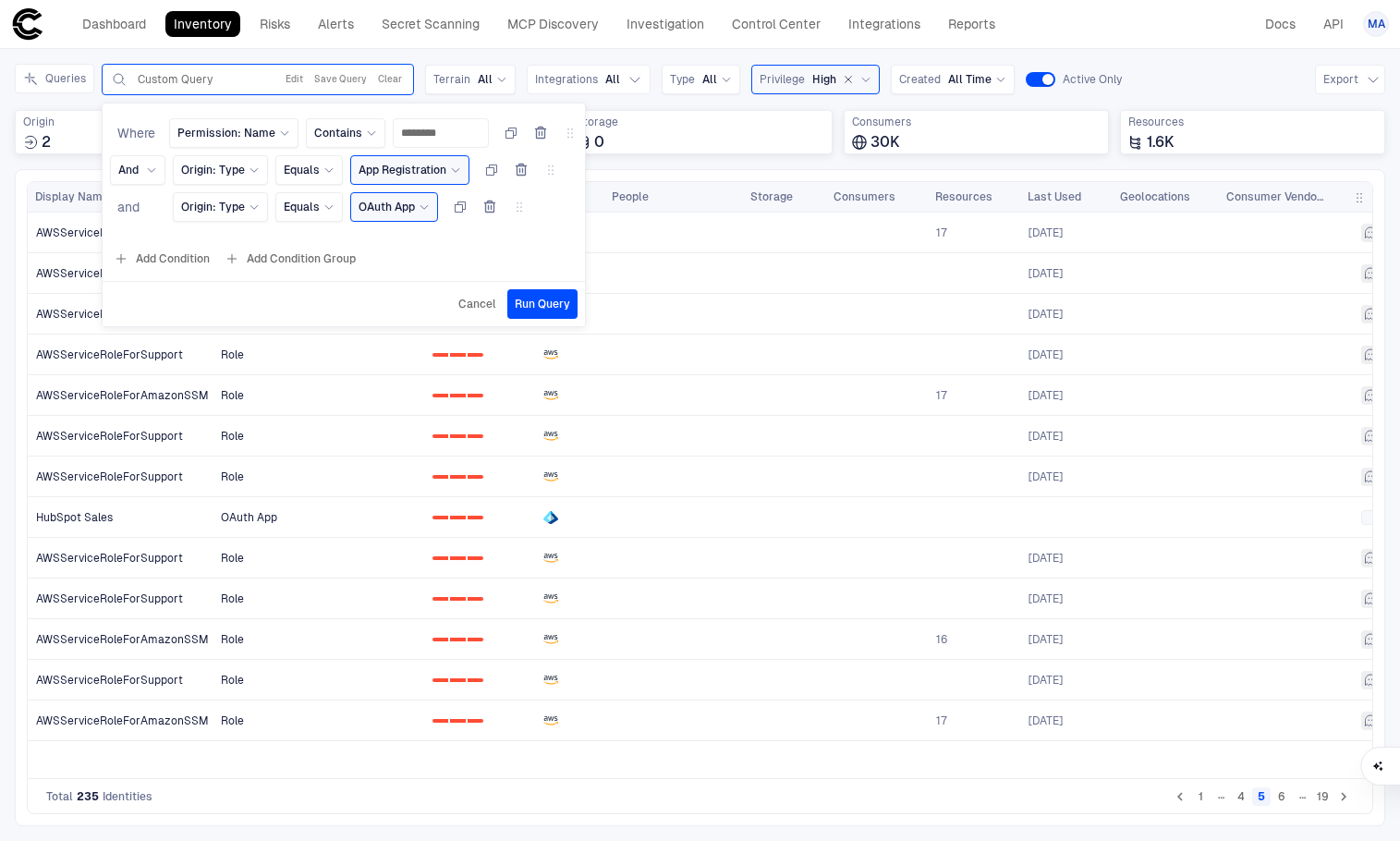
click at [133, 211] on span "and" at bounding box center [128, 206] width 22 height 14
click at [139, 168] on div "And" at bounding box center [137, 169] width 39 height 14
click at [140, 234] on div "Or" at bounding box center [142, 247] width 48 height 32
click at [143, 172] on div "Or" at bounding box center [137, 169] width 39 height 14
click at [149, 209] on span "And" at bounding box center [142, 212] width 31 height 14
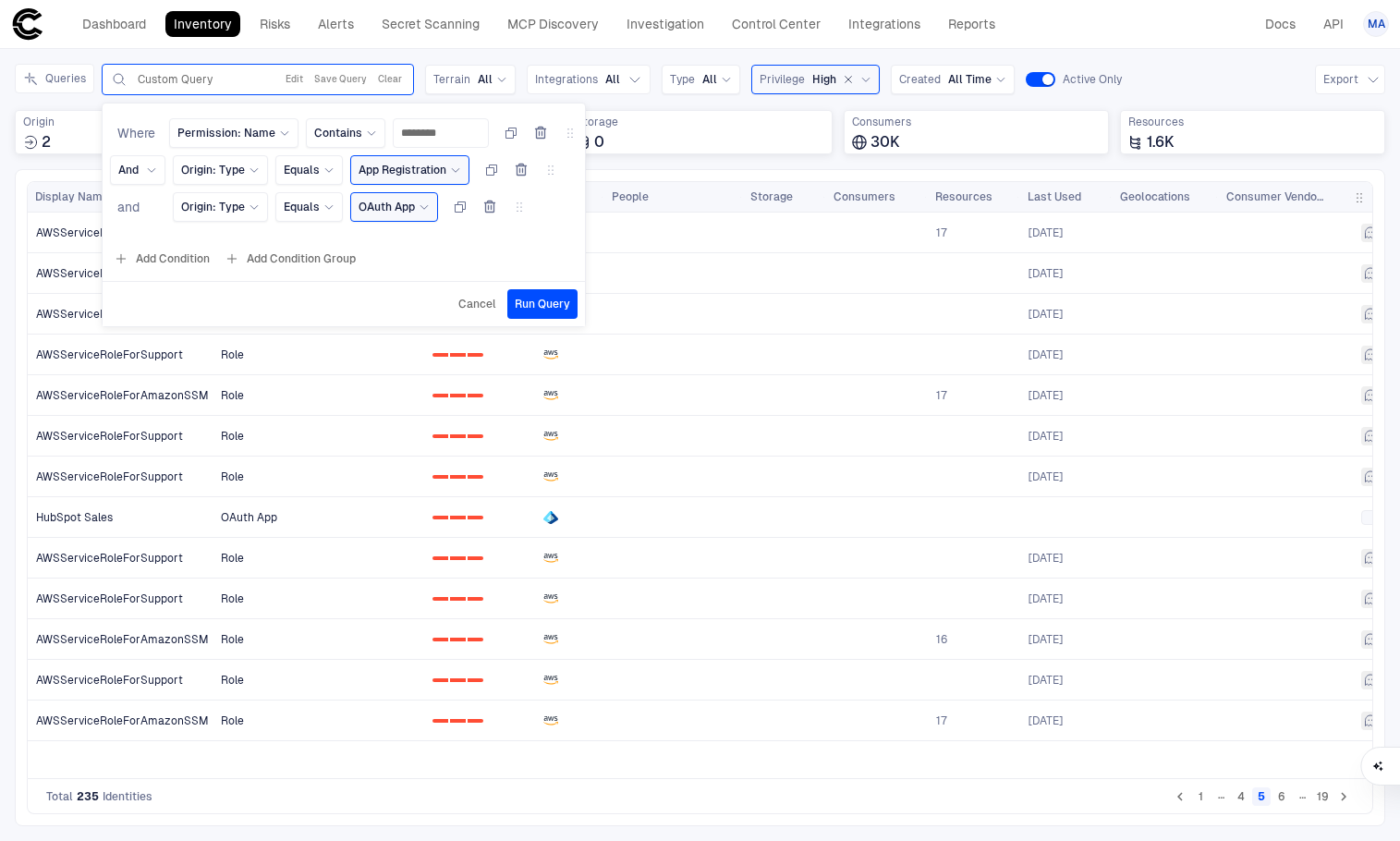
click at [140, 193] on div "and" at bounding box center [137, 204] width 55 height 26
click at [135, 210] on span "and" at bounding box center [128, 206] width 22 height 14
click at [264, 263] on button "Add Condition Group" at bounding box center [289, 259] width 138 height 30
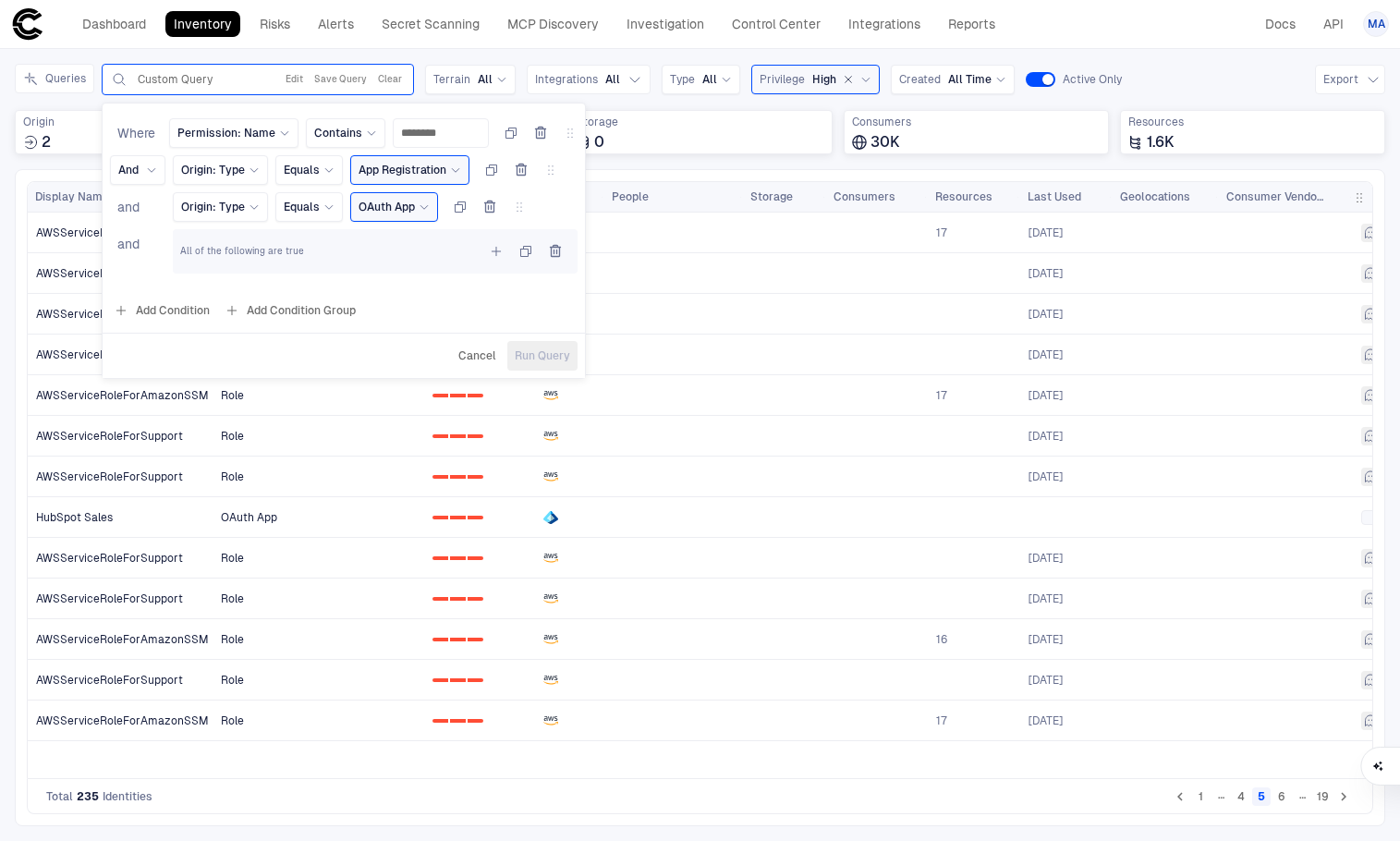
click at [247, 252] on span "All of the following are true" at bounding box center [242, 252] width 124 height 13
click at [555, 252] on icon "button" at bounding box center [554, 251] width 14 height 14
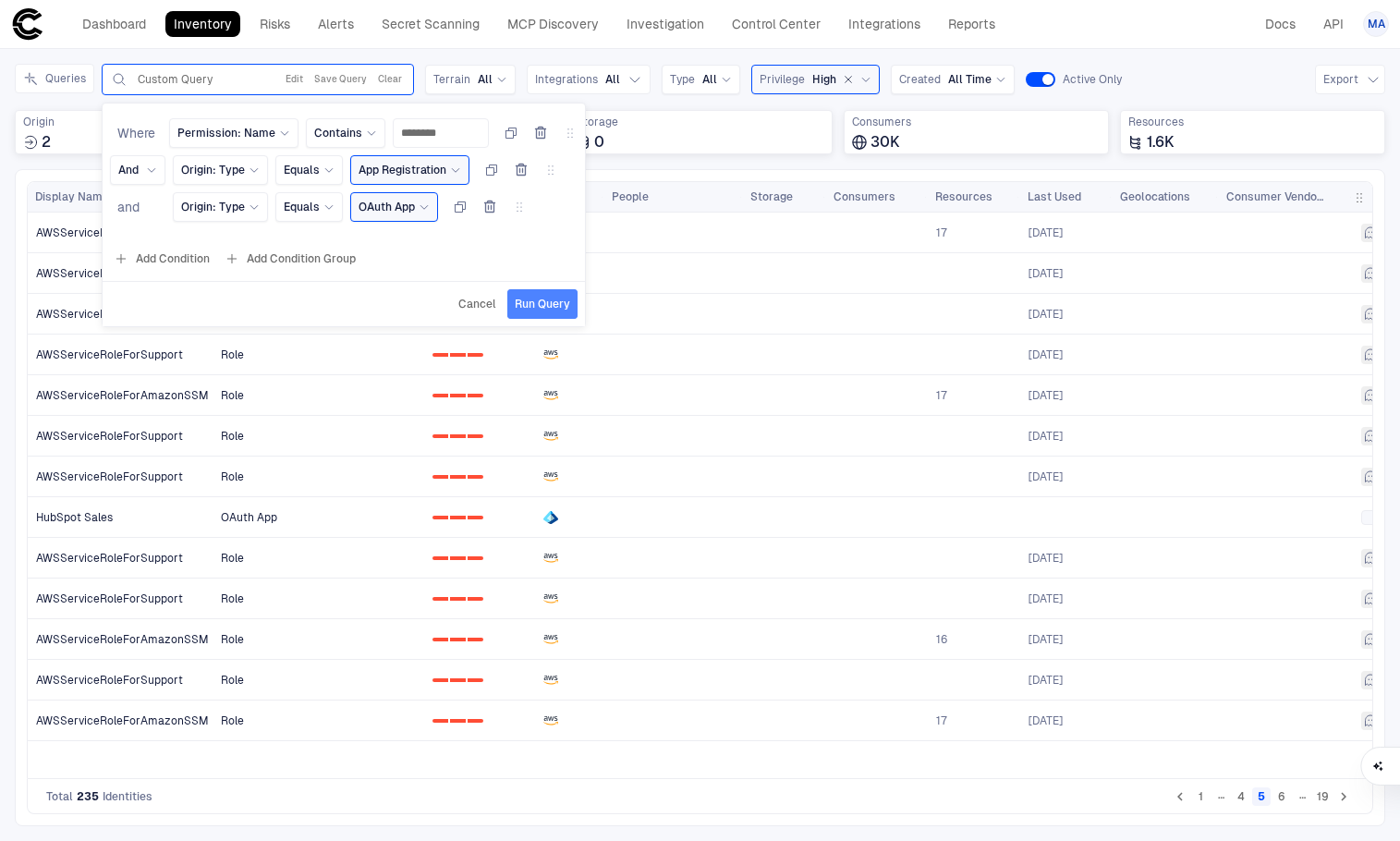
click at [534, 295] on button "Run Query" at bounding box center [543, 304] width 71 height 30
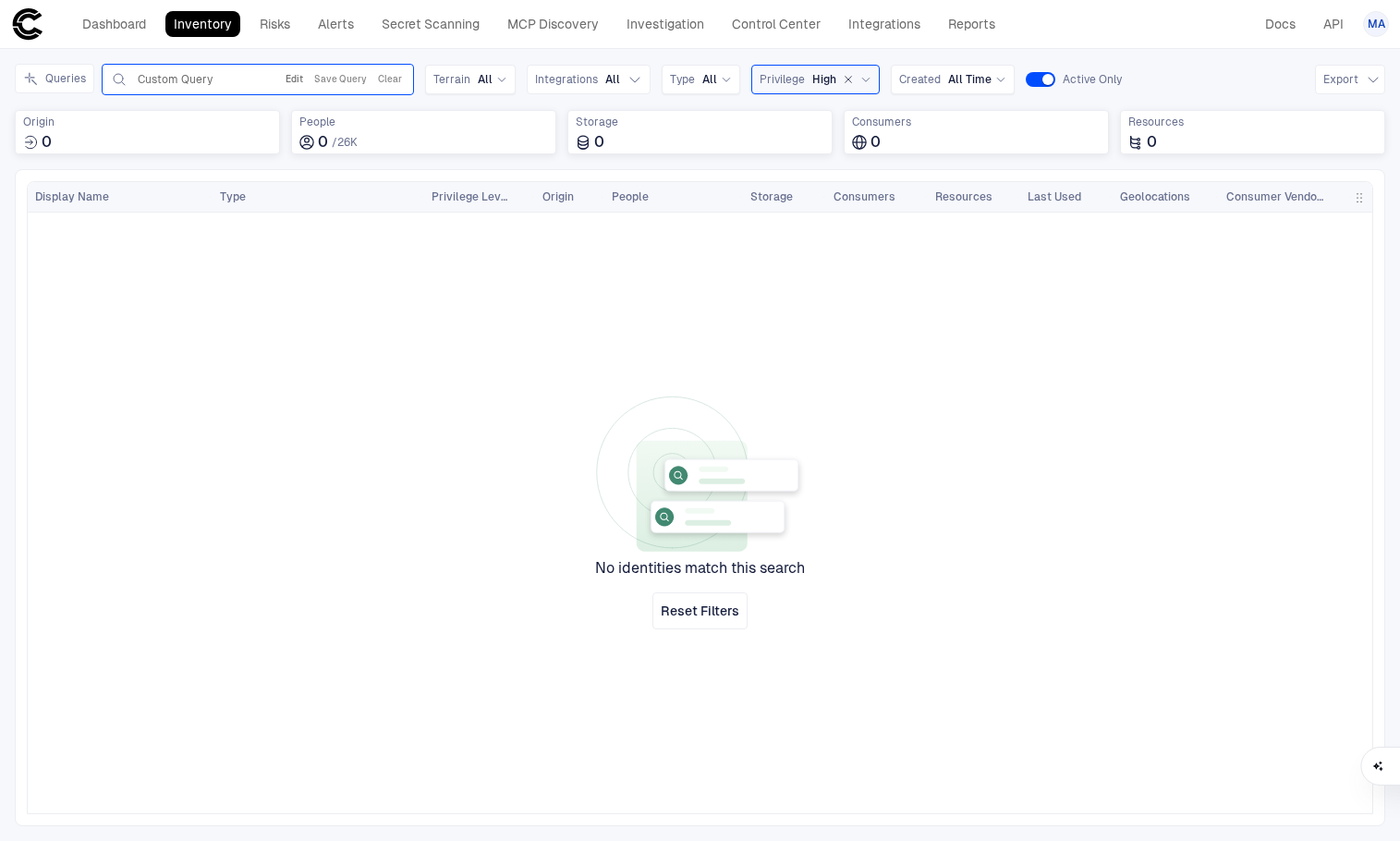
click at [299, 78] on button "Edit" at bounding box center [294, 79] width 25 height 22
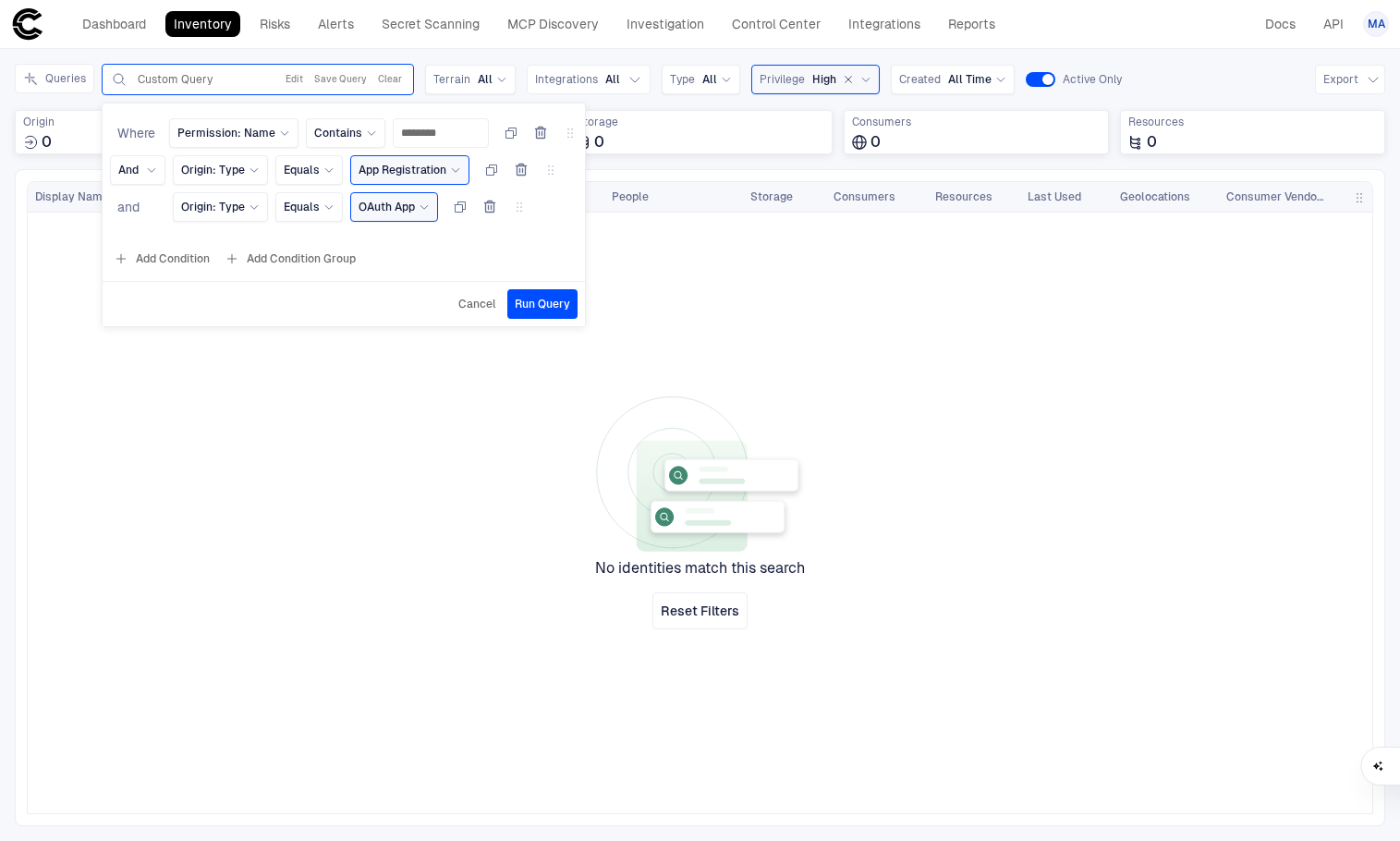
click at [522, 174] on icon "button" at bounding box center [521, 169] width 14 height 14
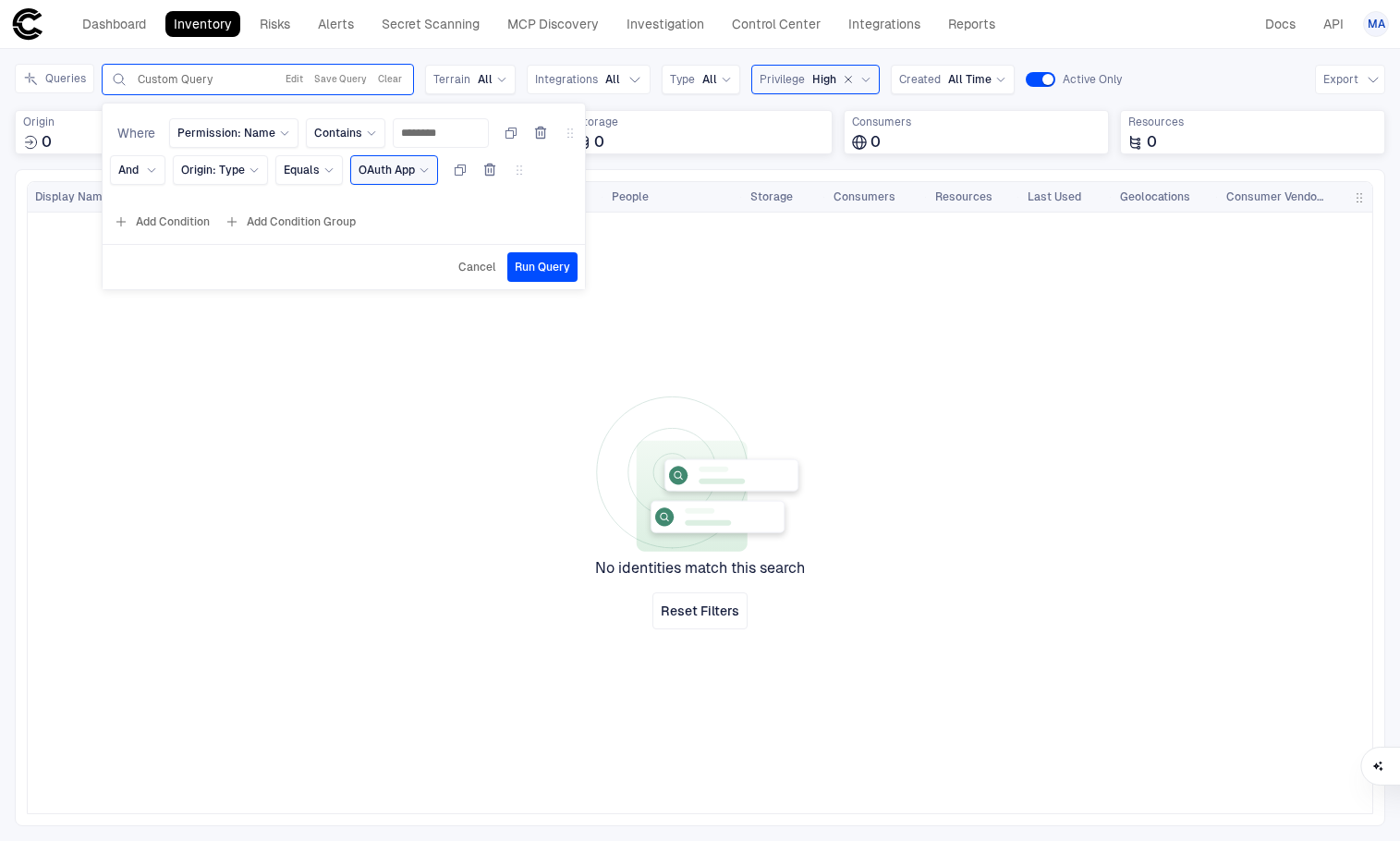
click at [533, 274] on span "Run Query" at bounding box center [543, 266] width 55 height 14
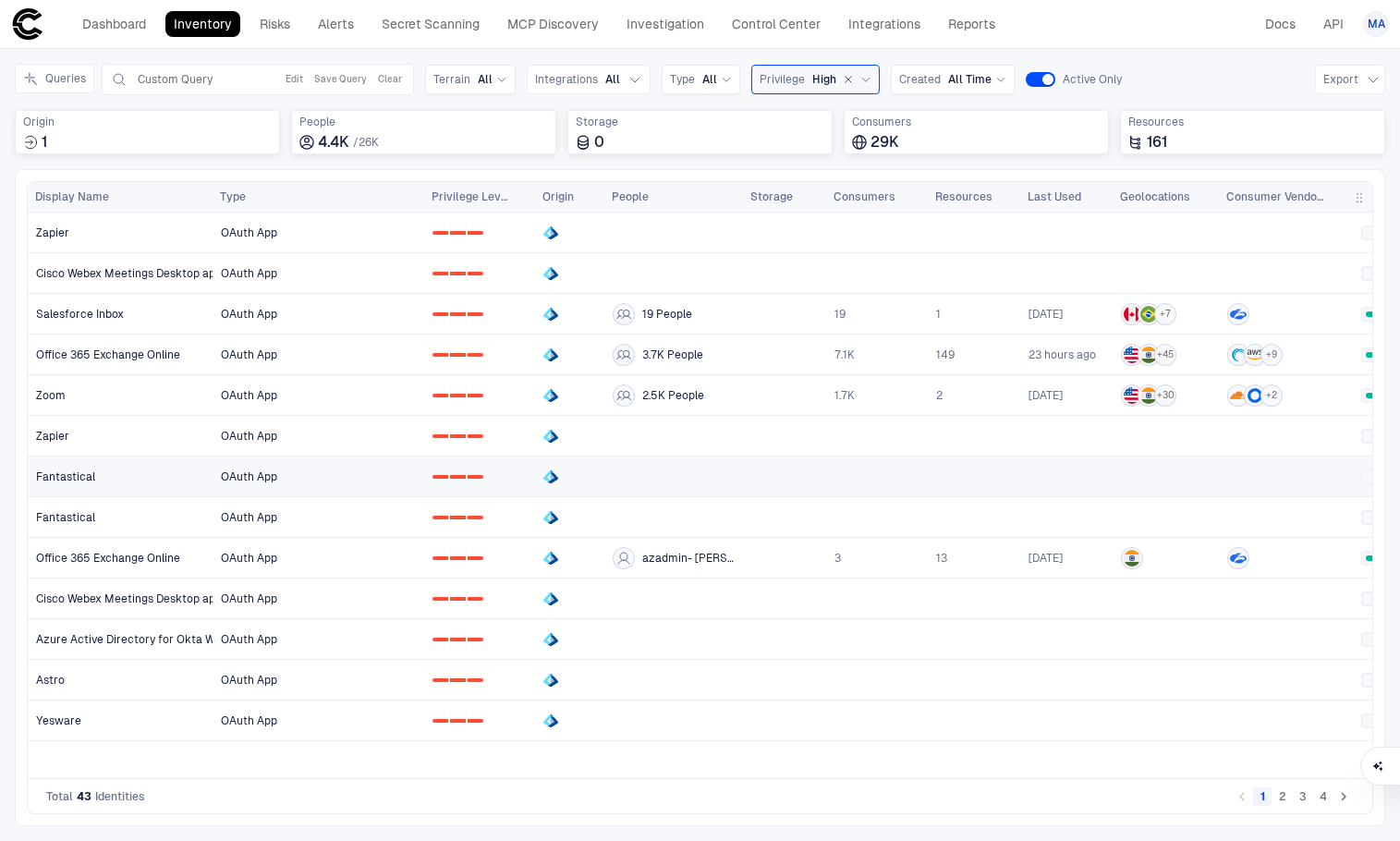
click at [240, 486] on link "OAuth App" at bounding box center [319, 476] width 210 height 38
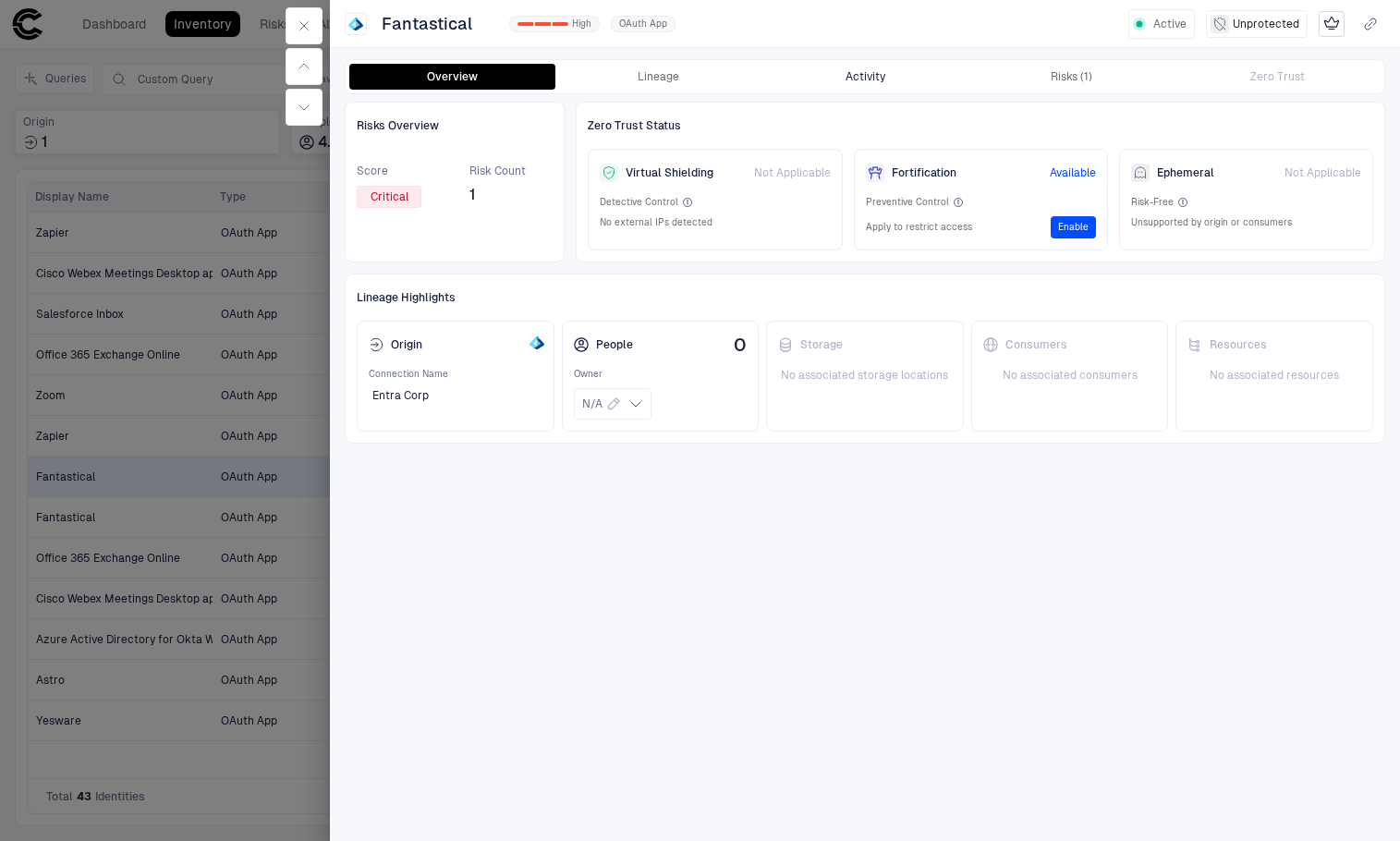
click at [827, 74] on button "Activity" at bounding box center [865, 76] width 206 height 26
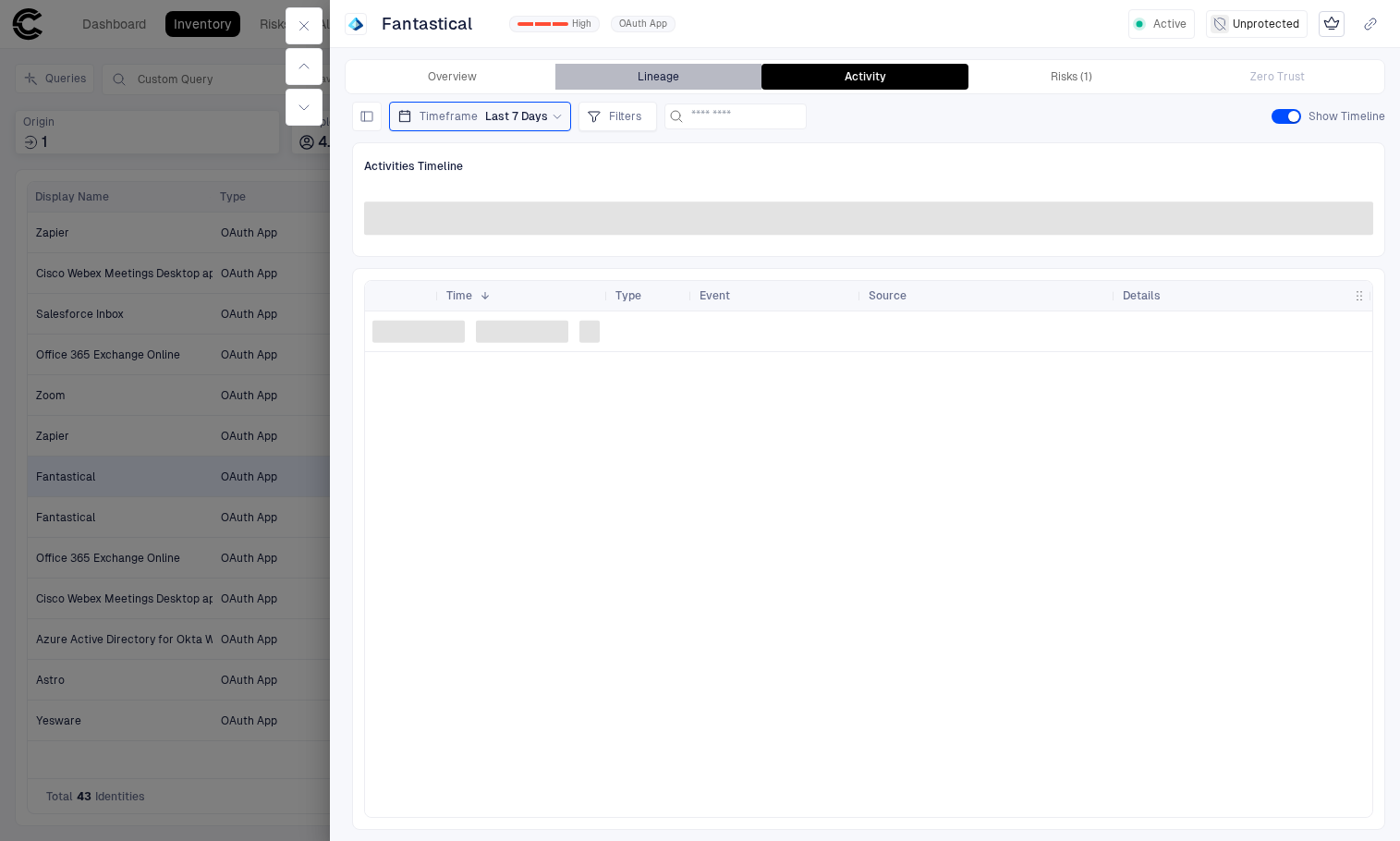
click at [705, 74] on button "Lineage" at bounding box center [658, 76] width 206 height 26
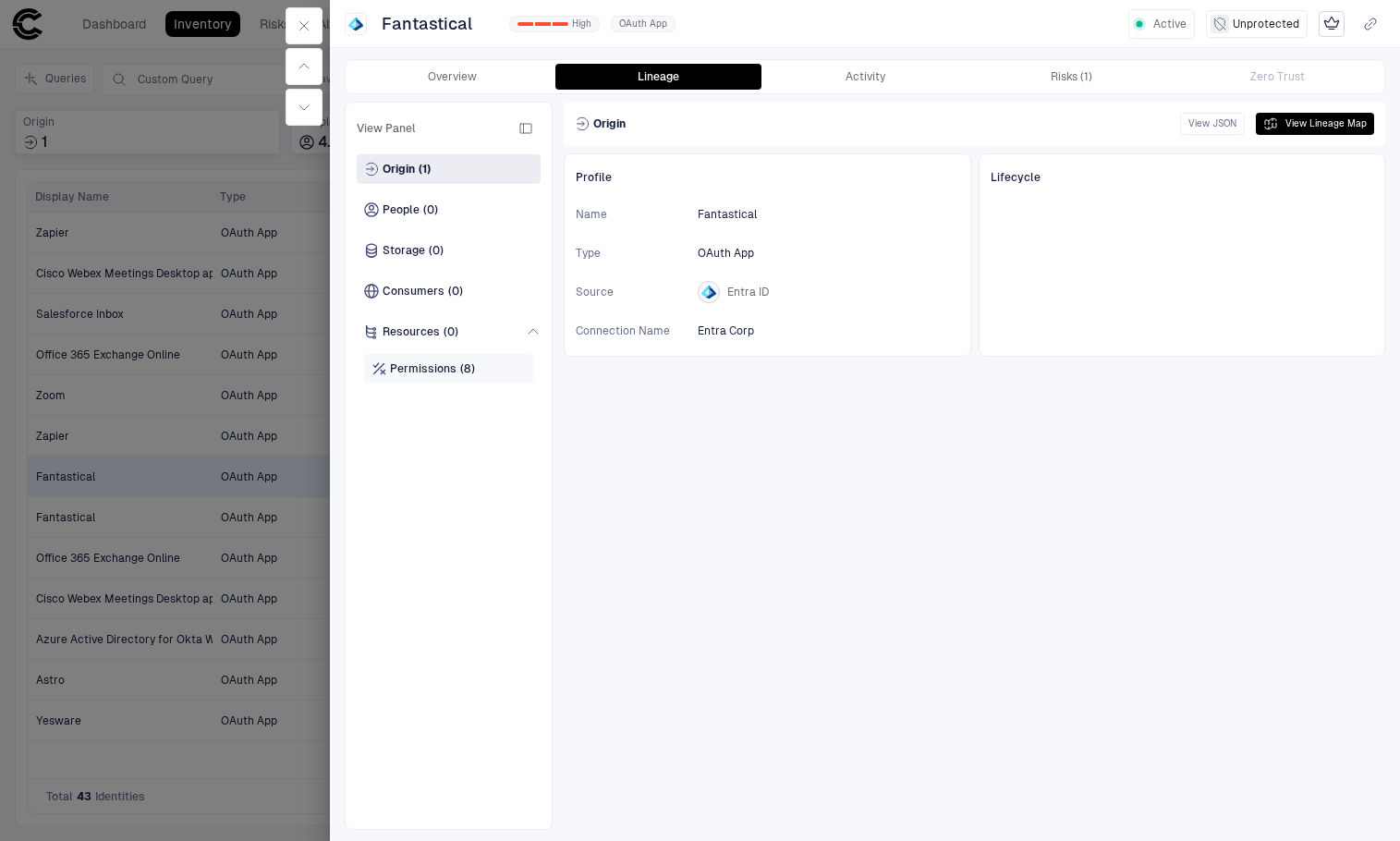
click at [460, 368] on span "(8)" at bounding box center [467, 368] width 14 height 14
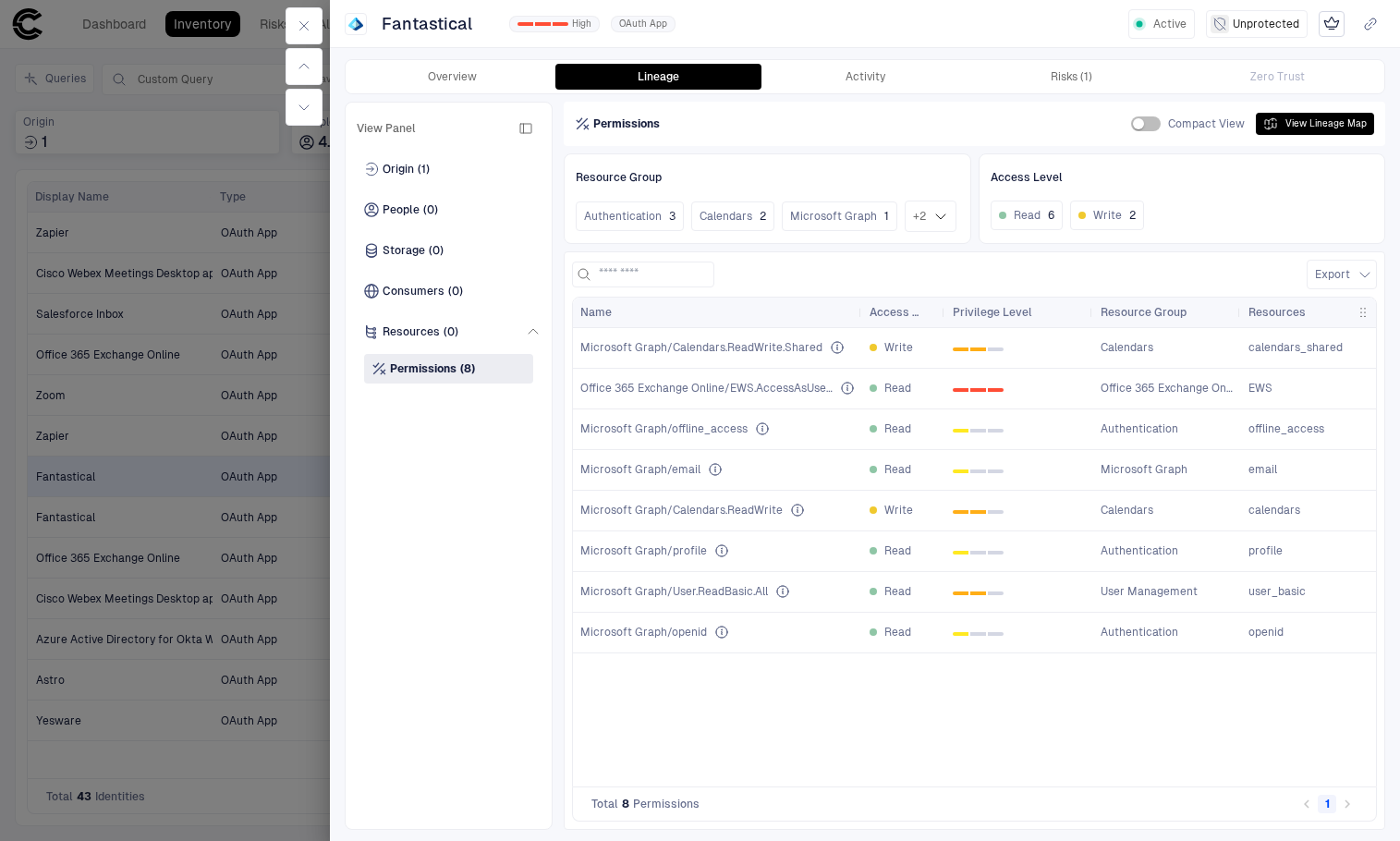
click at [794, 511] on icon "Read and write all user calendar events." at bounding box center [797, 510] width 14 height 14
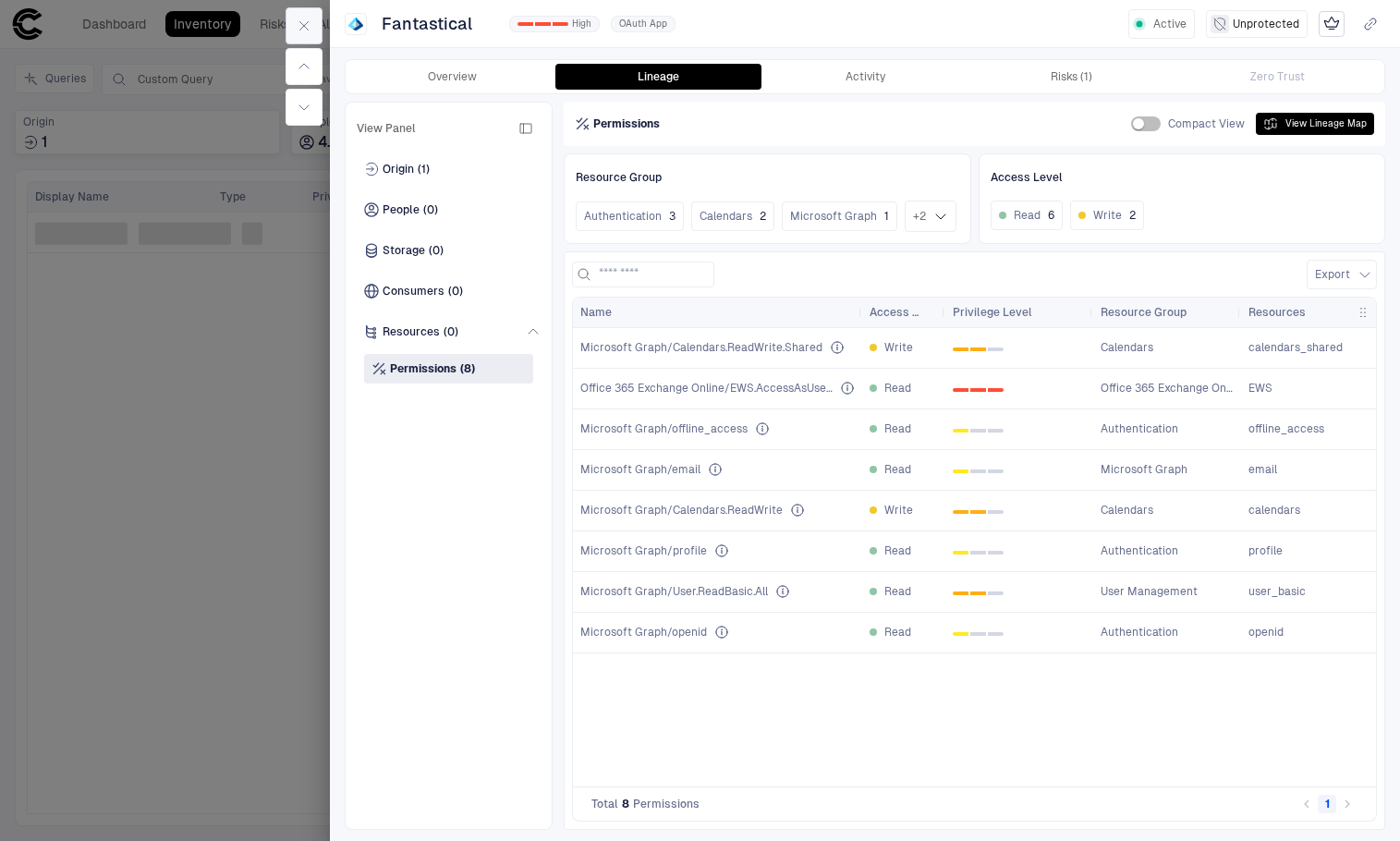
click at [298, 23] on icon "button" at bounding box center [303, 25] width 14 height 14
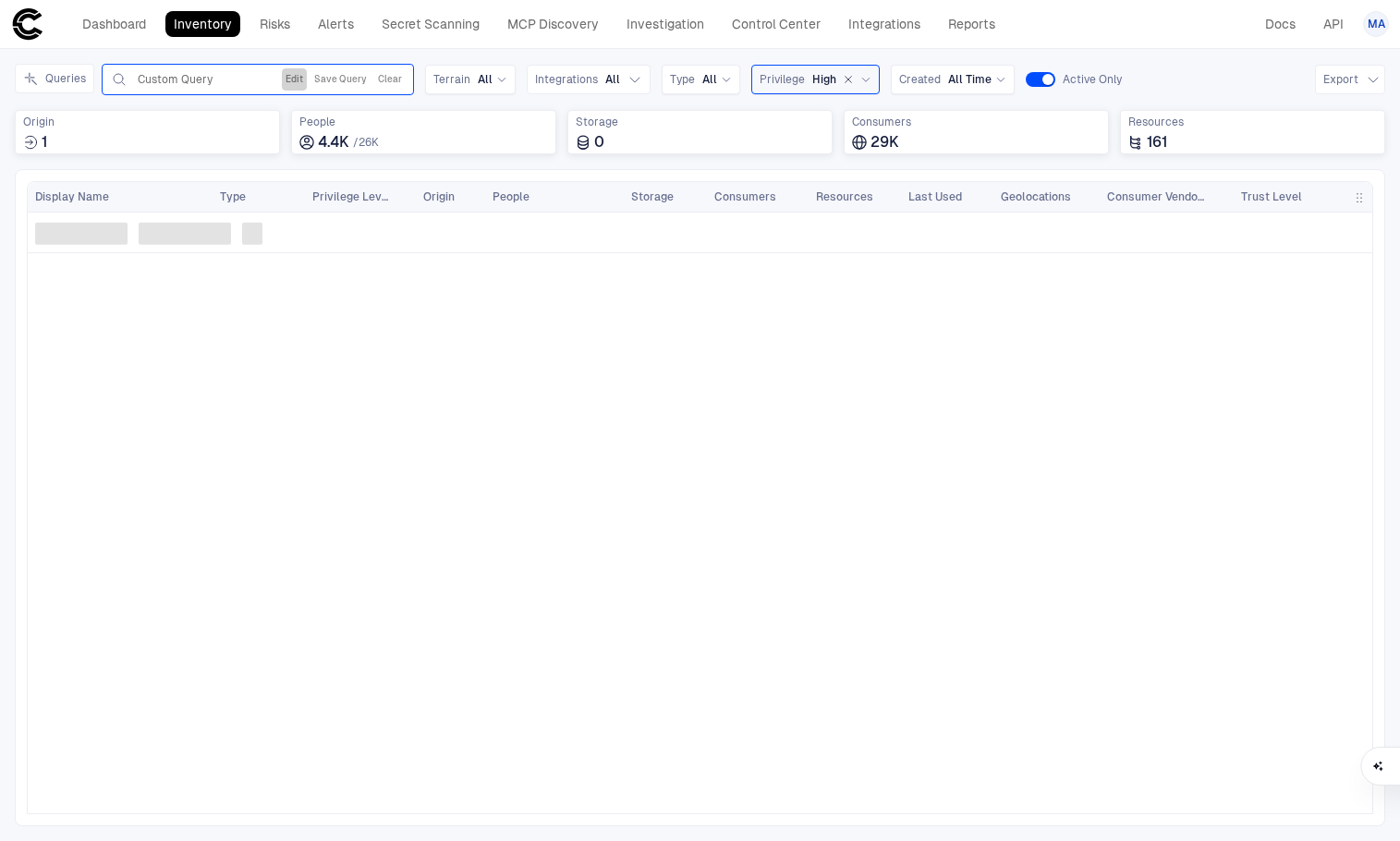
click at [292, 74] on button "Edit" at bounding box center [294, 79] width 25 height 22
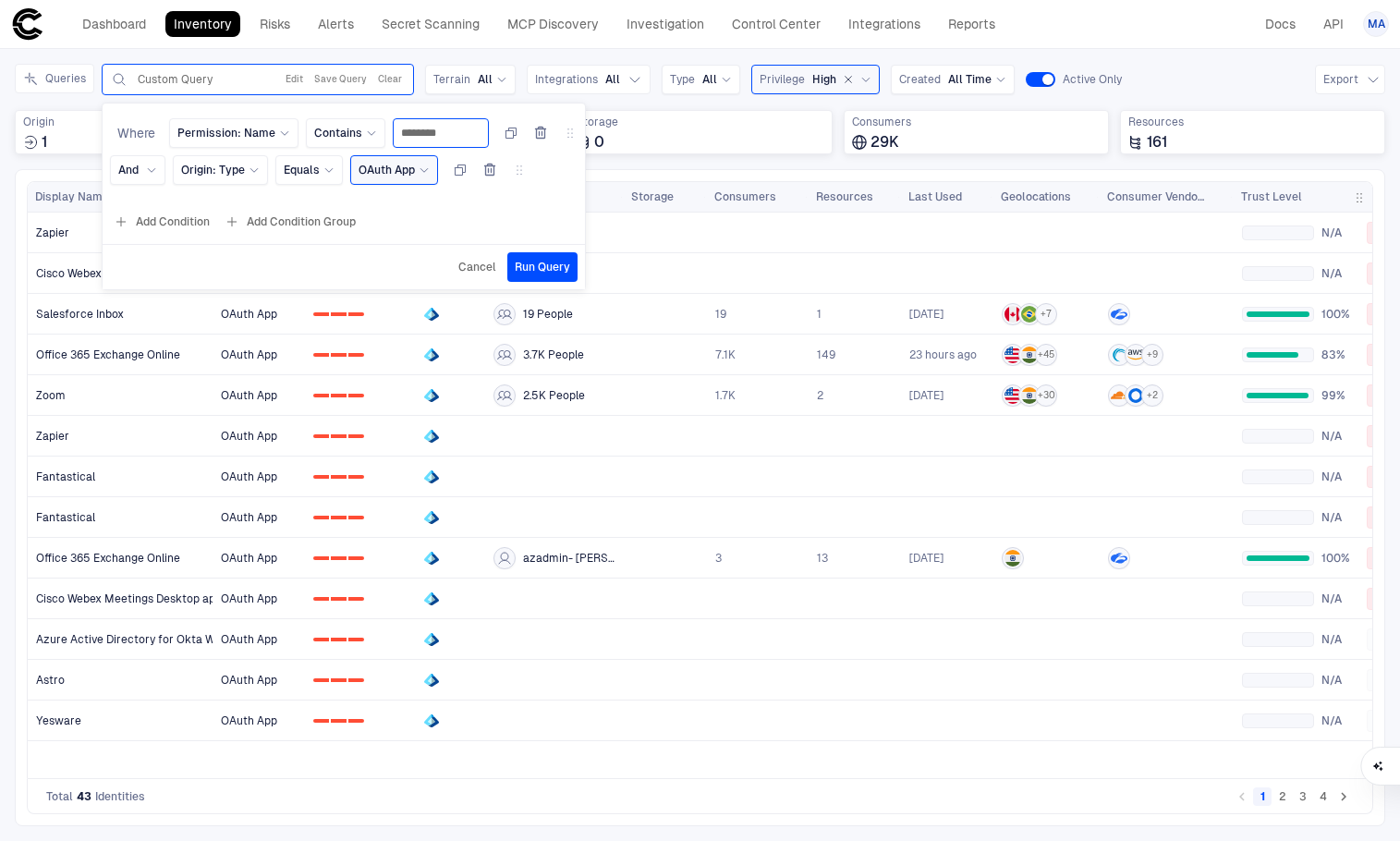
click at [436, 137] on input "********" at bounding box center [440, 133] width 79 height 28
type input "**********"
click at [534, 262] on span "Run Query" at bounding box center [543, 266] width 55 height 14
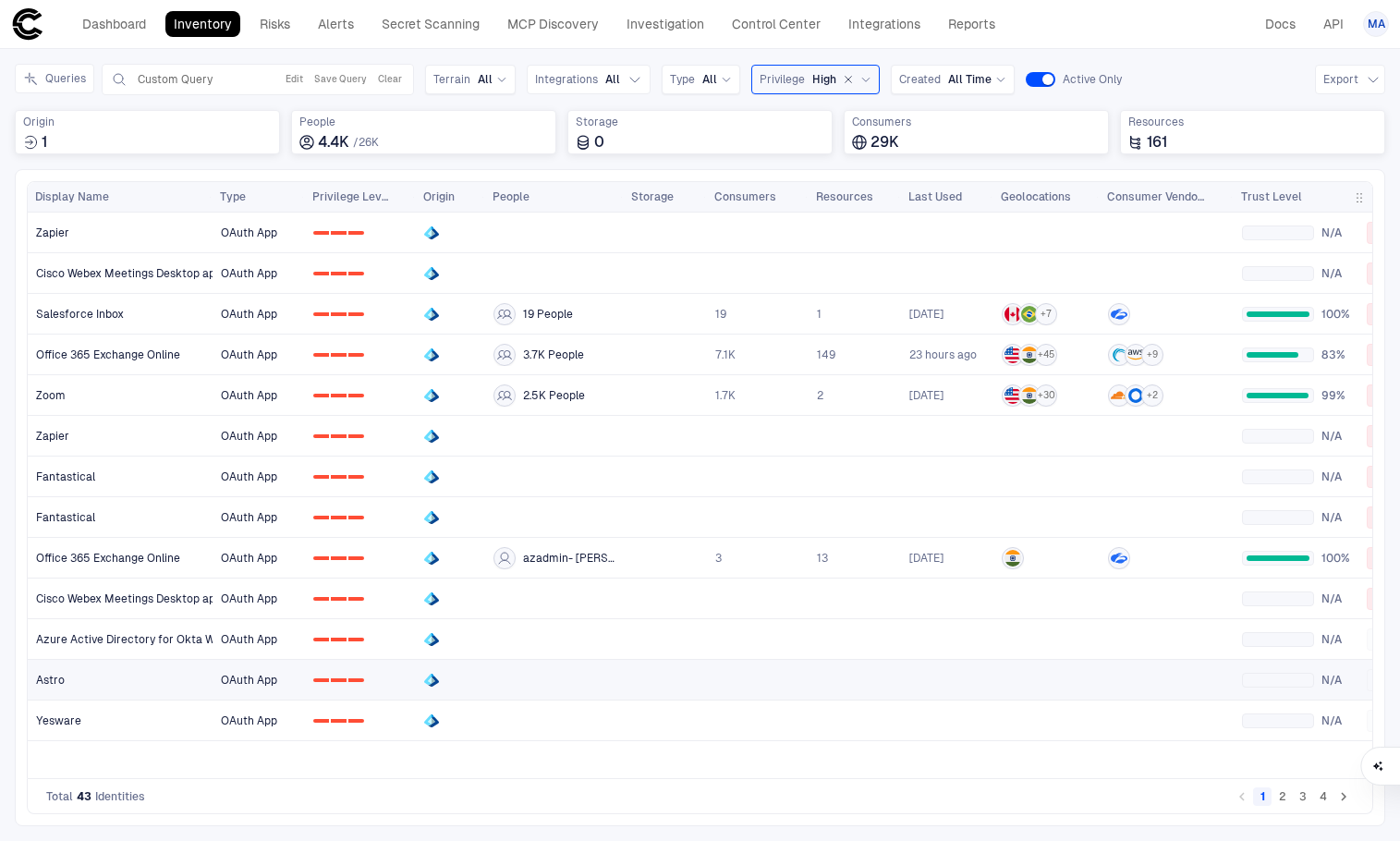
click at [159, 676] on link "Astro" at bounding box center [120, 681] width 184 height 38
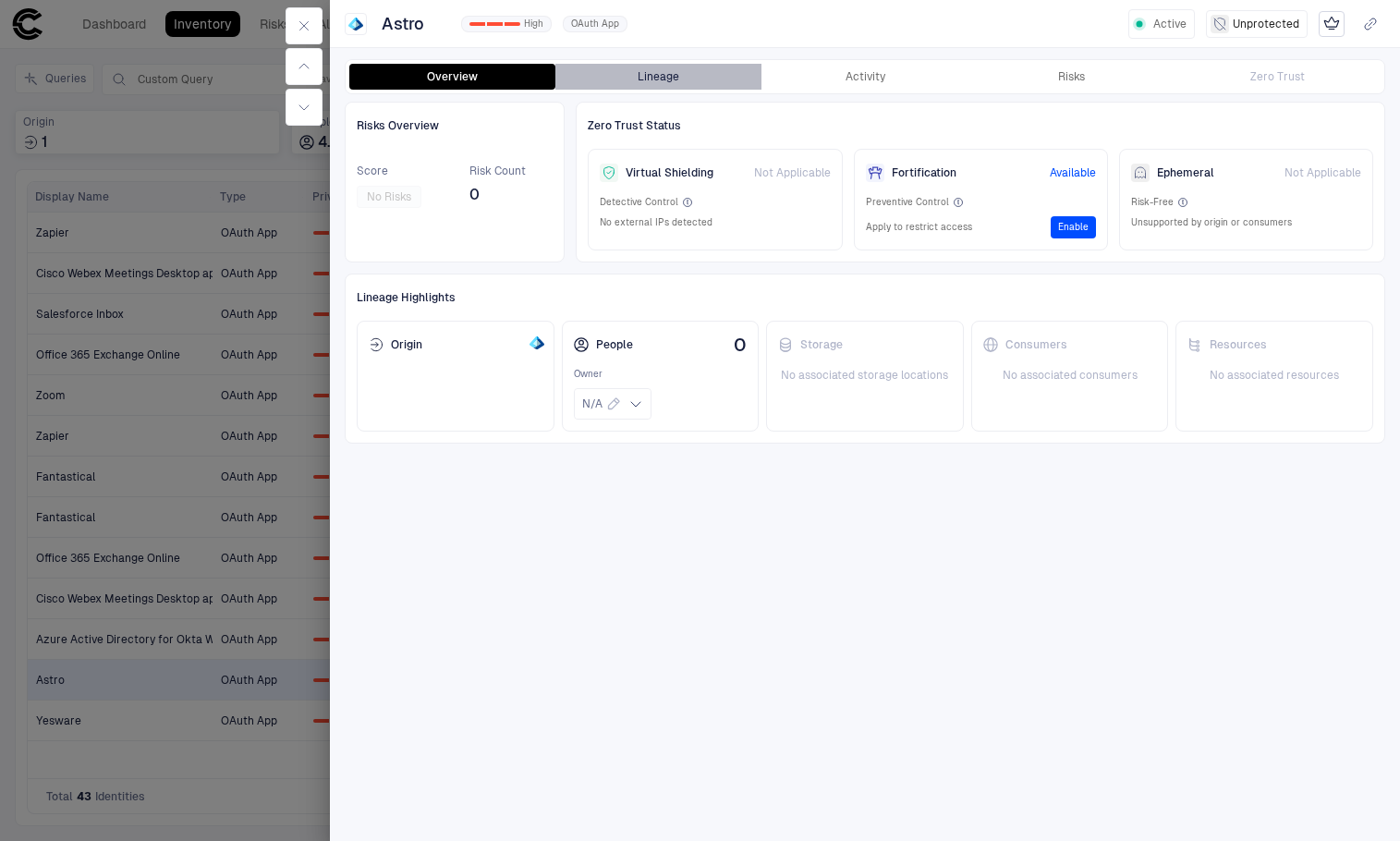
click at [669, 81] on button "Lineage" at bounding box center [658, 76] width 206 height 26
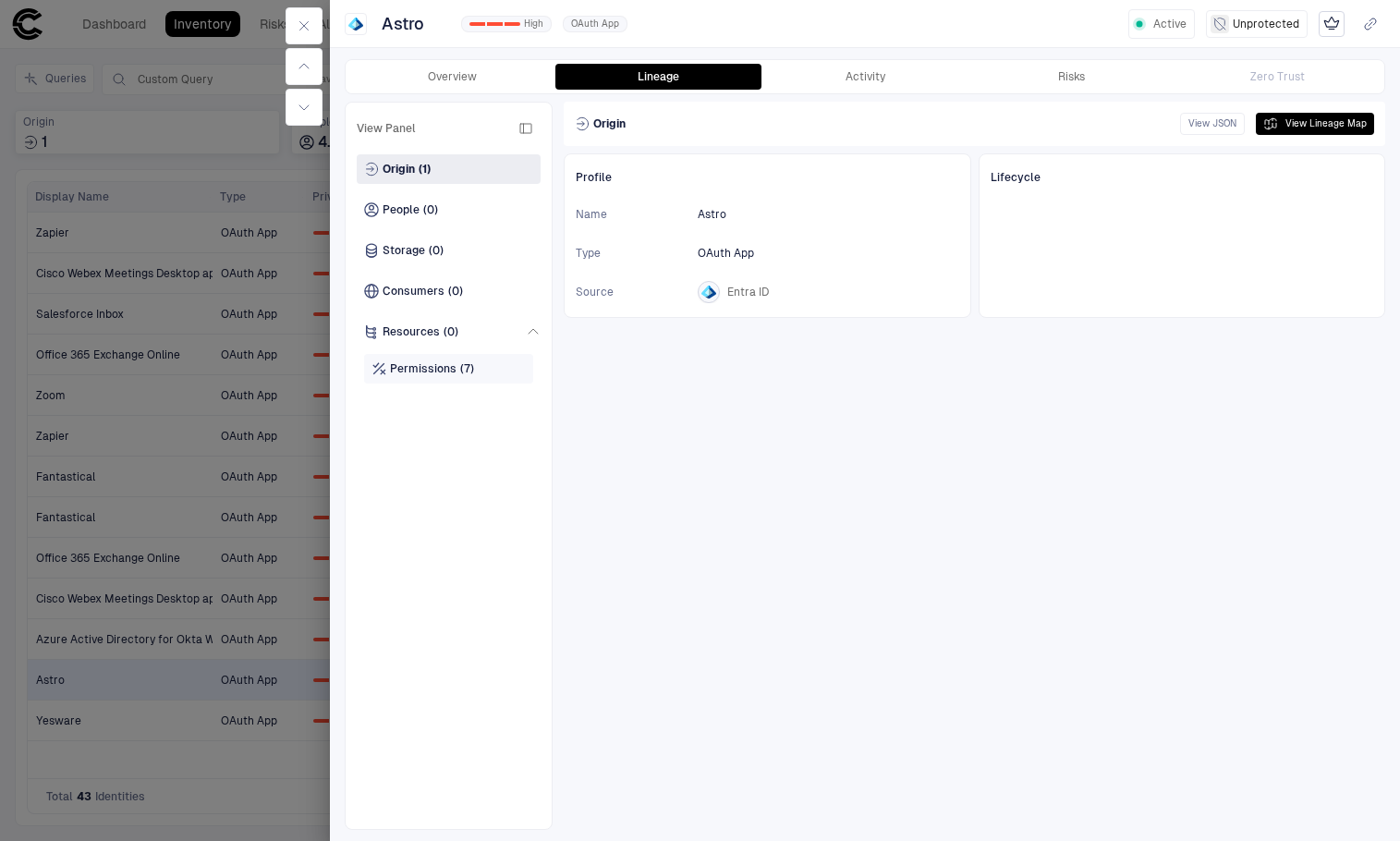
click at [427, 364] on span "Permissions" at bounding box center [424, 368] width 67 height 14
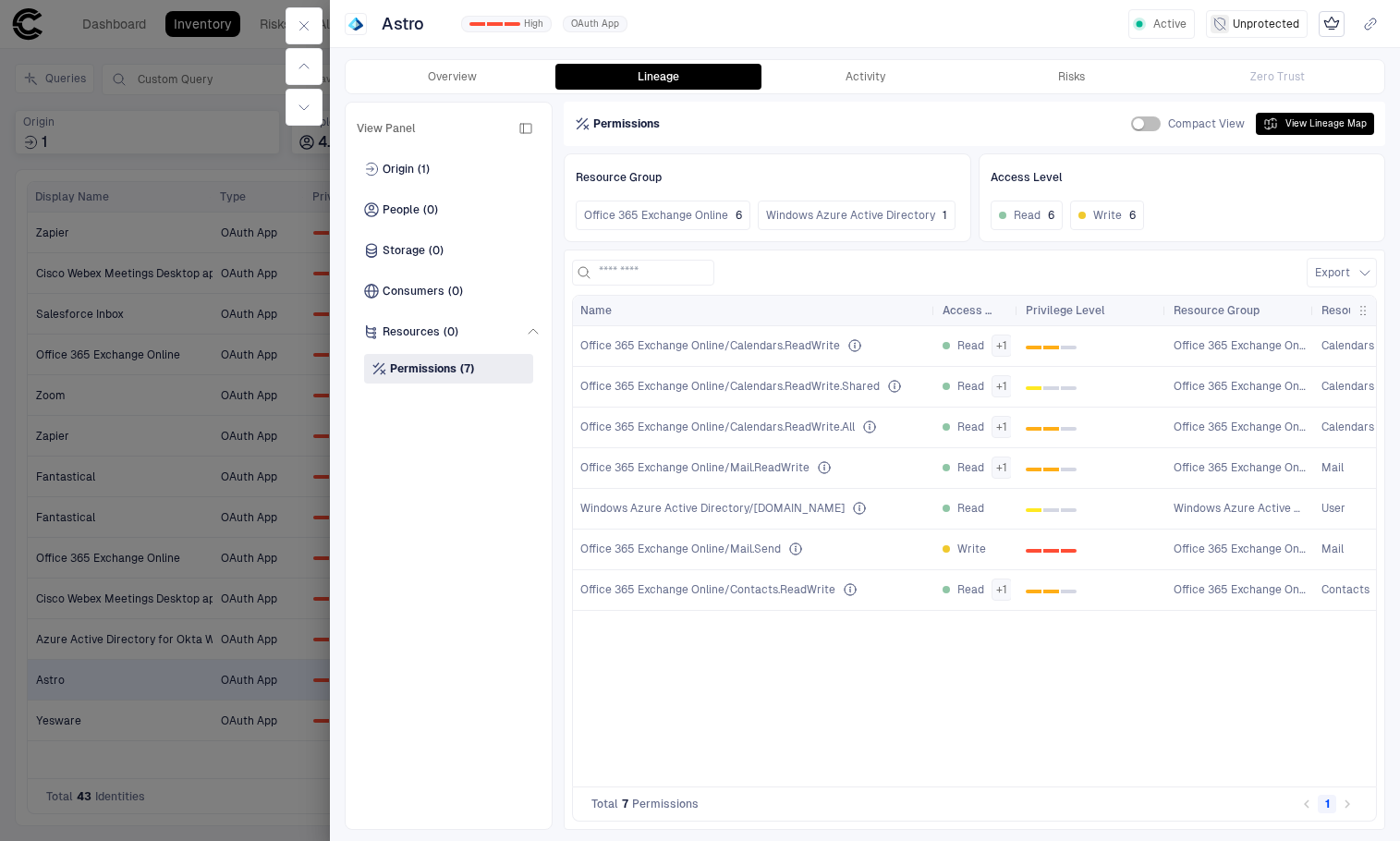
drag, startPoint x: 862, startPoint y: 313, endPoint x: 934, endPoint y: 314, distance: 72.0
click at [934, 314] on div at bounding box center [934, 310] width 8 height 30
click at [309, 22] on icon "button" at bounding box center [303, 25] width 14 height 14
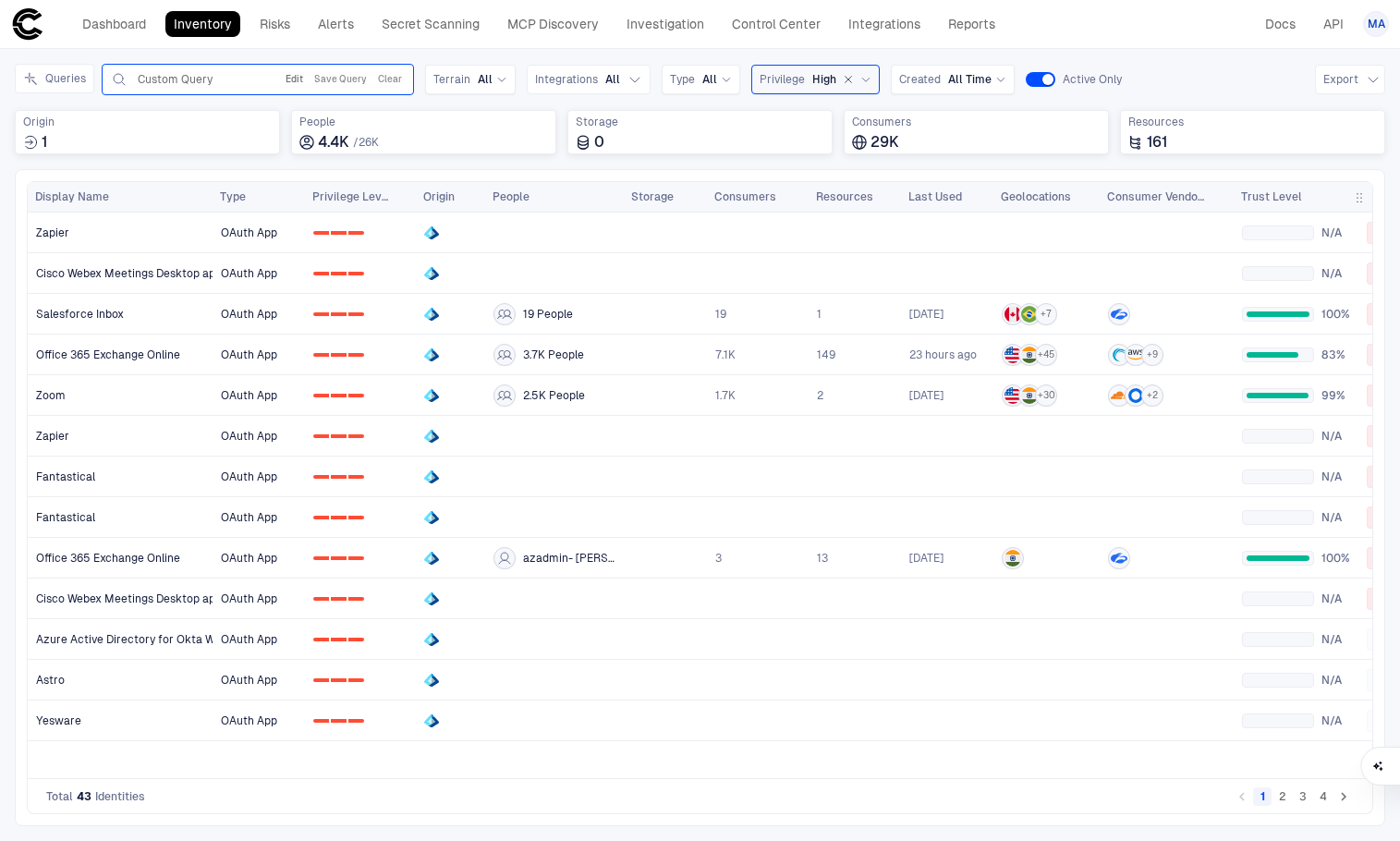
click at [303, 83] on button "Edit" at bounding box center [294, 79] width 25 height 22
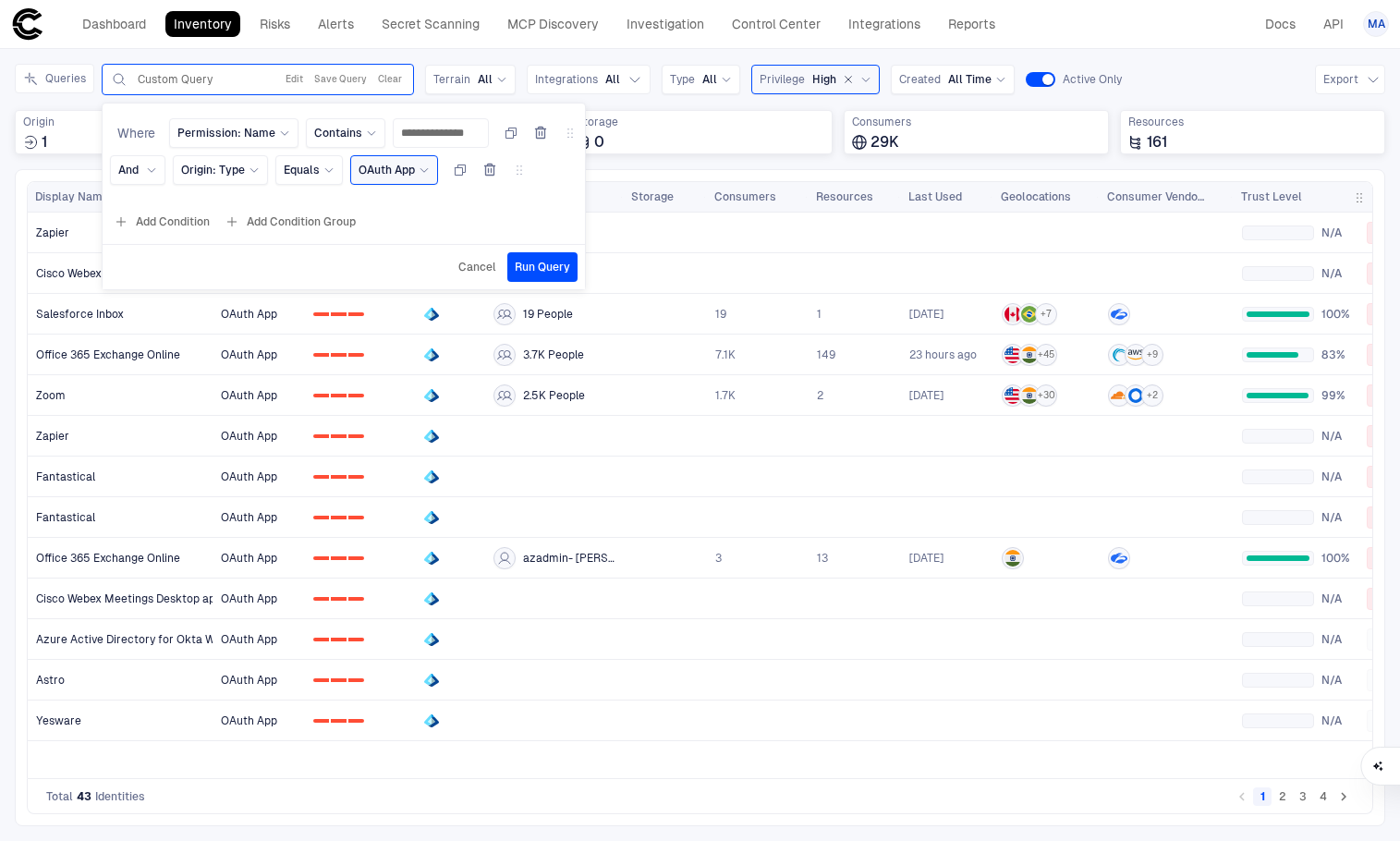
click at [1291, 798] on button "2" at bounding box center [1283, 796] width 18 height 18
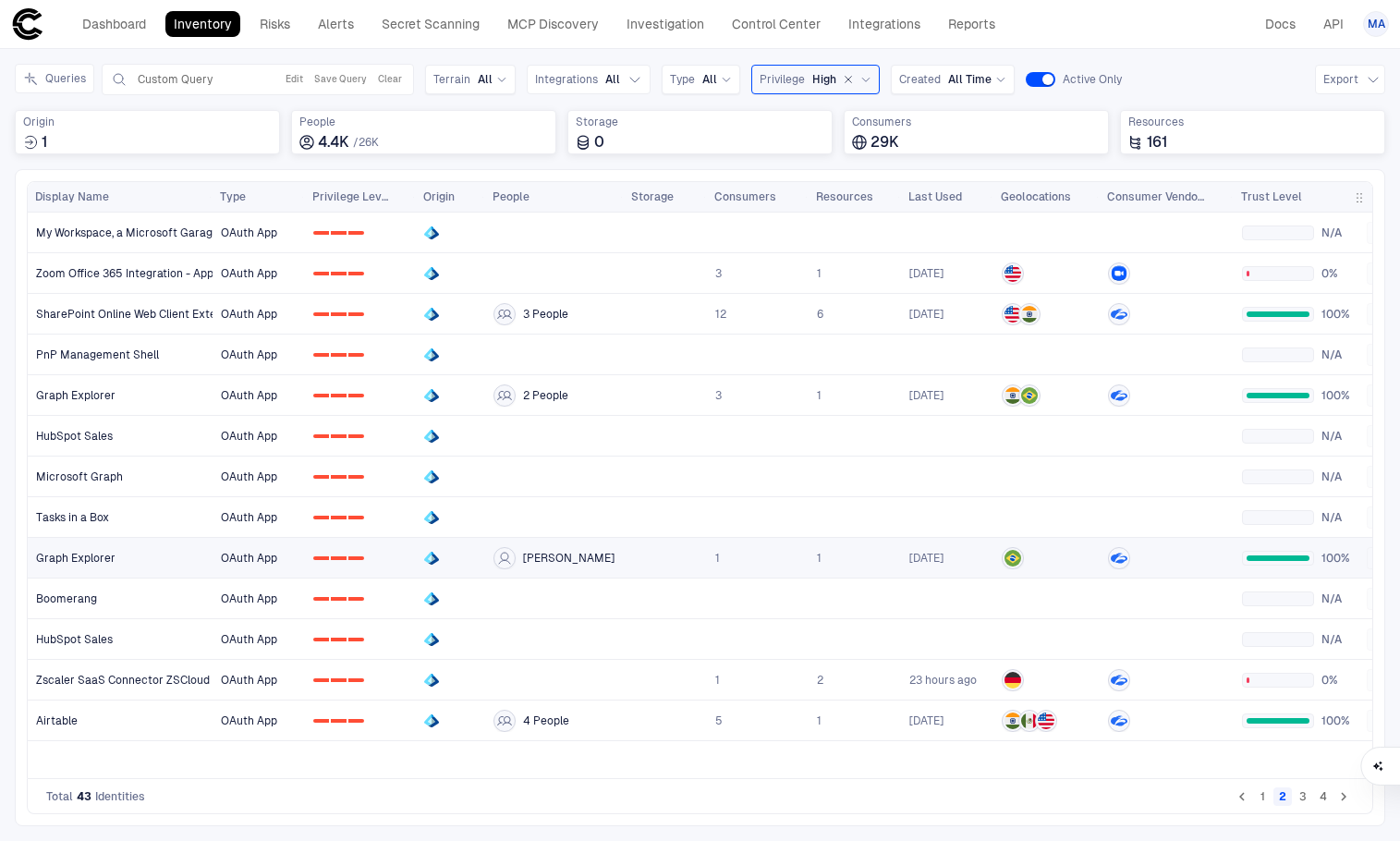
click at [254, 559] on span "OAuth App" at bounding box center [248, 557] width 56 height 14
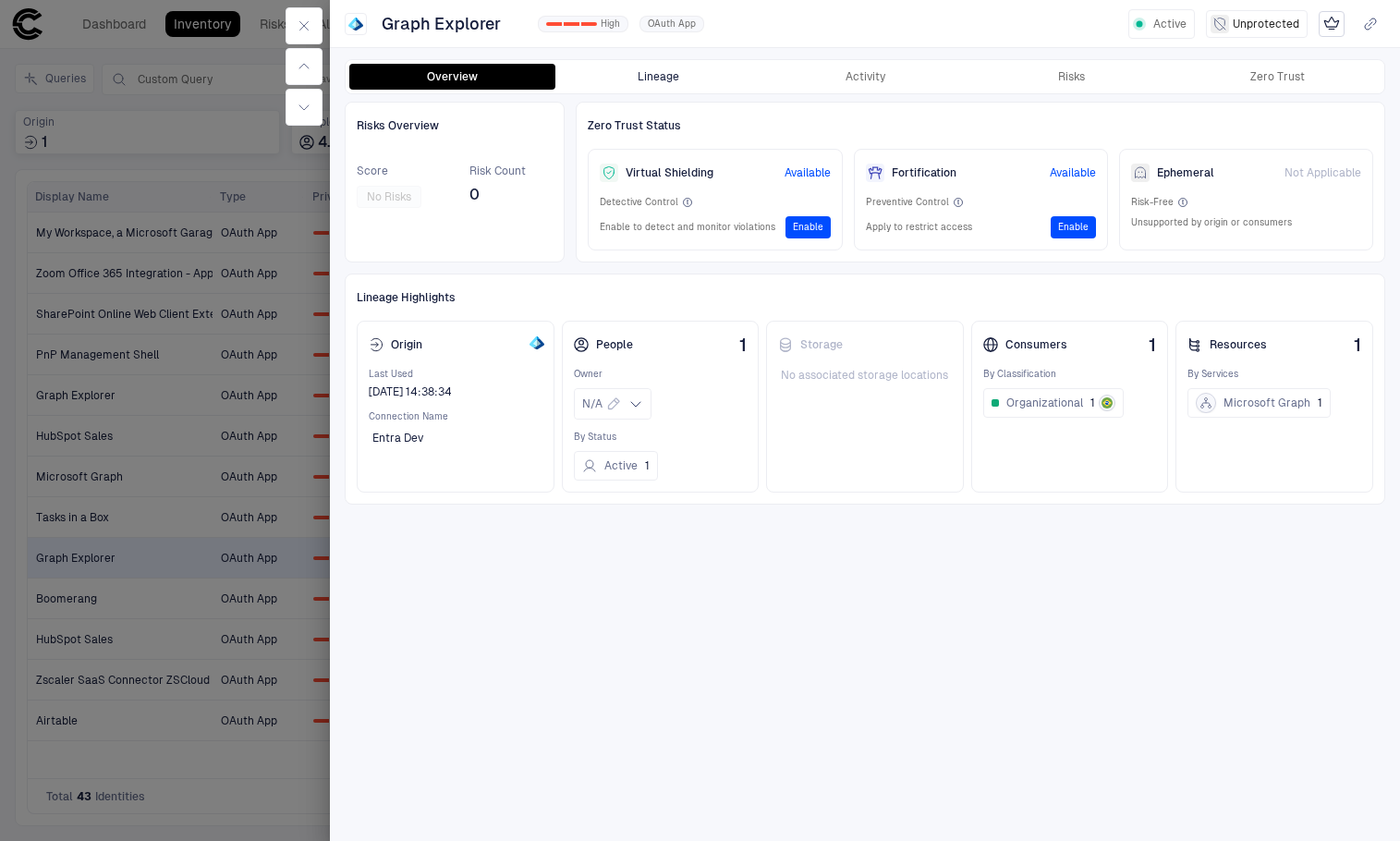
click at [720, 81] on button "Lineage" at bounding box center [658, 76] width 206 height 26
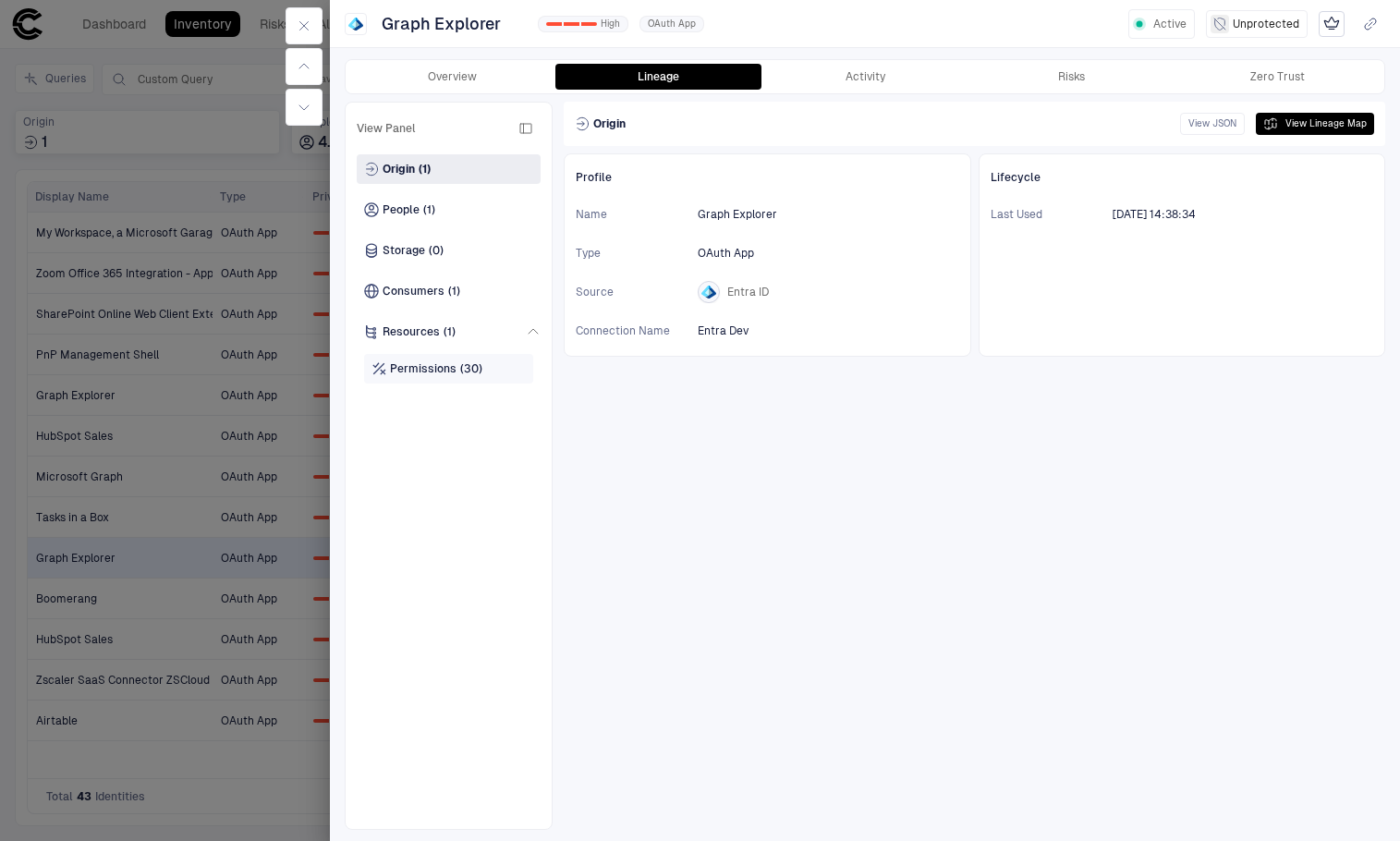
click at [411, 369] on span "Permissions" at bounding box center [424, 368] width 67 height 14
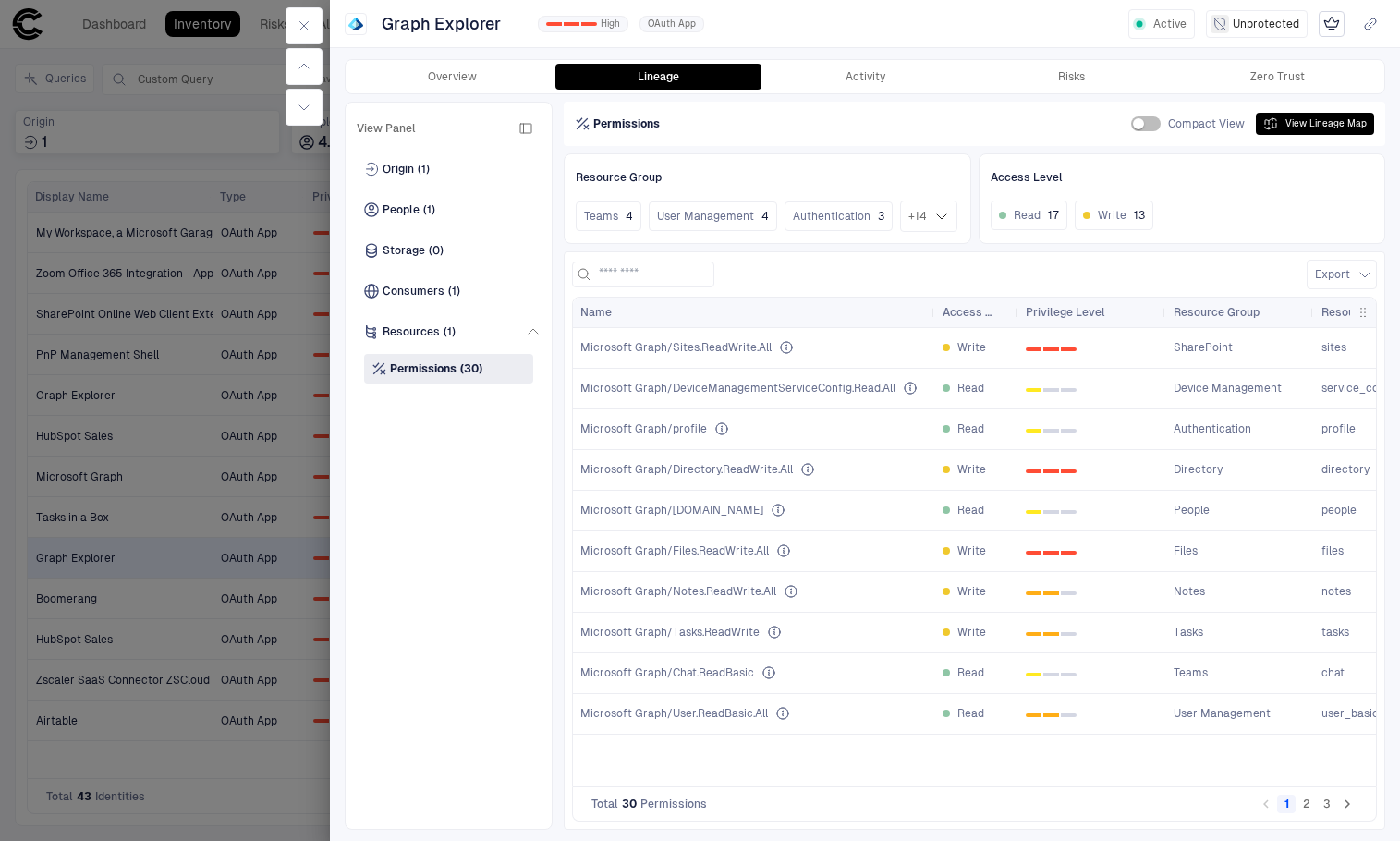
click at [1306, 799] on button "2" at bounding box center [1306, 804] width 18 height 18
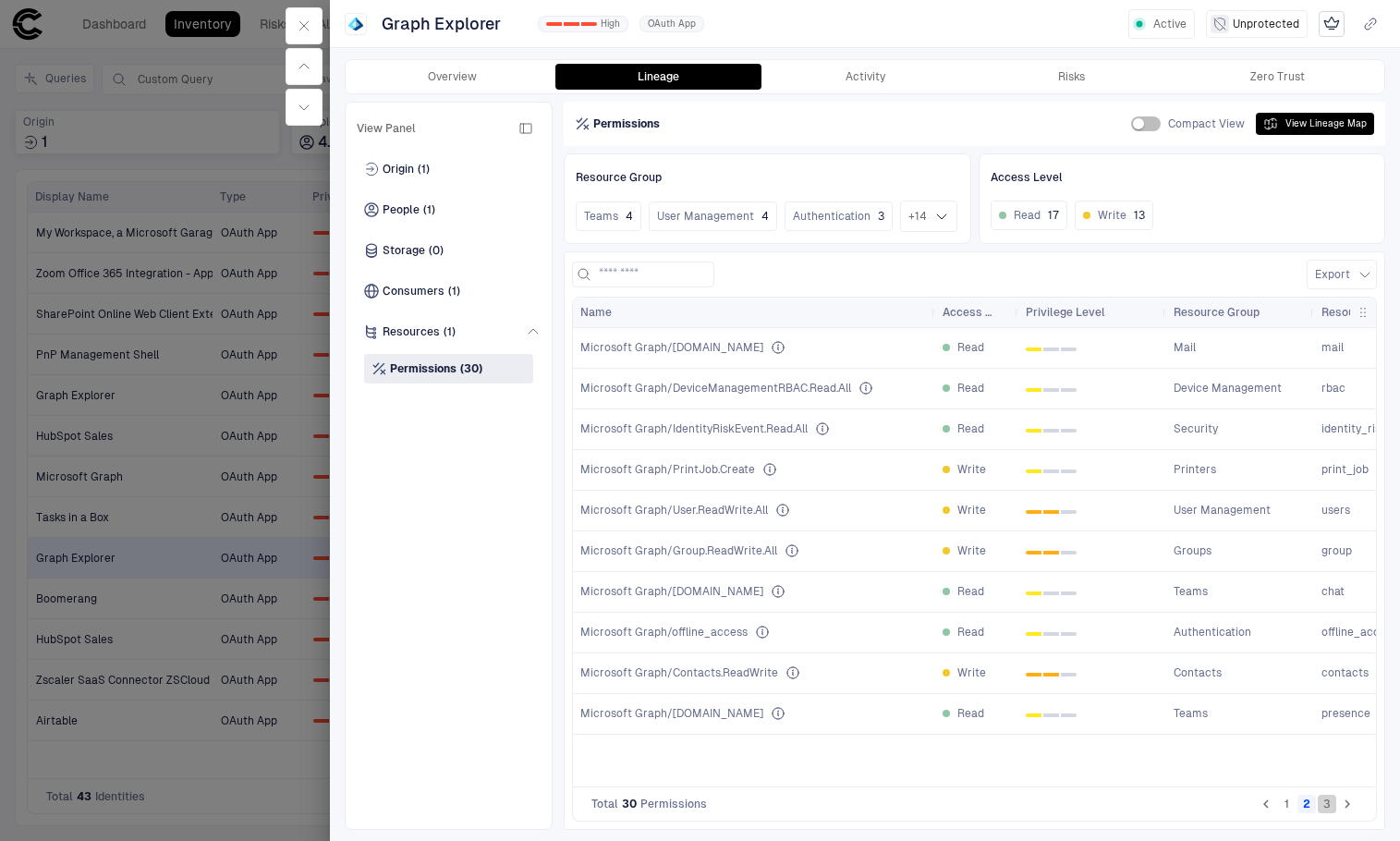
click at [1325, 801] on button "3" at bounding box center [1327, 804] width 18 height 18
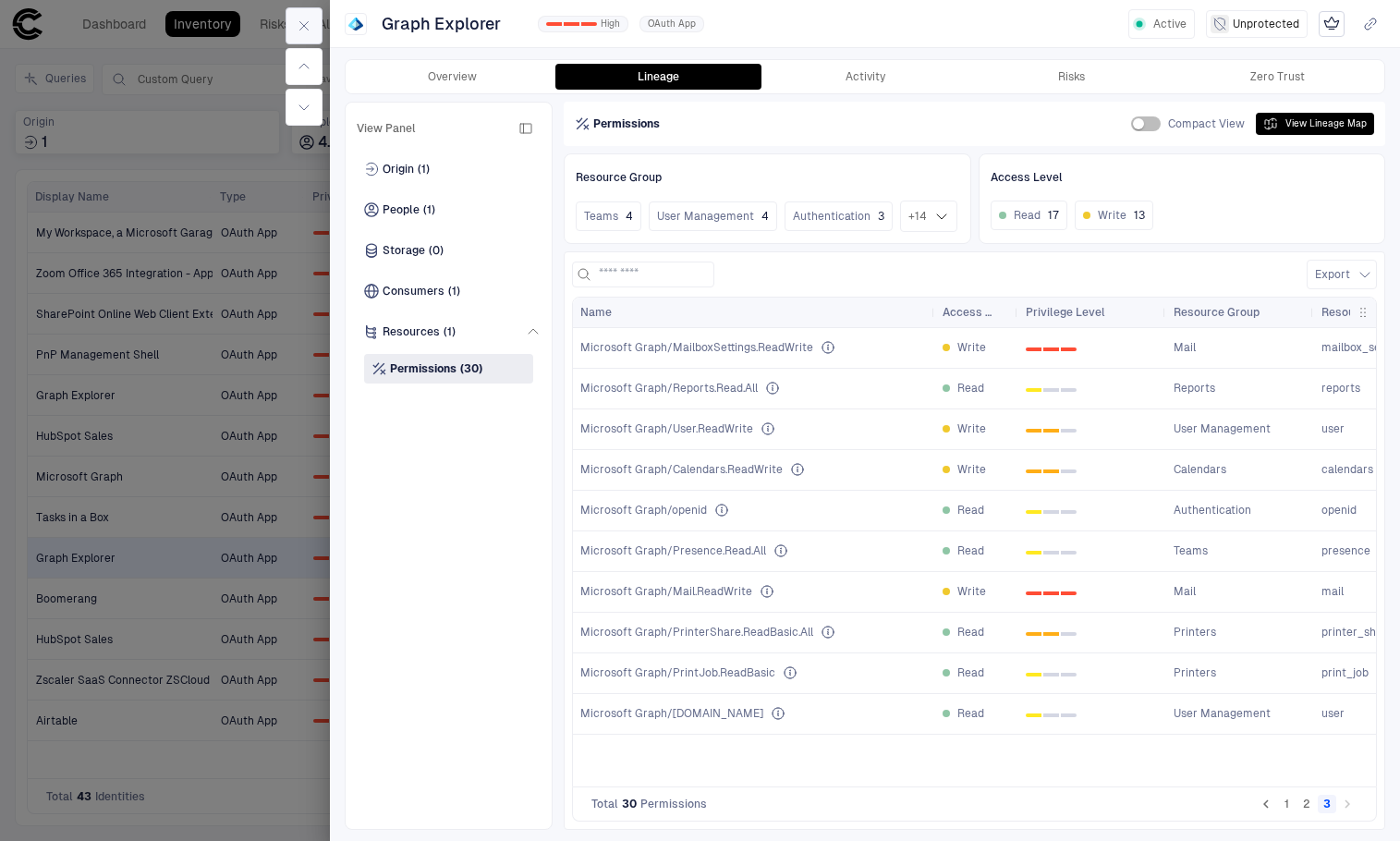
click at [310, 20] on icon "button" at bounding box center [303, 25] width 14 height 14
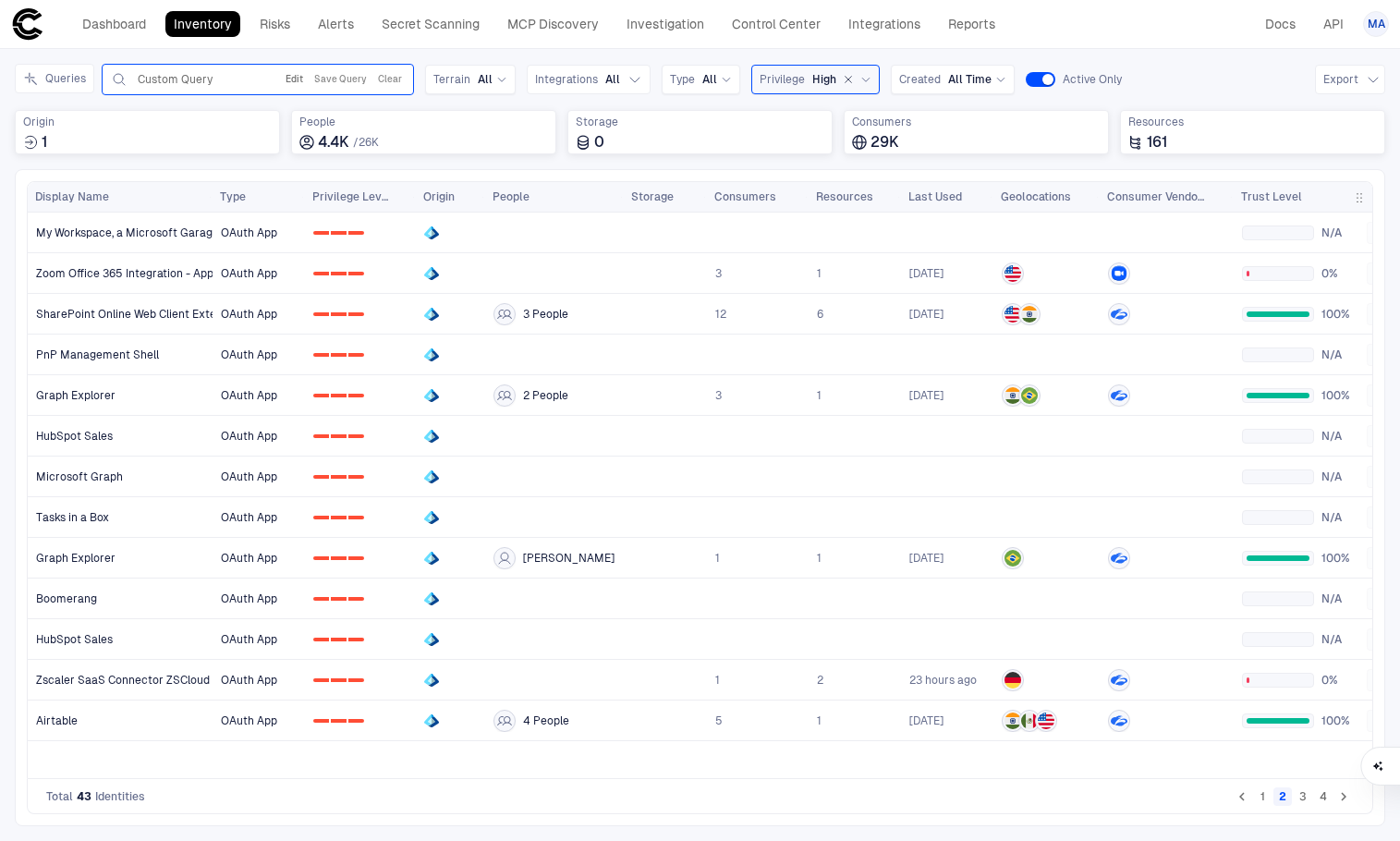
click at [292, 74] on button "Edit" at bounding box center [294, 79] width 25 height 22
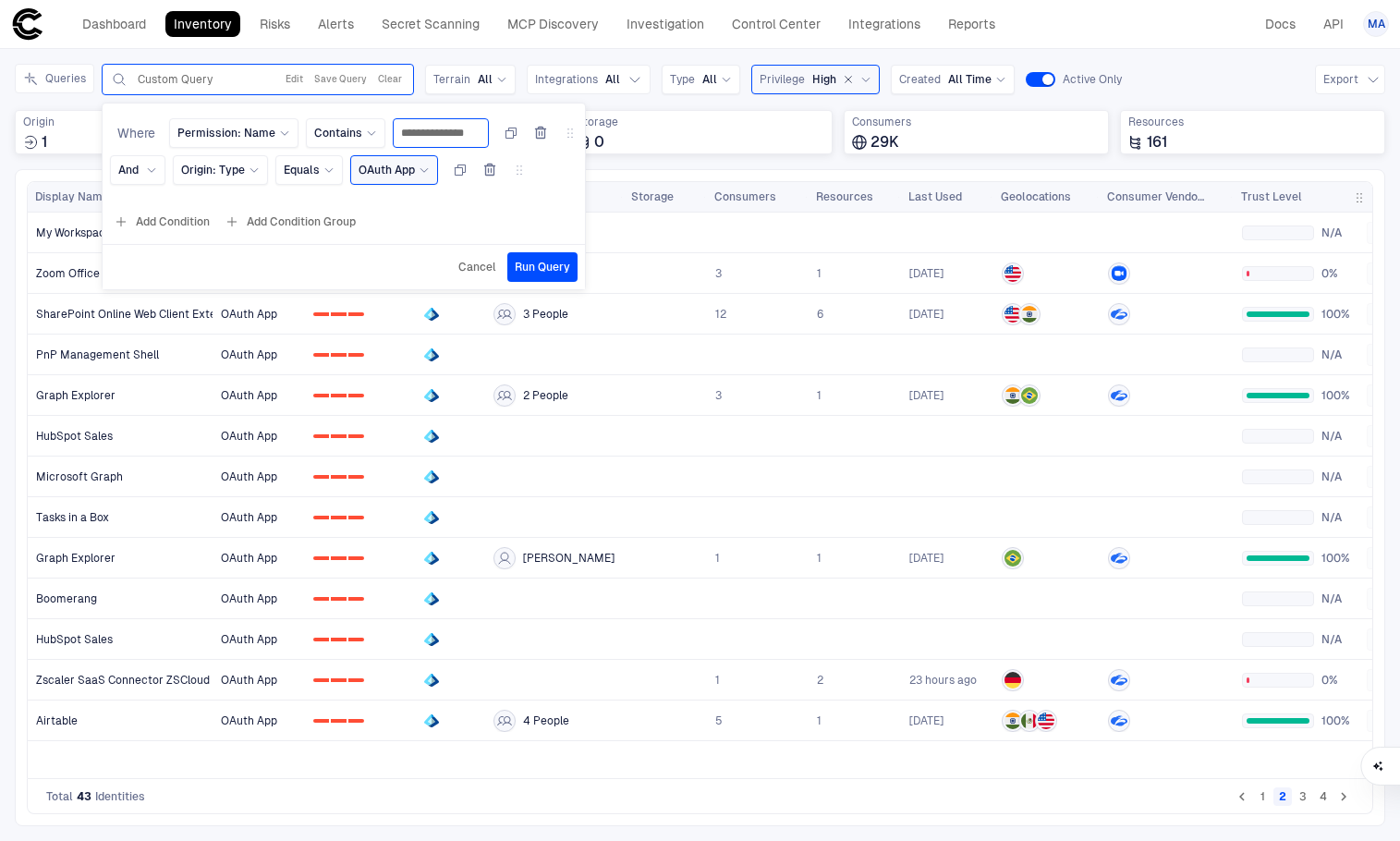
click at [446, 137] on input "**********" at bounding box center [440, 133] width 79 height 28
type input "**********"
click at [522, 274] on span "Run Query" at bounding box center [550, 266] width 55 height 14
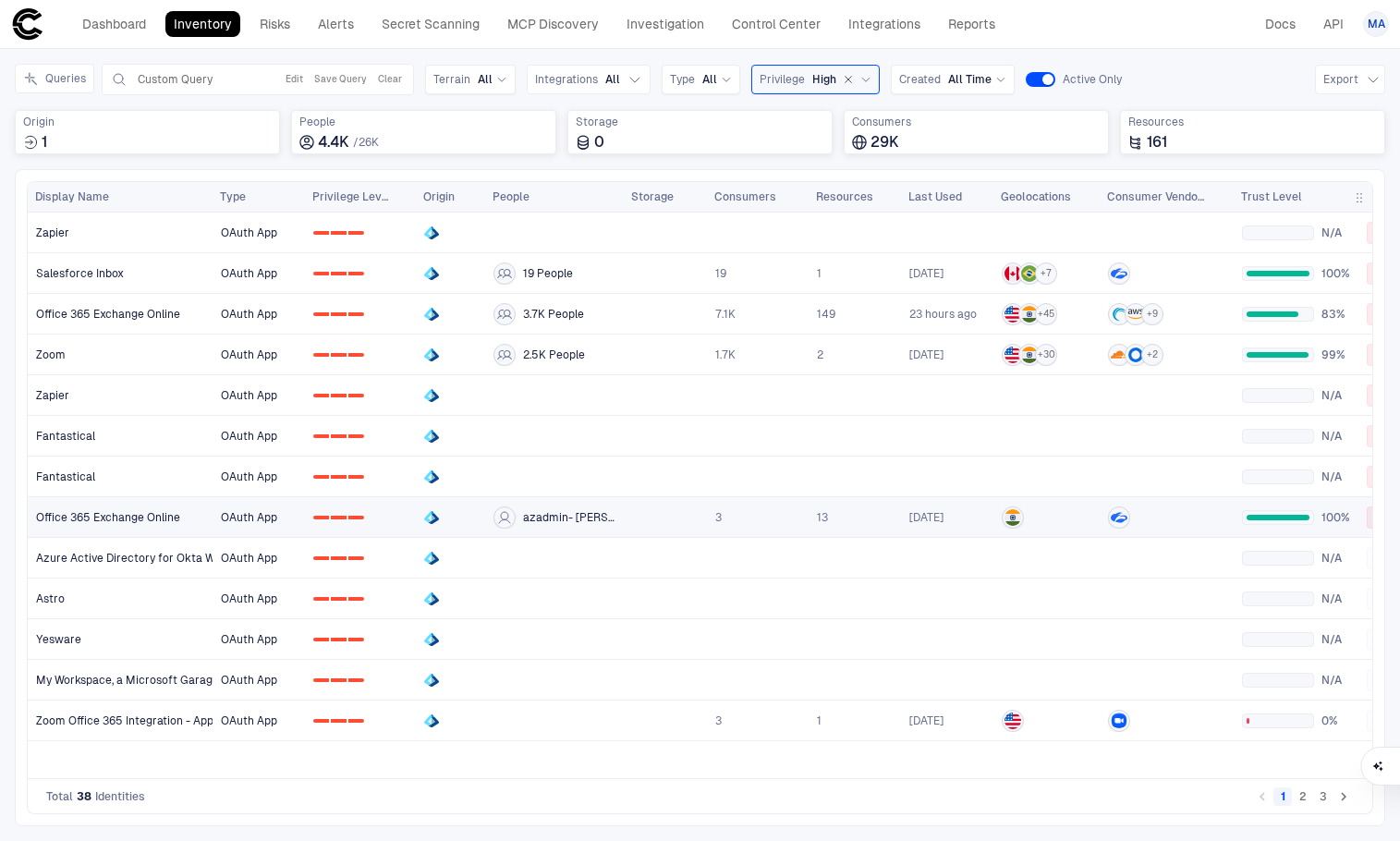
click at [133, 522] on span "Office 365 Exchange Online" at bounding box center [108, 517] width 144 height 14
